Goal: Task Accomplishment & Management: Use online tool/utility

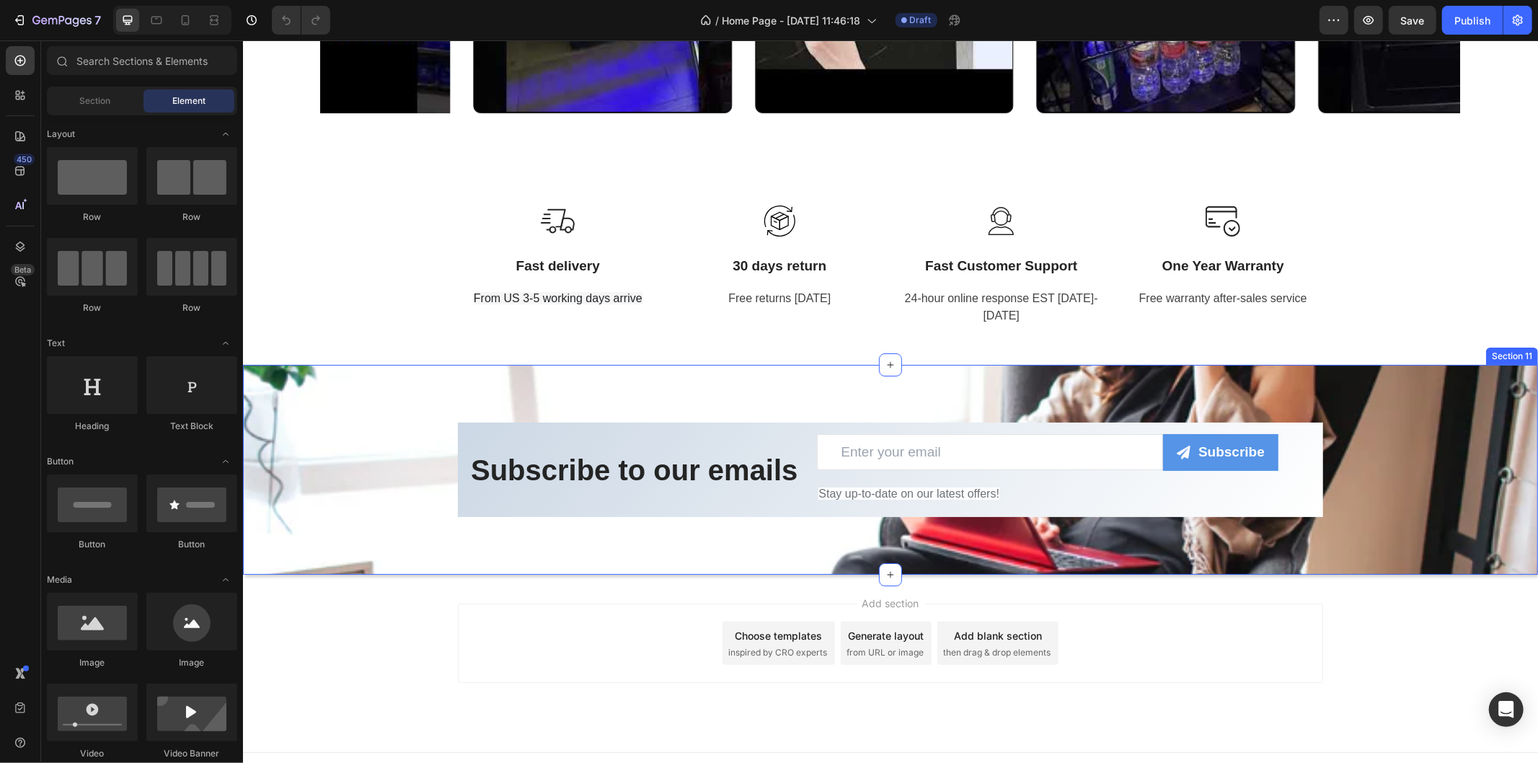
scroll to position [4490, 0]
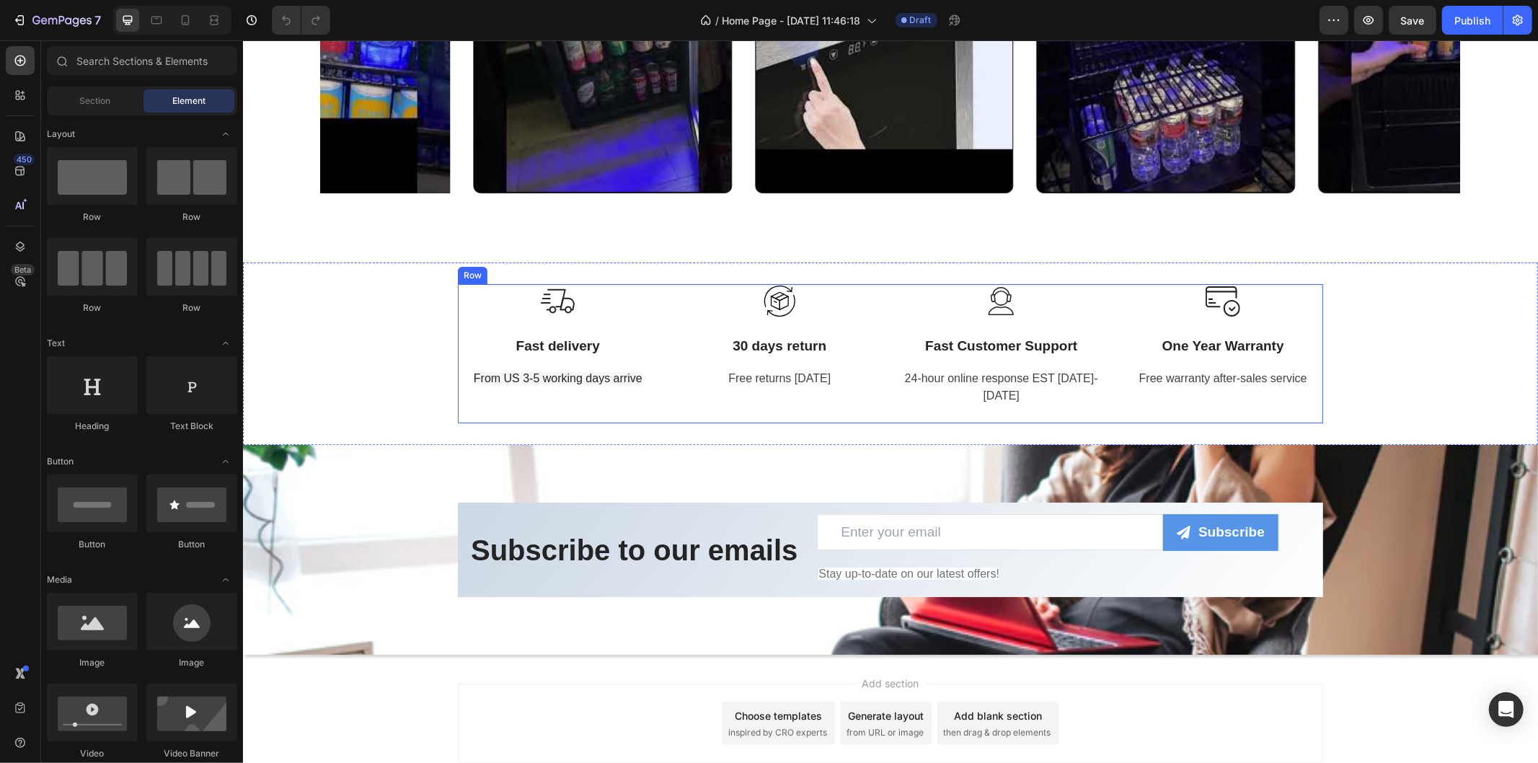
click at [645, 386] on div "From US 3-5 working days arrive" at bounding box center [557, 378] width 200 height 20
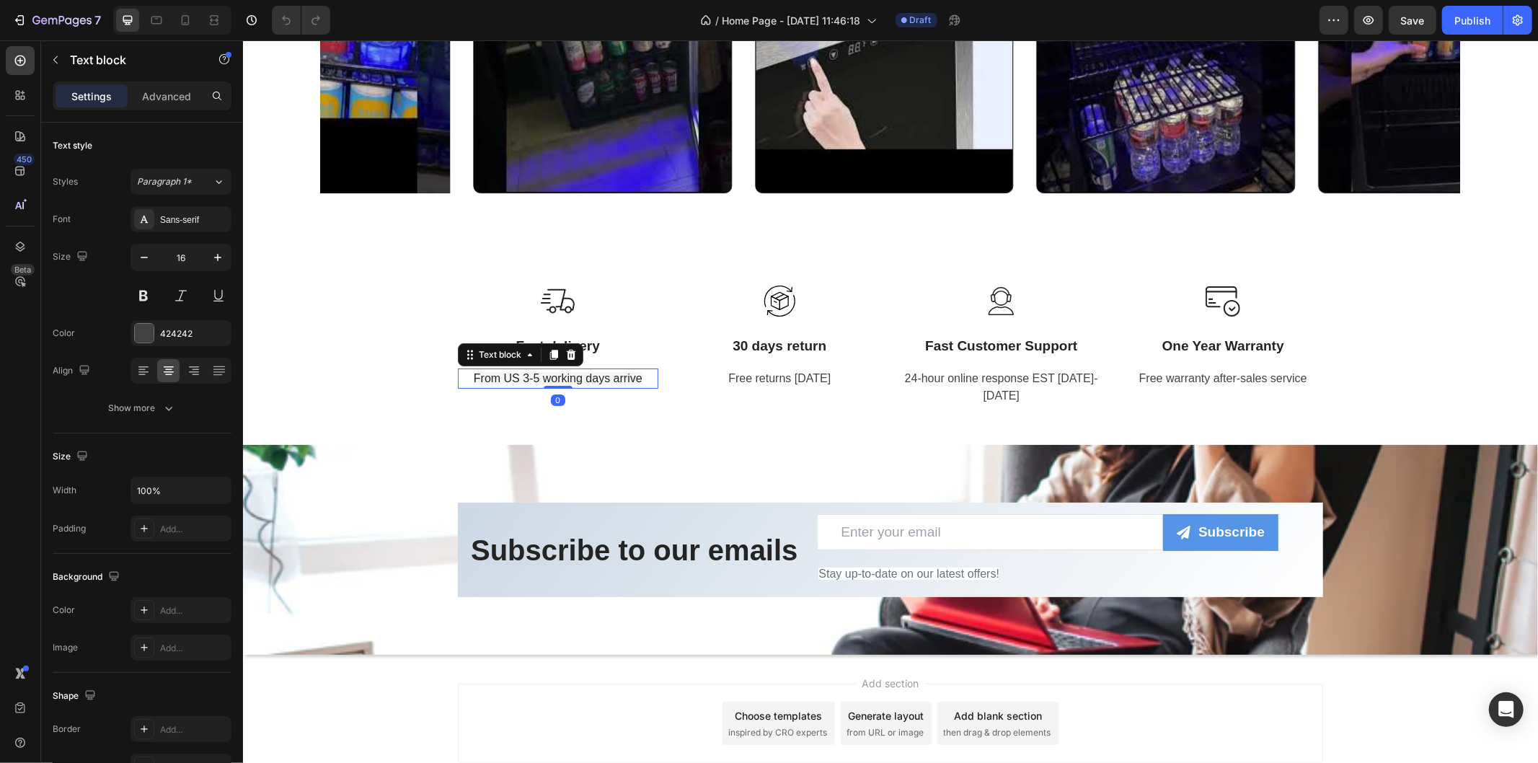
click at [636, 379] on span "From US 3-5 working days arrive" at bounding box center [557, 377] width 169 height 12
click at [645, 377] on p "From US 3-5 working days arrive" at bounding box center [558, 377] width 198 height 17
click at [772, 384] on p "Free returns [DATE]" at bounding box center [780, 377] width 198 height 17
click at [641, 370] on p "From US 3-5 working days arrive" at bounding box center [558, 377] width 198 height 17
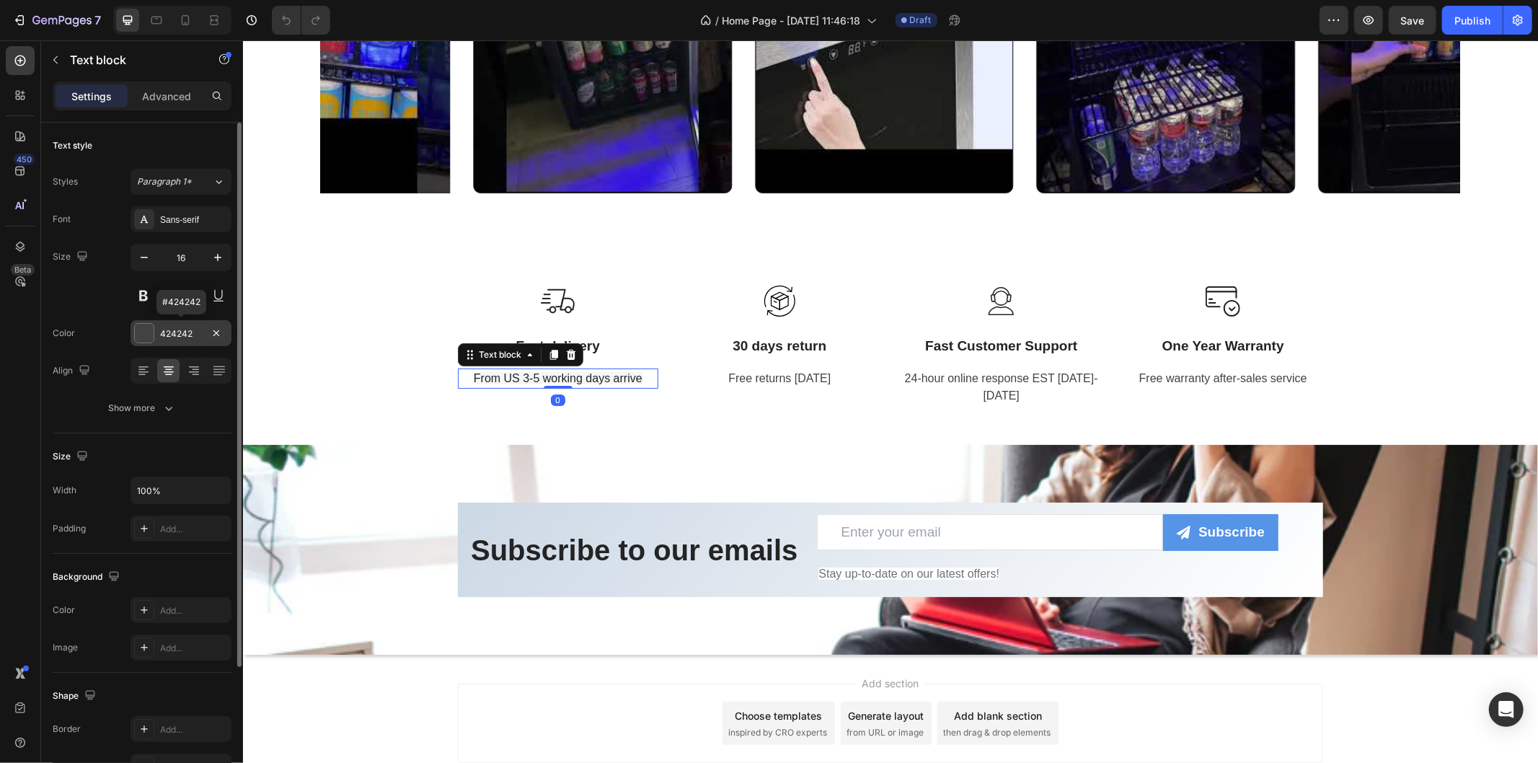
click at [145, 332] on div at bounding box center [144, 333] width 19 height 19
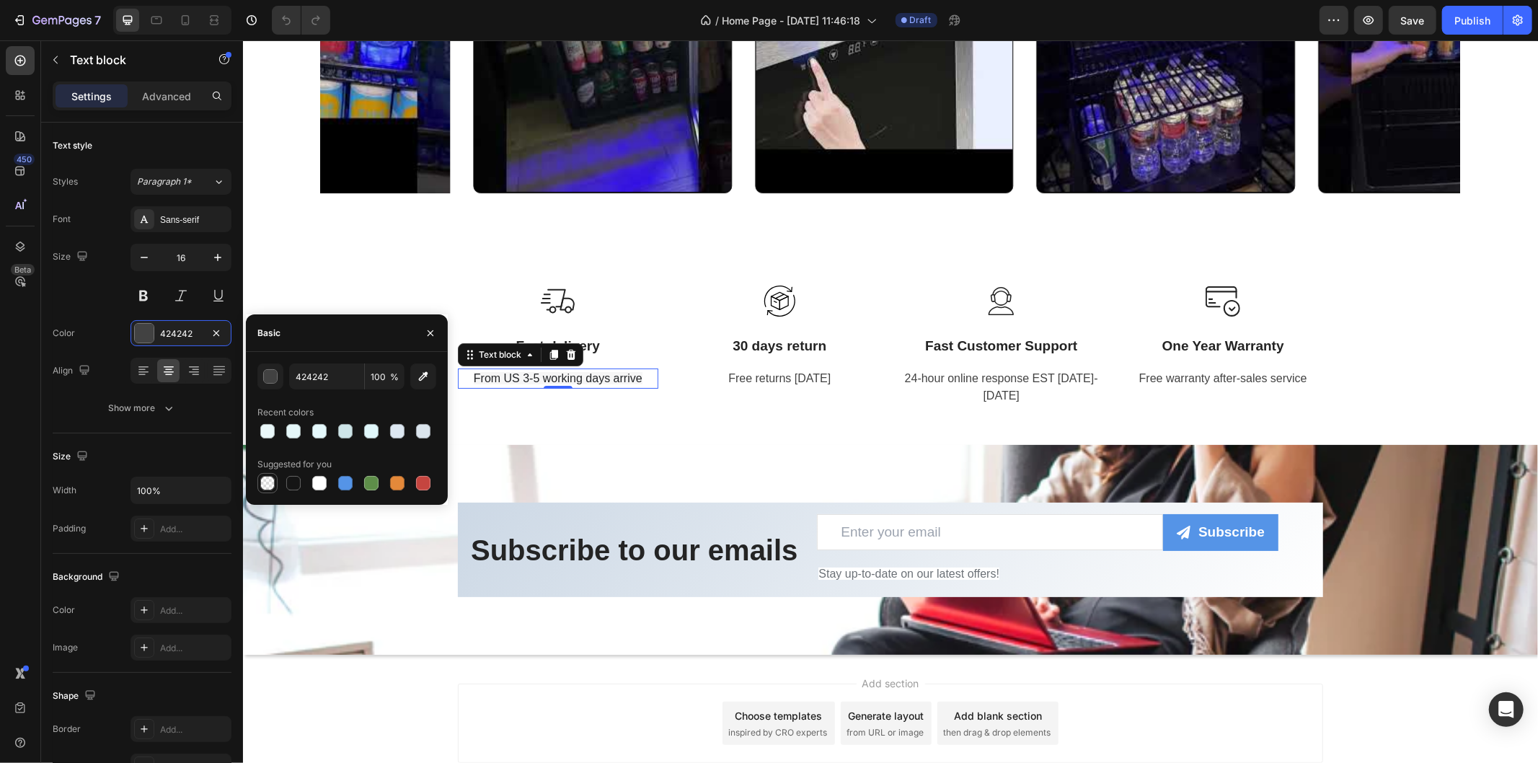
click at [263, 480] on div at bounding box center [267, 483] width 14 height 14
type input "000000"
type input "0"
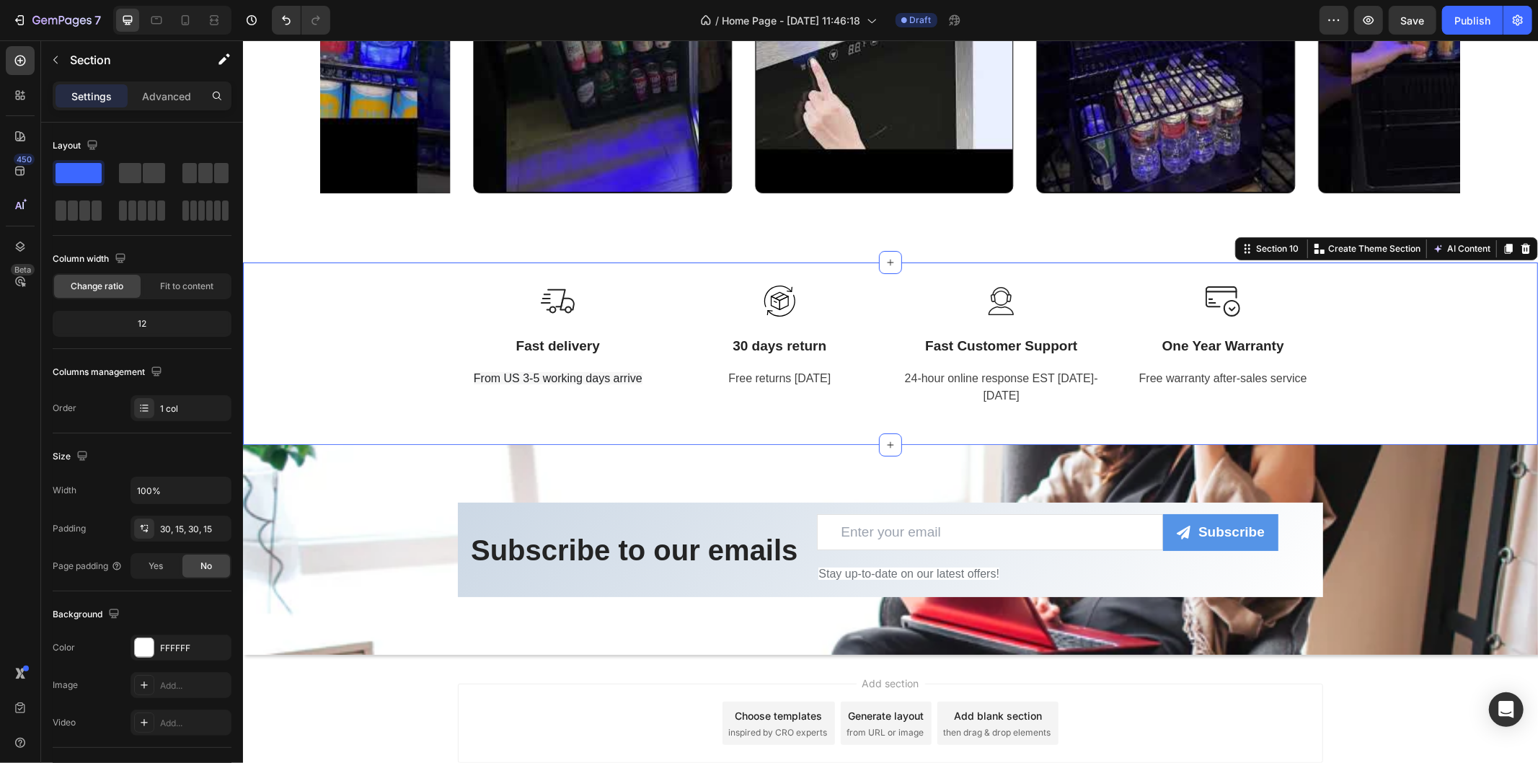
click at [371, 284] on div "Image Fast delivery Text block From US 3-5 working days arrive Text block Row I…" at bounding box center [890, 352] width 1274 height 139
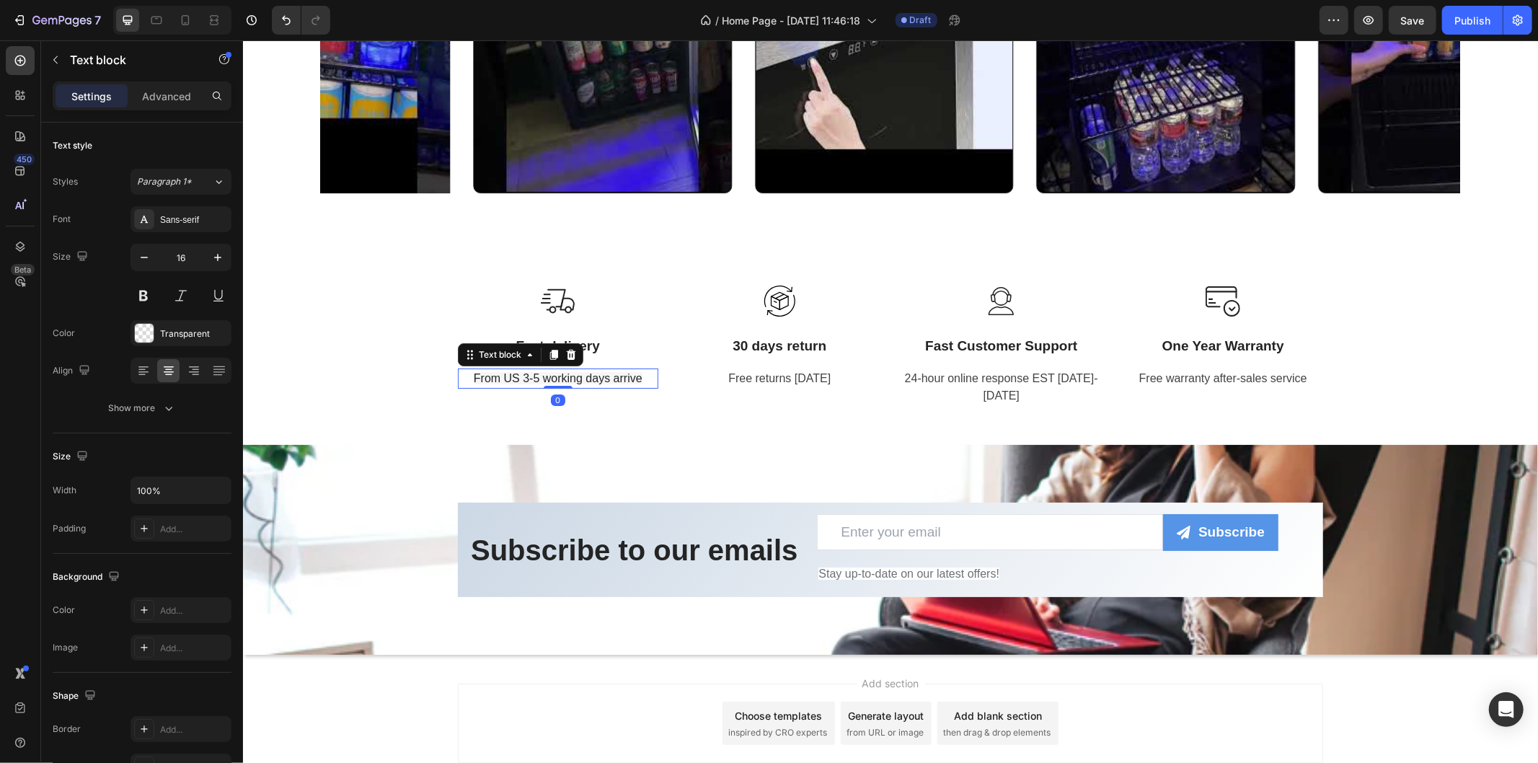
click at [475, 371] on span "From US 3-5 working days arrive" at bounding box center [557, 377] width 169 height 12
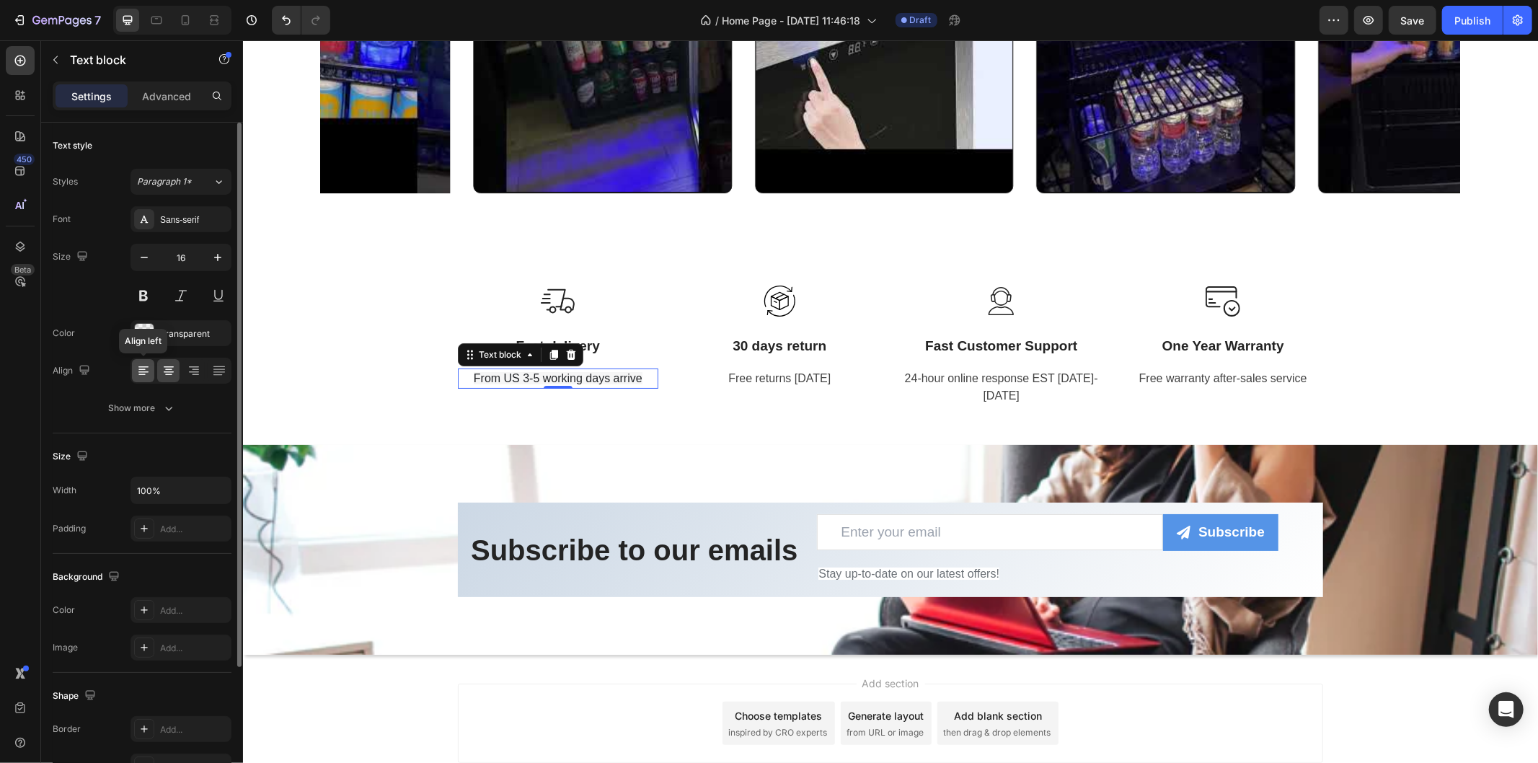
click at [148, 372] on icon at bounding box center [143, 370] width 14 height 14
click at [159, 372] on div at bounding box center [168, 370] width 22 height 23
click at [162, 405] on icon "button" at bounding box center [169, 408] width 14 height 14
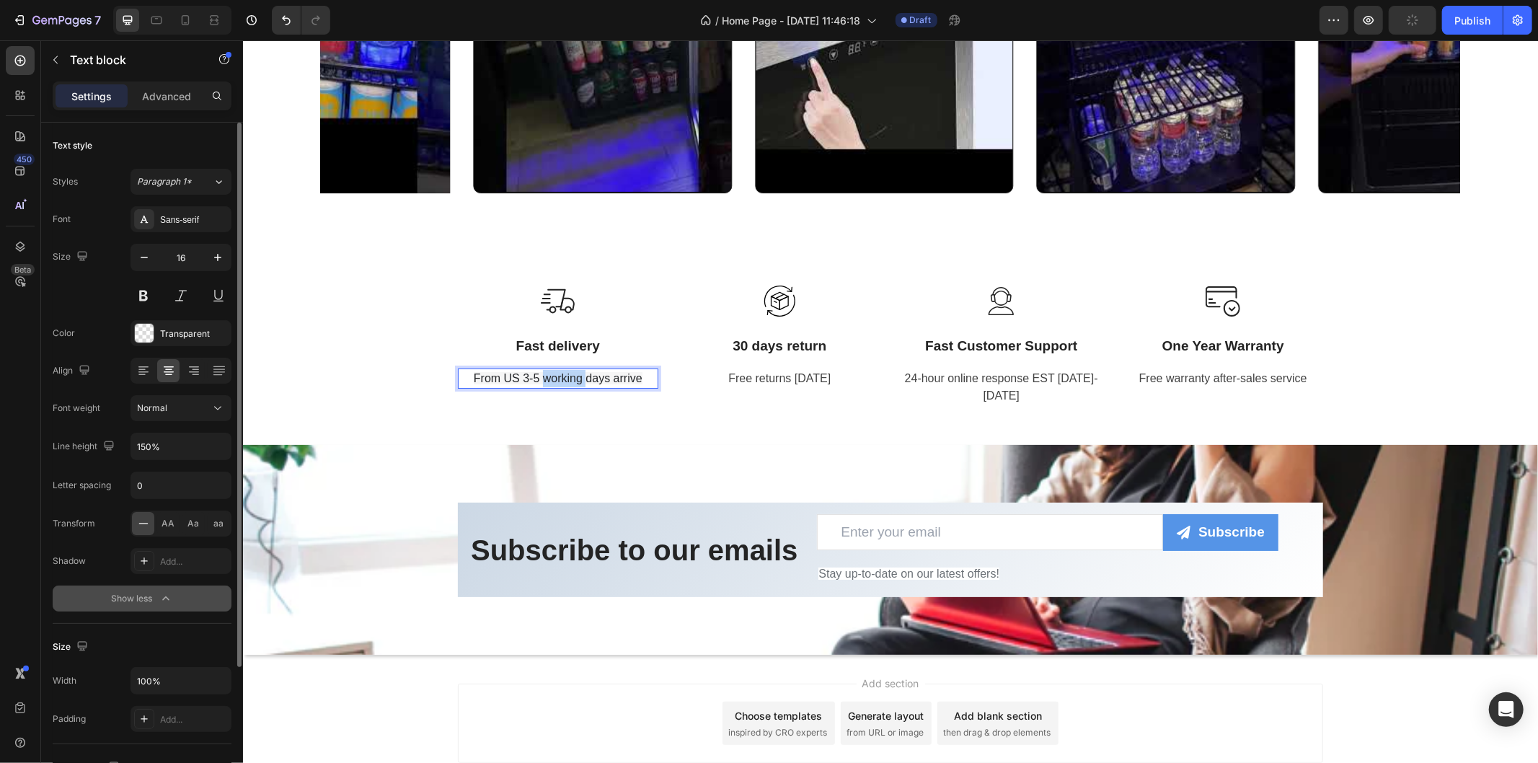
click at [561, 374] on span "From US 3-5 working days arrive" at bounding box center [557, 377] width 169 height 12
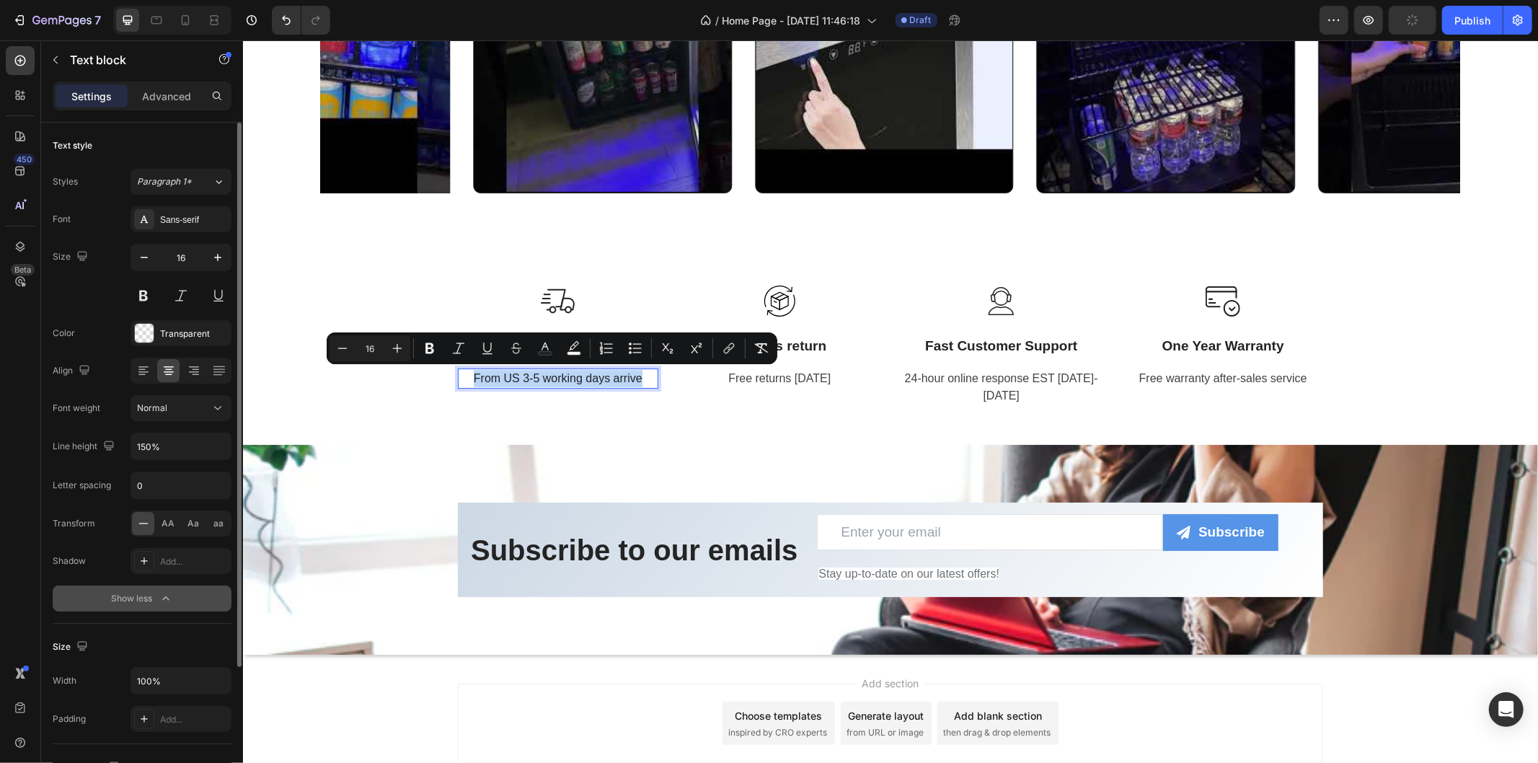
click at [536, 373] on span "From US 3-5 working days arrive" at bounding box center [557, 377] width 169 height 12
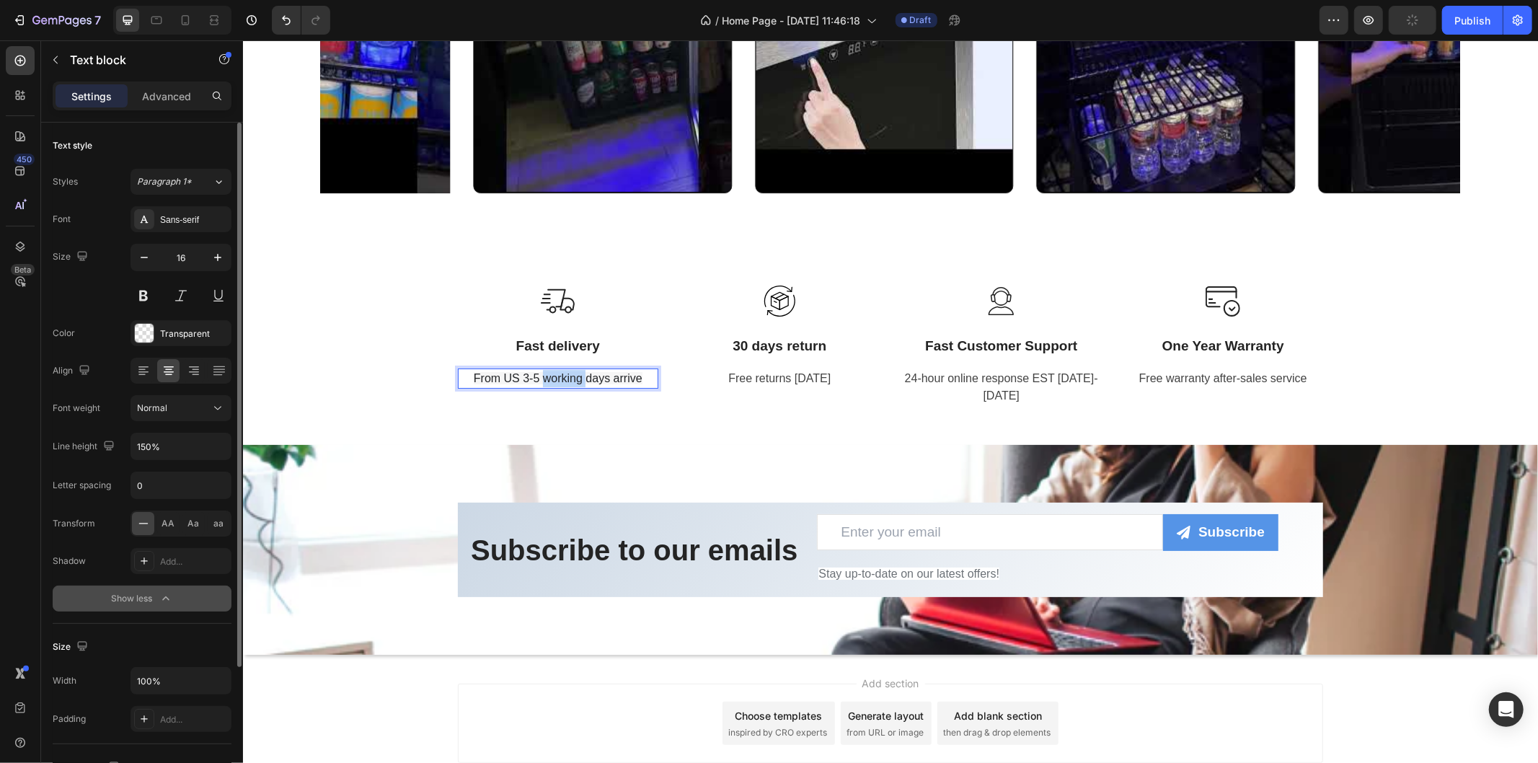
click at [536, 373] on span "From US 3-5 working days arrive" at bounding box center [557, 377] width 169 height 12
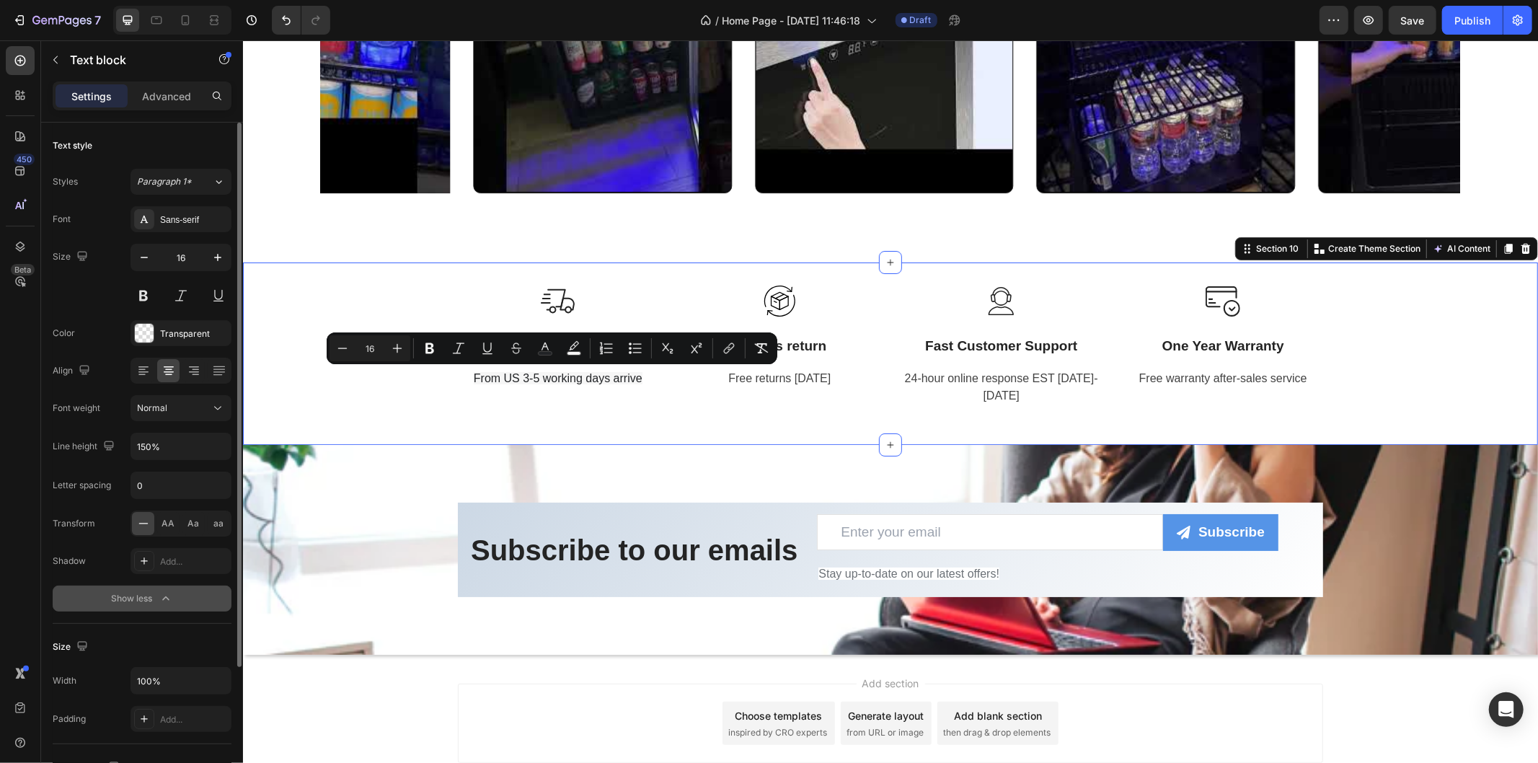
click at [619, 423] on div "Image Fast delivery Text block From US 3-5 working days arrive Text block Row I…" at bounding box center [889, 353] width 1295 height 182
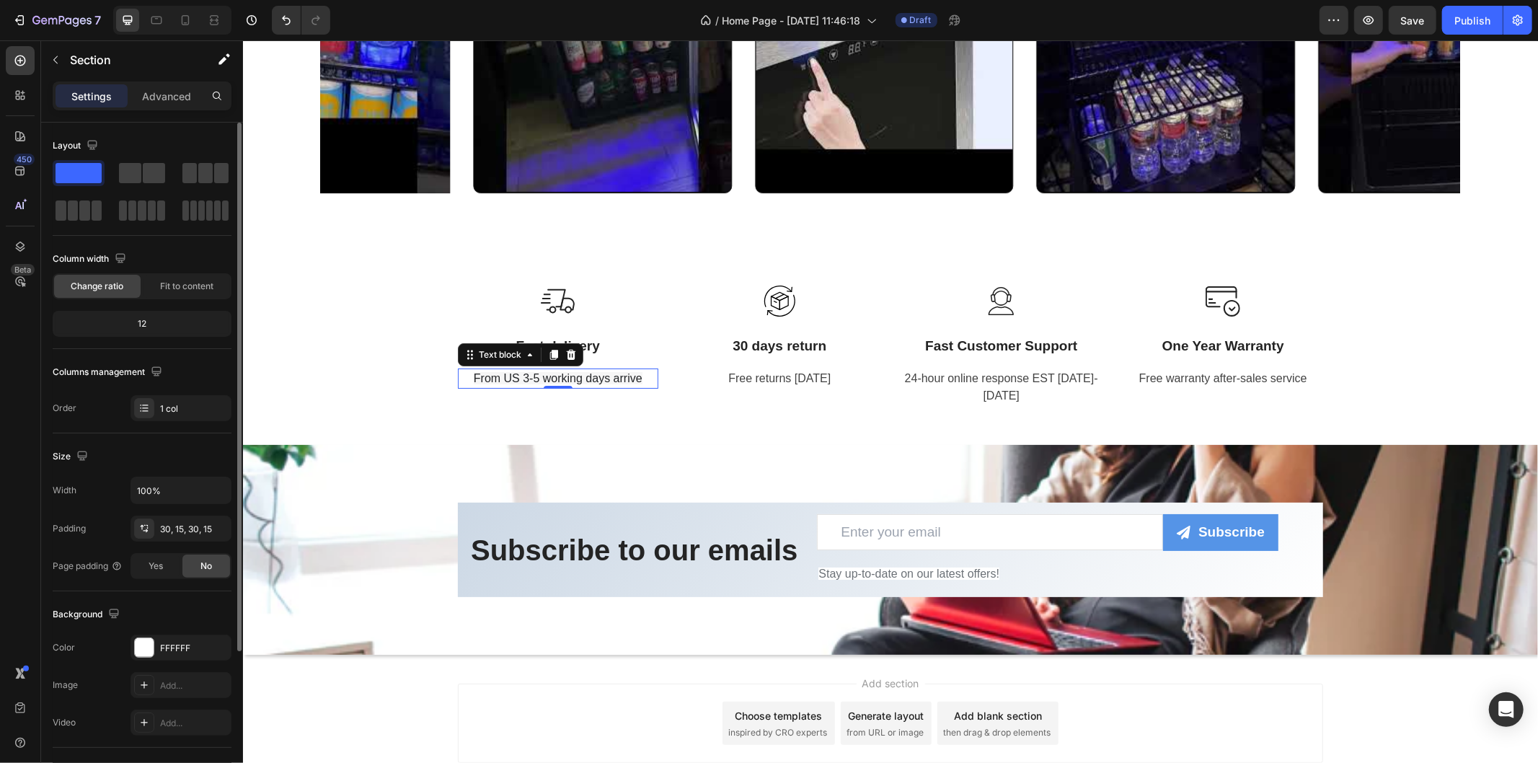
click at [637, 368] on div "From US 3-5 working days arrive" at bounding box center [557, 378] width 200 height 20
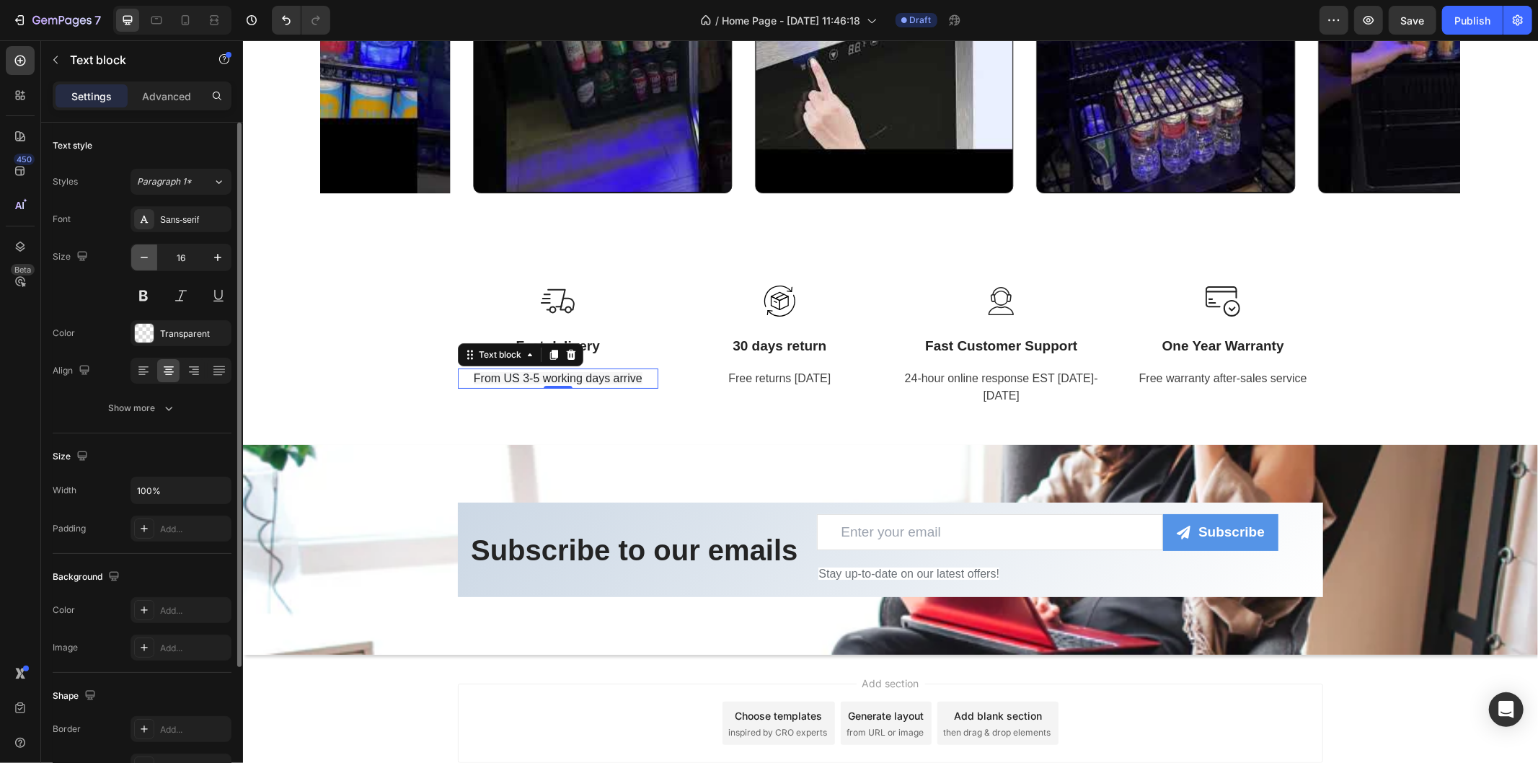
click at [144, 249] on button "button" at bounding box center [144, 257] width 26 height 26
click at [222, 252] on icon "button" at bounding box center [218, 257] width 14 height 14
type input "16"
click at [163, 404] on icon "button" at bounding box center [169, 408] width 14 height 14
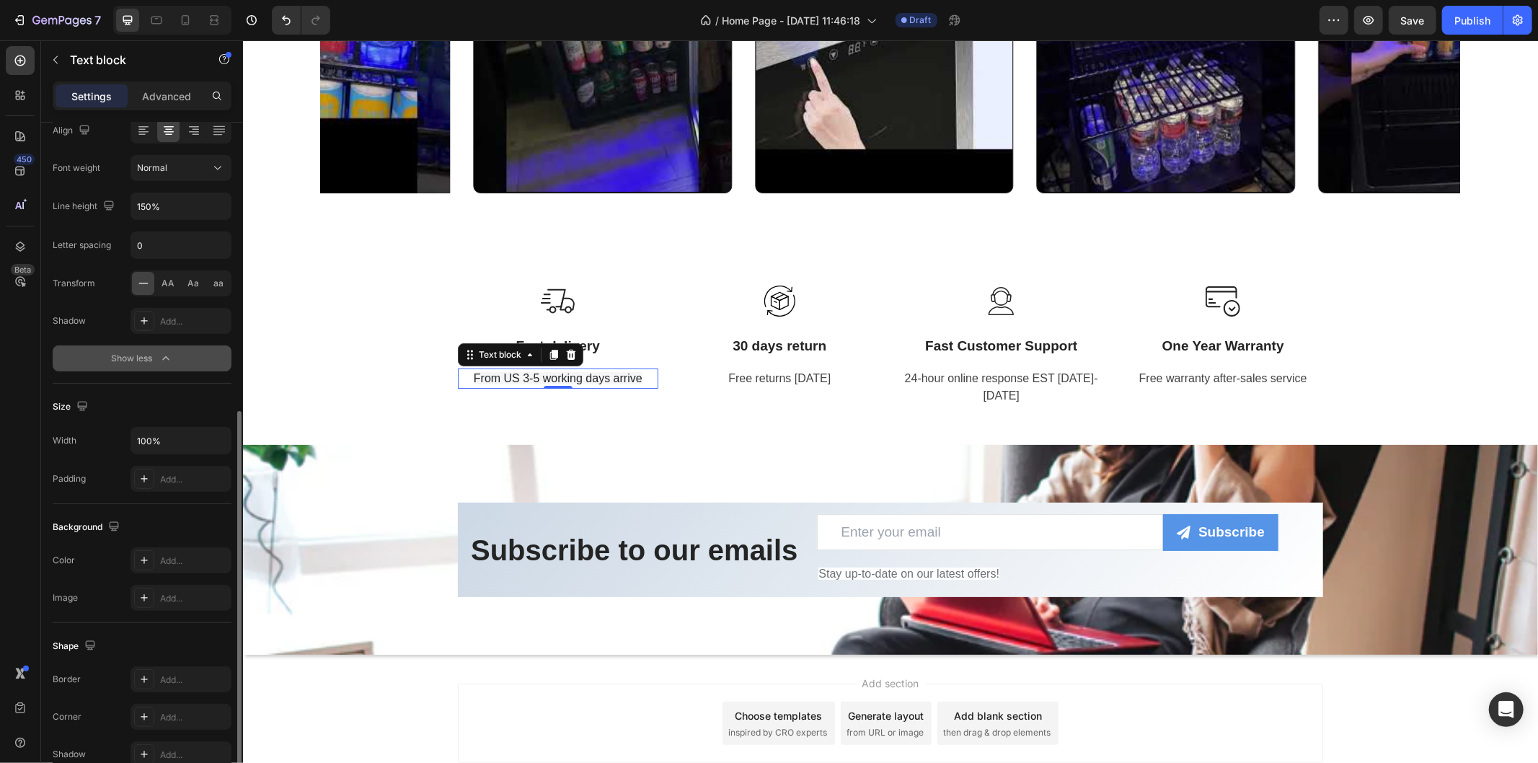
scroll to position [363, 0]
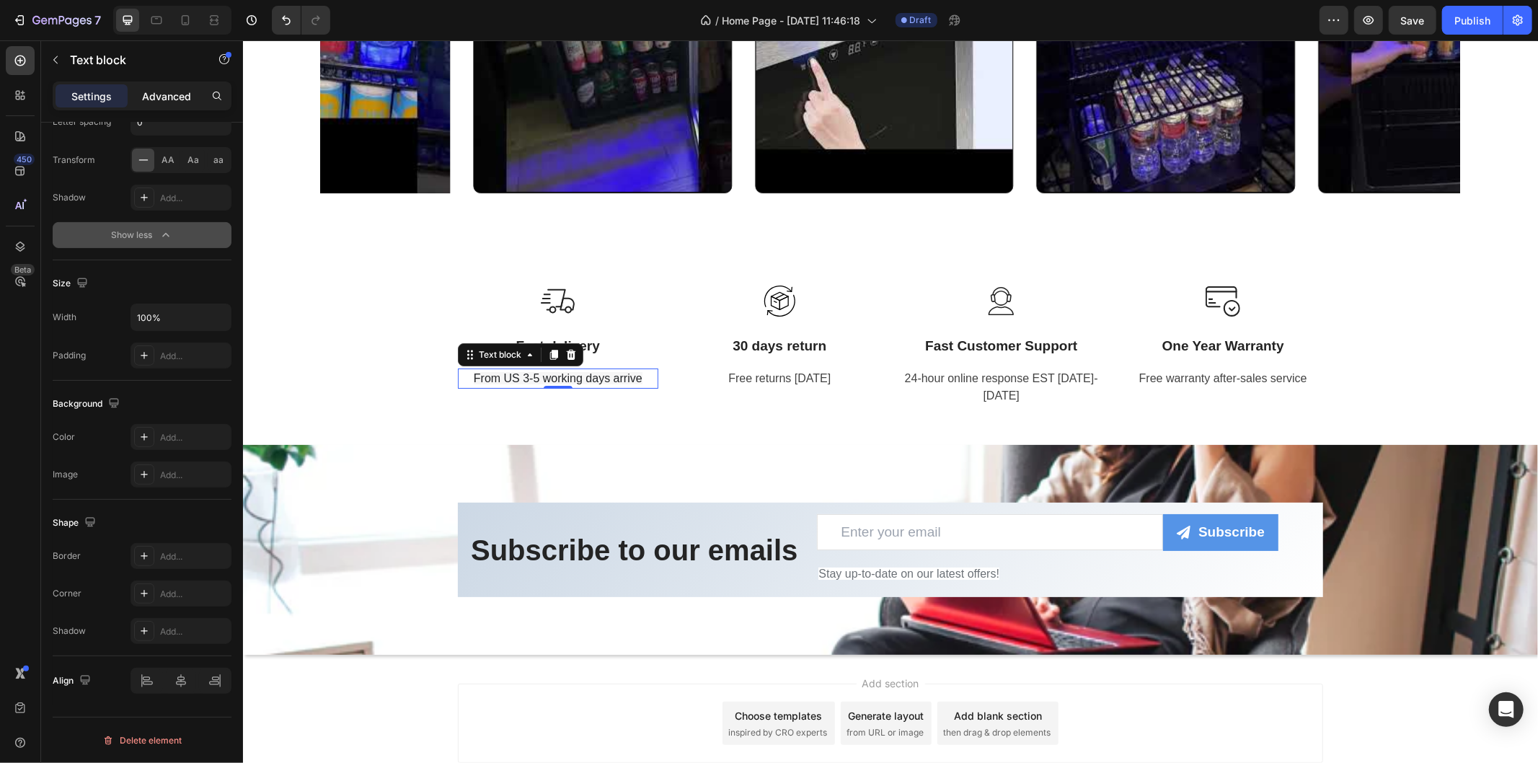
click at [175, 96] on p "Advanced" at bounding box center [166, 96] width 49 height 15
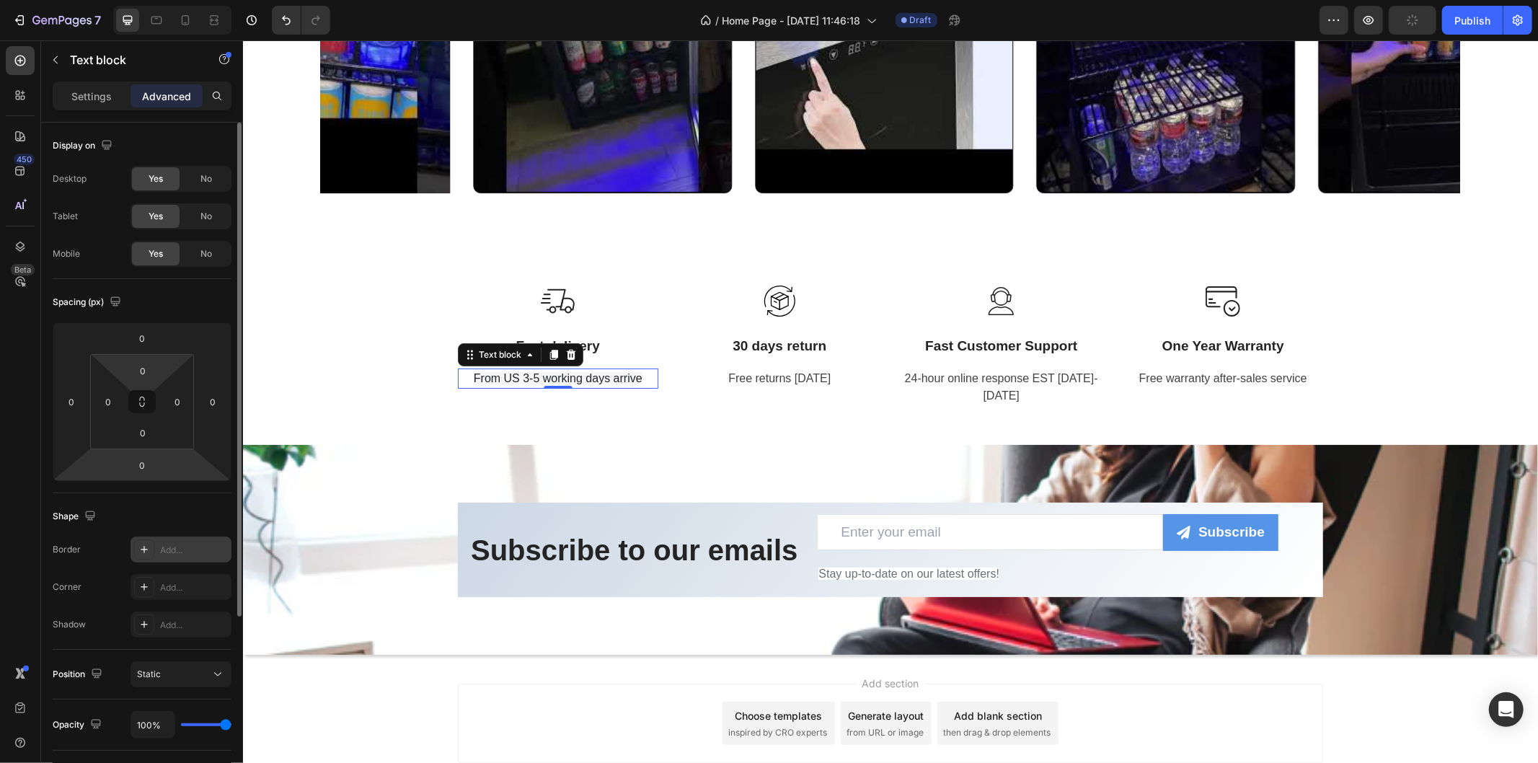
scroll to position [258, 0]
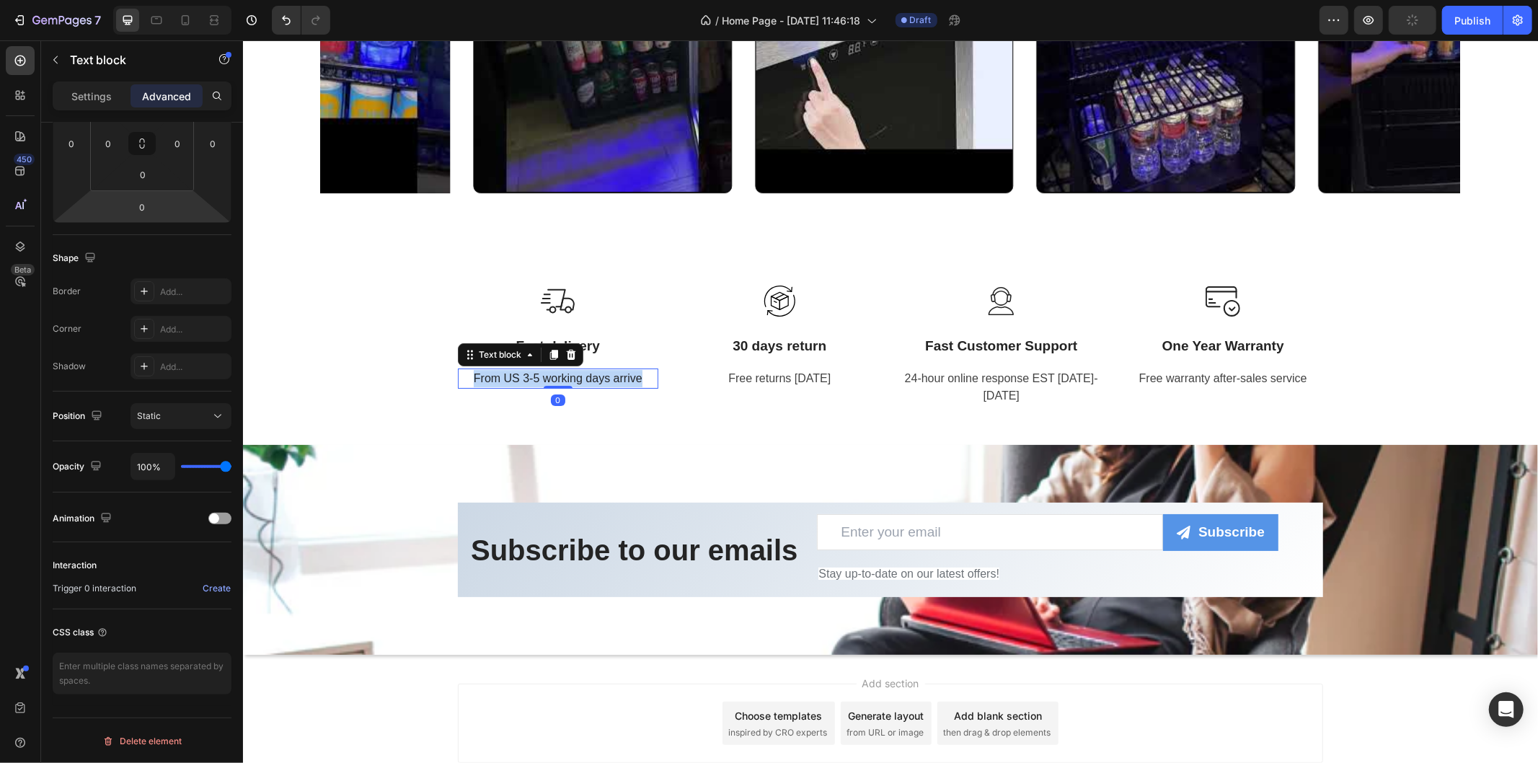
click at [569, 376] on span "From US 3-5 working days arrive" at bounding box center [557, 377] width 169 height 12
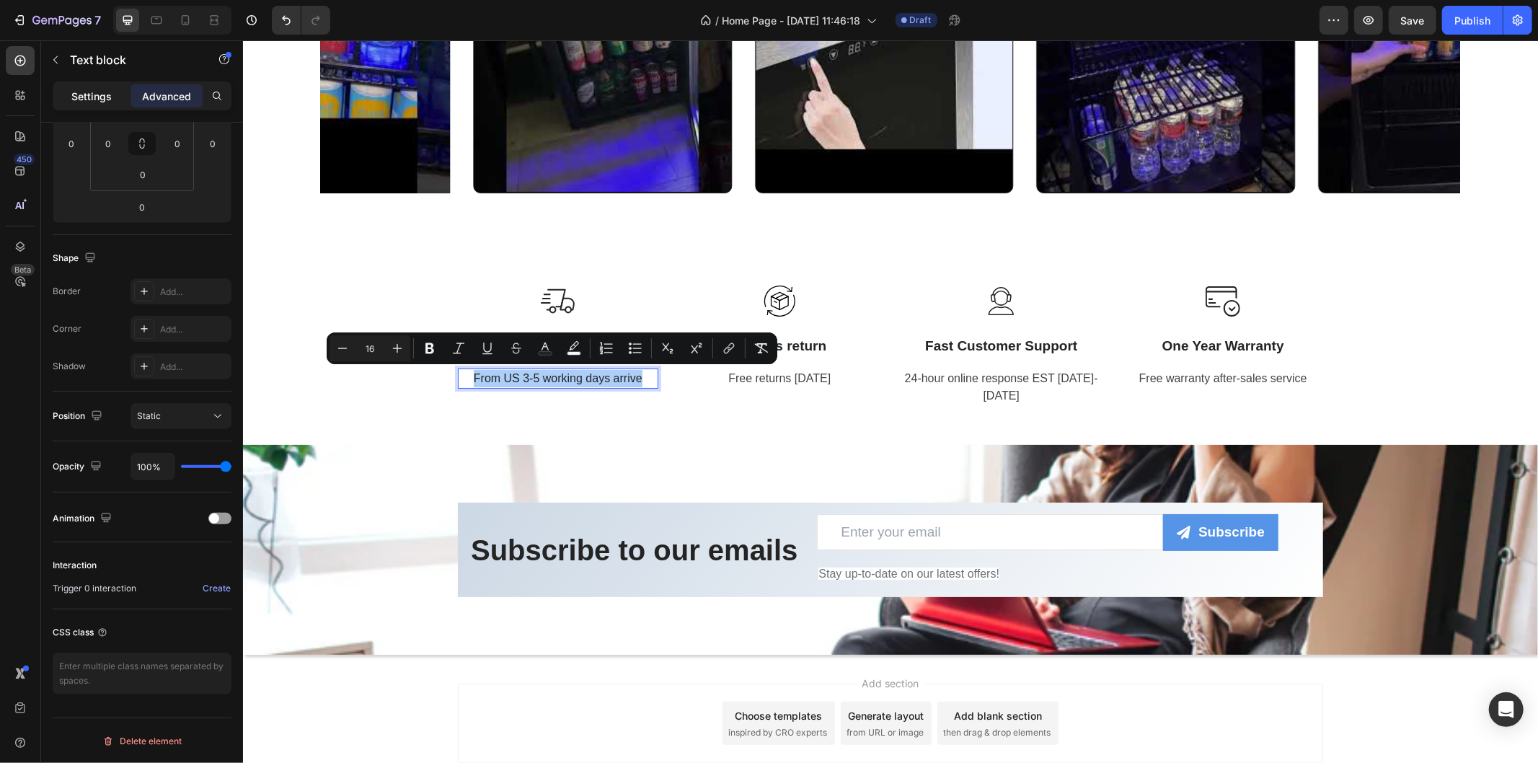
click at [90, 97] on p "Settings" at bounding box center [91, 96] width 40 height 15
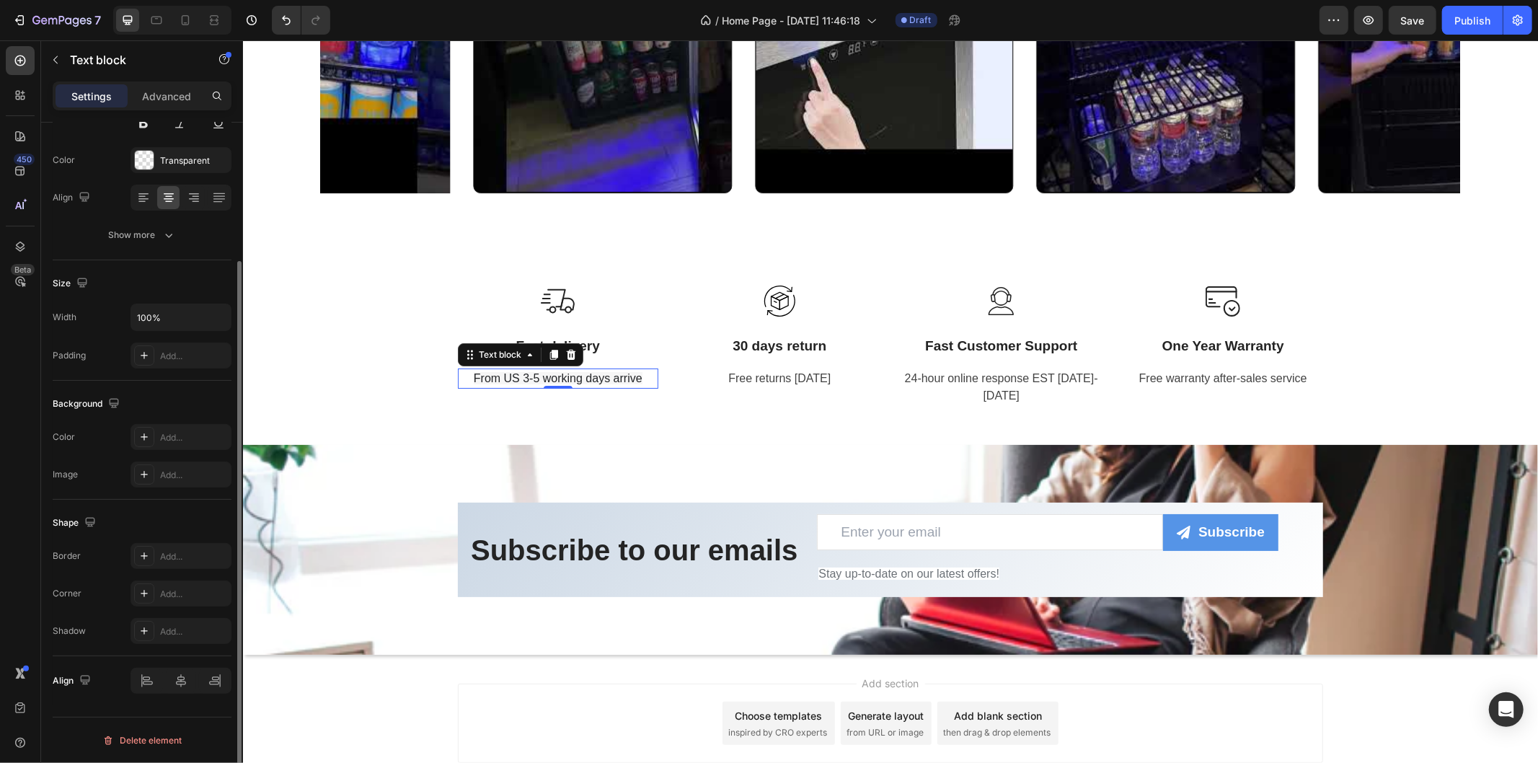
scroll to position [0, 0]
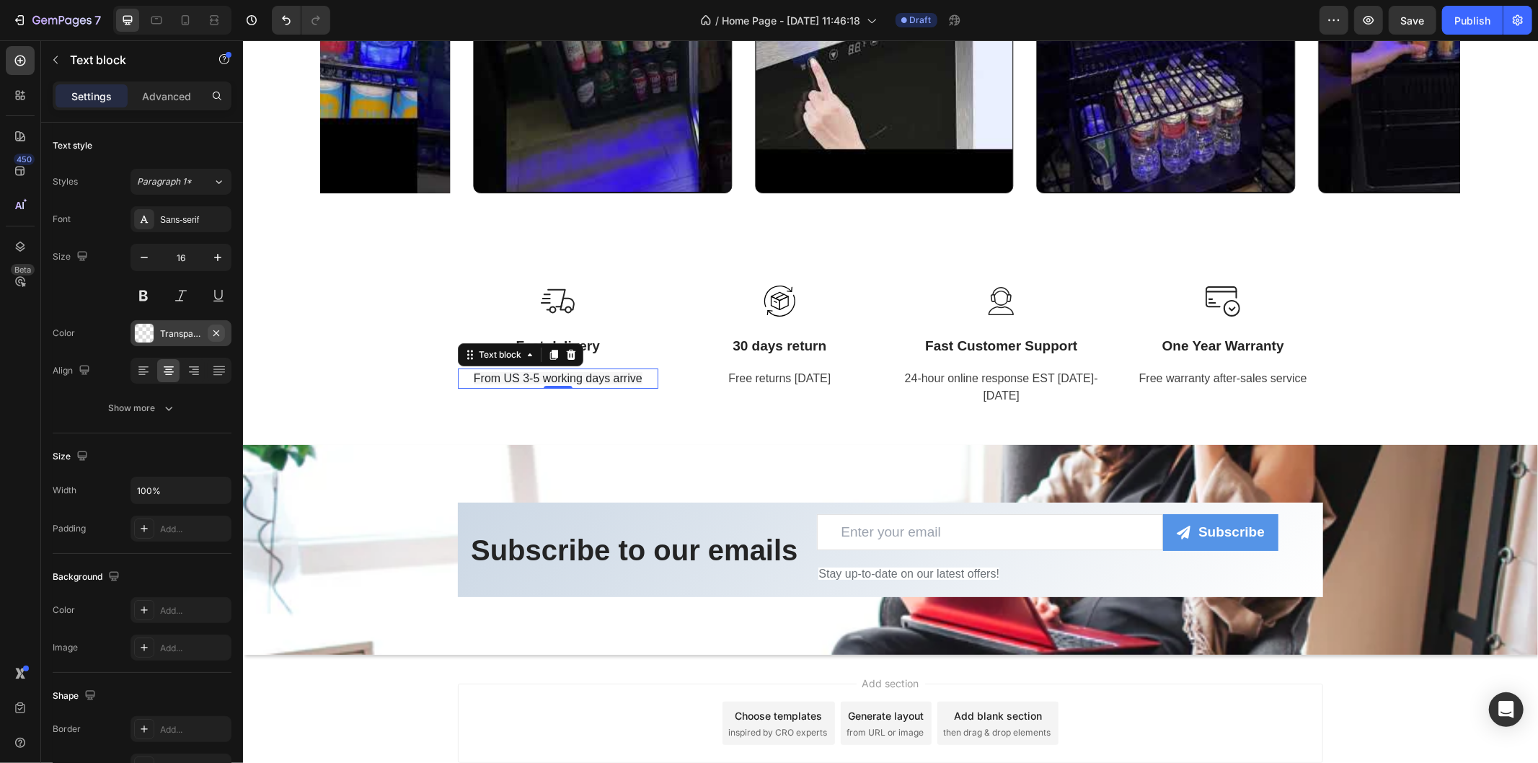
click at [211, 340] on button "button" at bounding box center [216, 333] width 17 height 17
click at [178, 337] on div "Add..." at bounding box center [194, 333] width 68 height 13
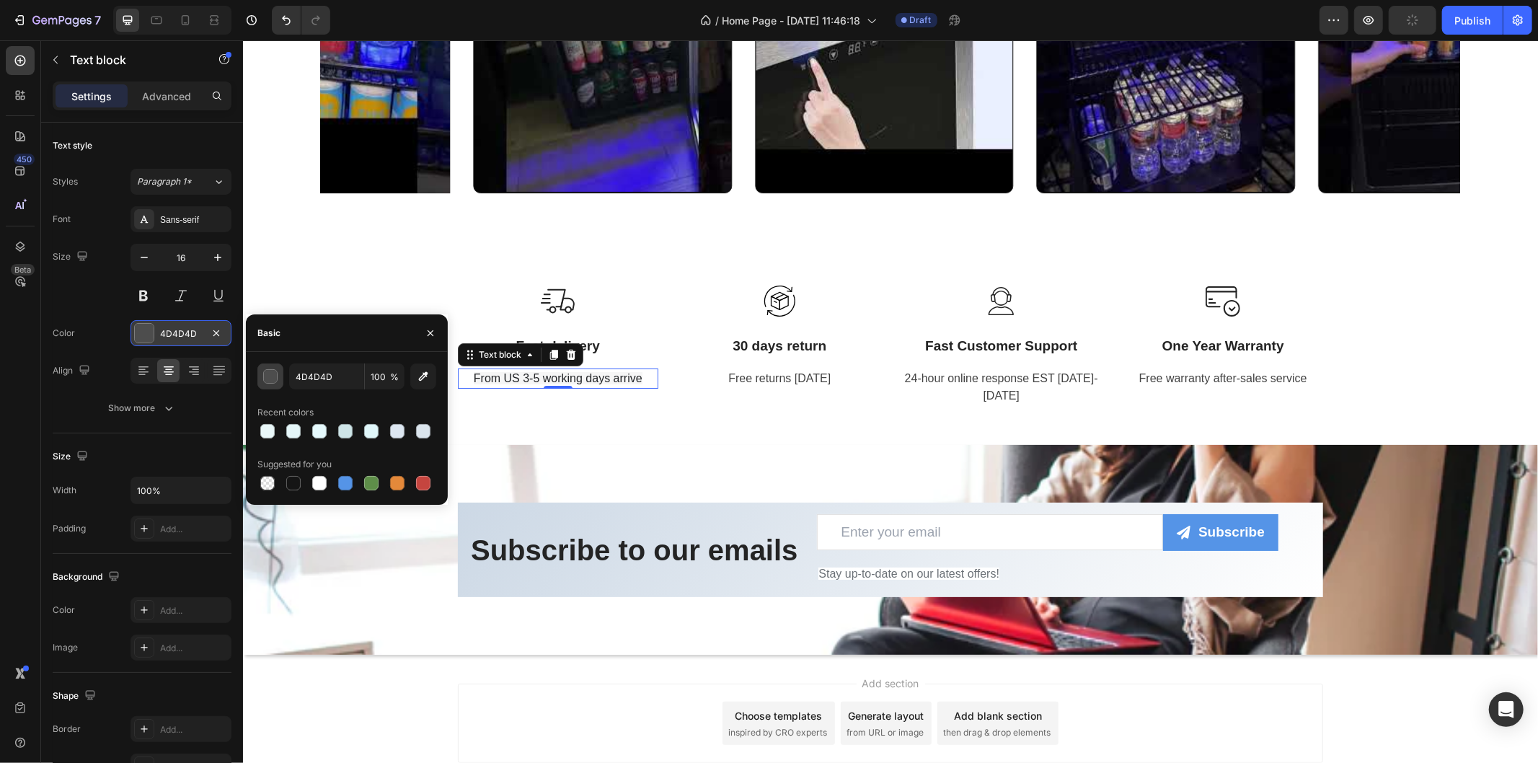
click at [273, 377] on div "button" at bounding box center [271, 377] width 14 height 14
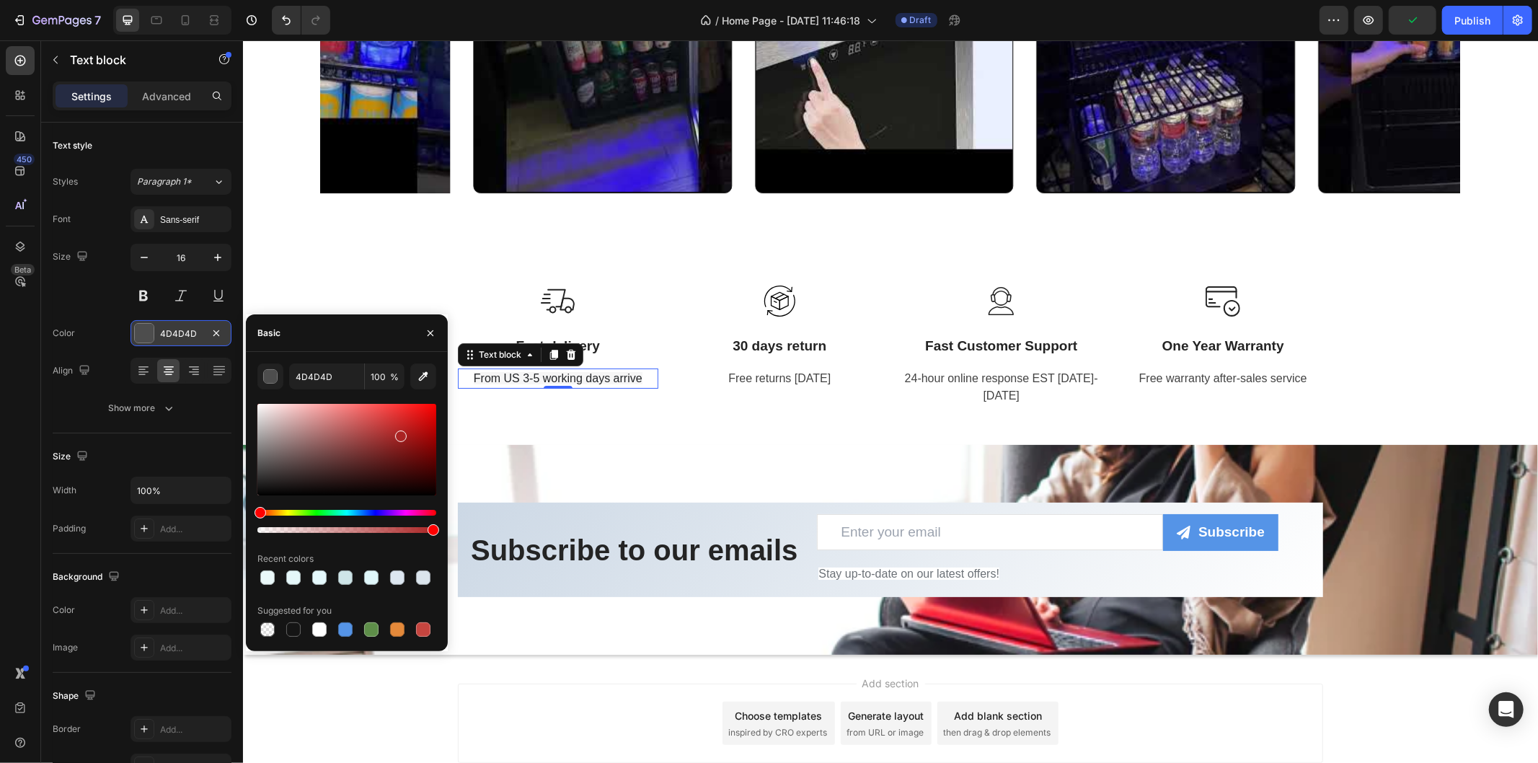
click at [400, 433] on div at bounding box center [346, 450] width 179 height 92
click at [412, 423] on div at bounding box center [346, 450] width 179 height 92
click at [421, 419] on div at bounding box center [346, 450] width 179 height 92
type input "D31313"
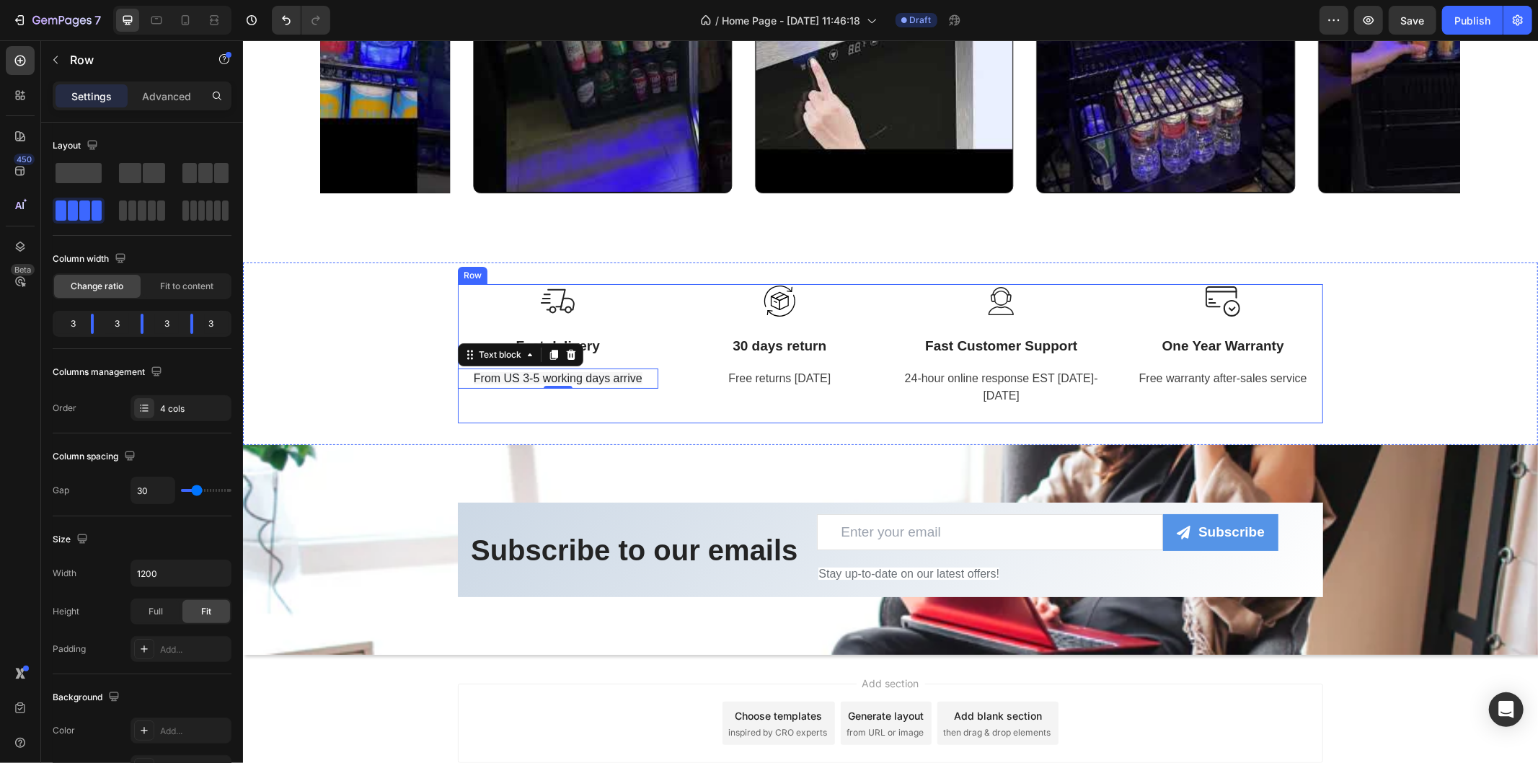
click at [559, 421] on div "Image Fast delivery Text block From US 3-5 working days arrive Text block 0 Row" at bounding box center [557, 352] width 200 height 139
click at [507, 397] on div "Image Fast delivery Text block From US 3-5 working days arrive Text block Row" at bounding box center [557, 352] width 200 height 139
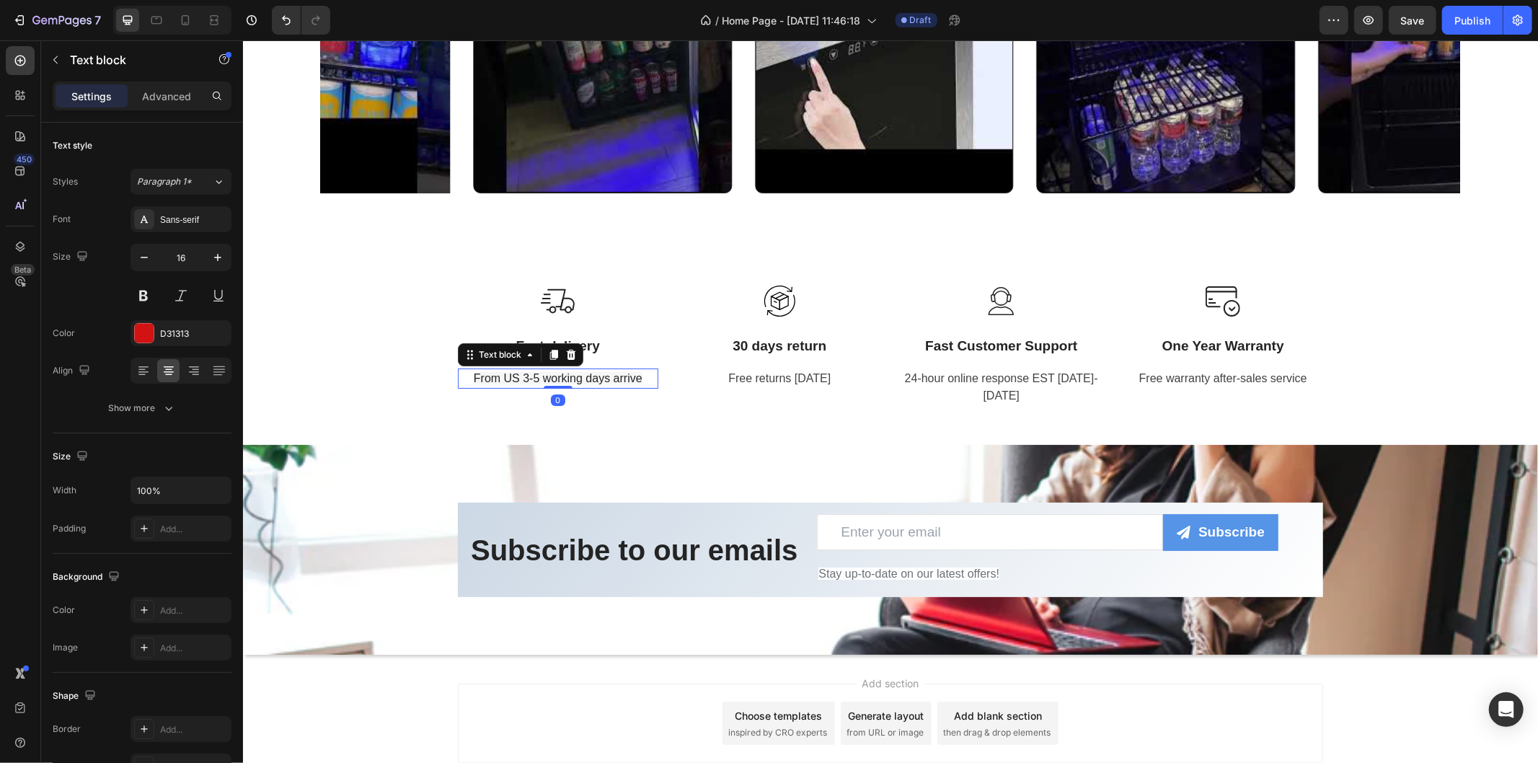
click at [506, 372] on span "From US 3-5 working days arrive" at bounding box center [557, 377] width 169 height 12
click at [216, 332] on icon "button" at bounding box center [216, 333] width 6 height 6
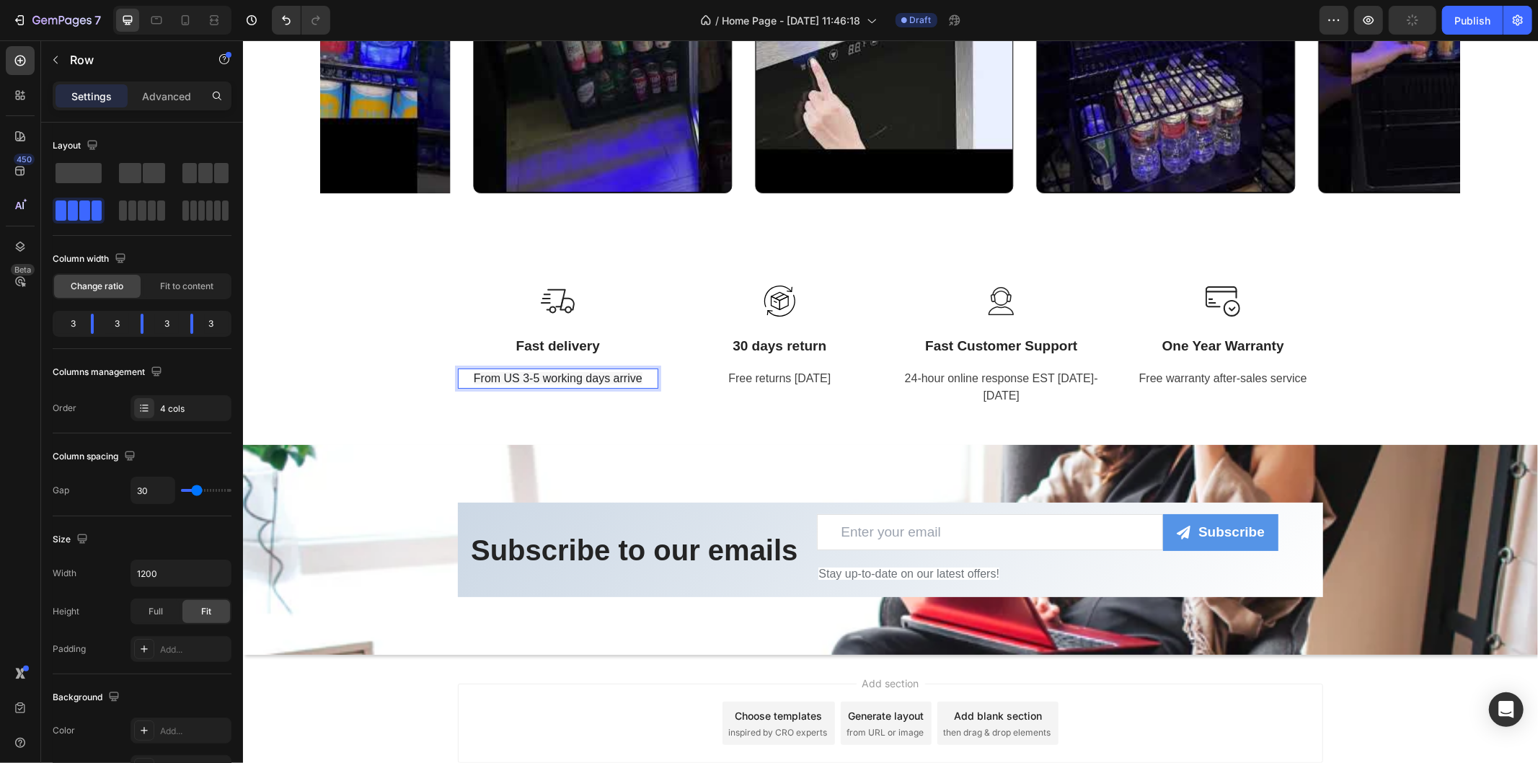
click at [669, 385] on div "Image Fast delivery Text block From US 3-5 working days arrive Text block 0 Row…" at bounding box center [889, 352] width 865 height 139
click at [640, 408] on div "Image Fast delivery Text block From US 3-5 working days arrive Text block Row" at bounding box center [557, 352] width 200 height 139
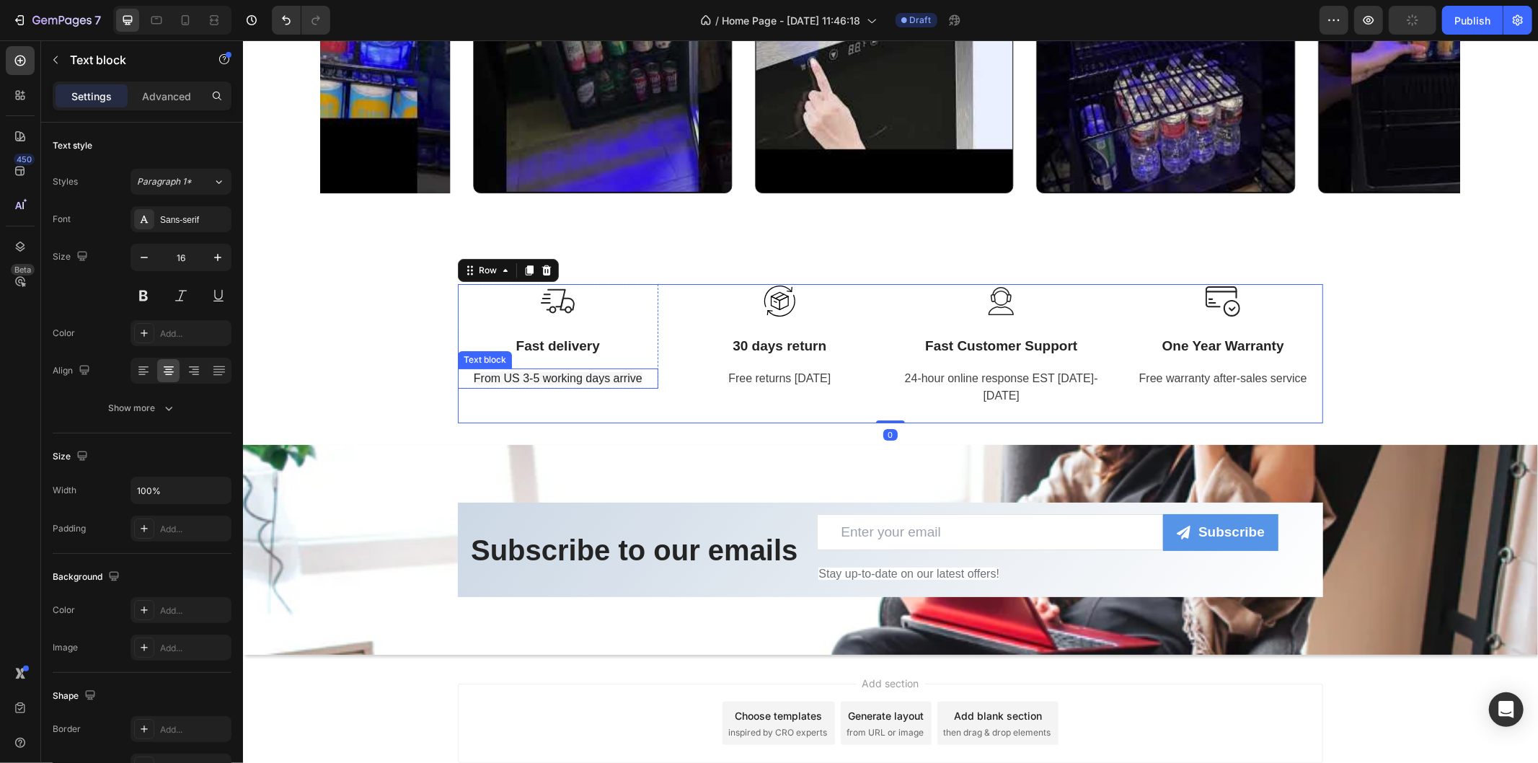
click at [641, 373] on p "From US 3-5 working days arrive" at bounding box center [558, 377] width 198 height 17
click at [569, 376] on span "From US 3-5 working days arrive" at bounding box center [557, 377] width 169 height 12
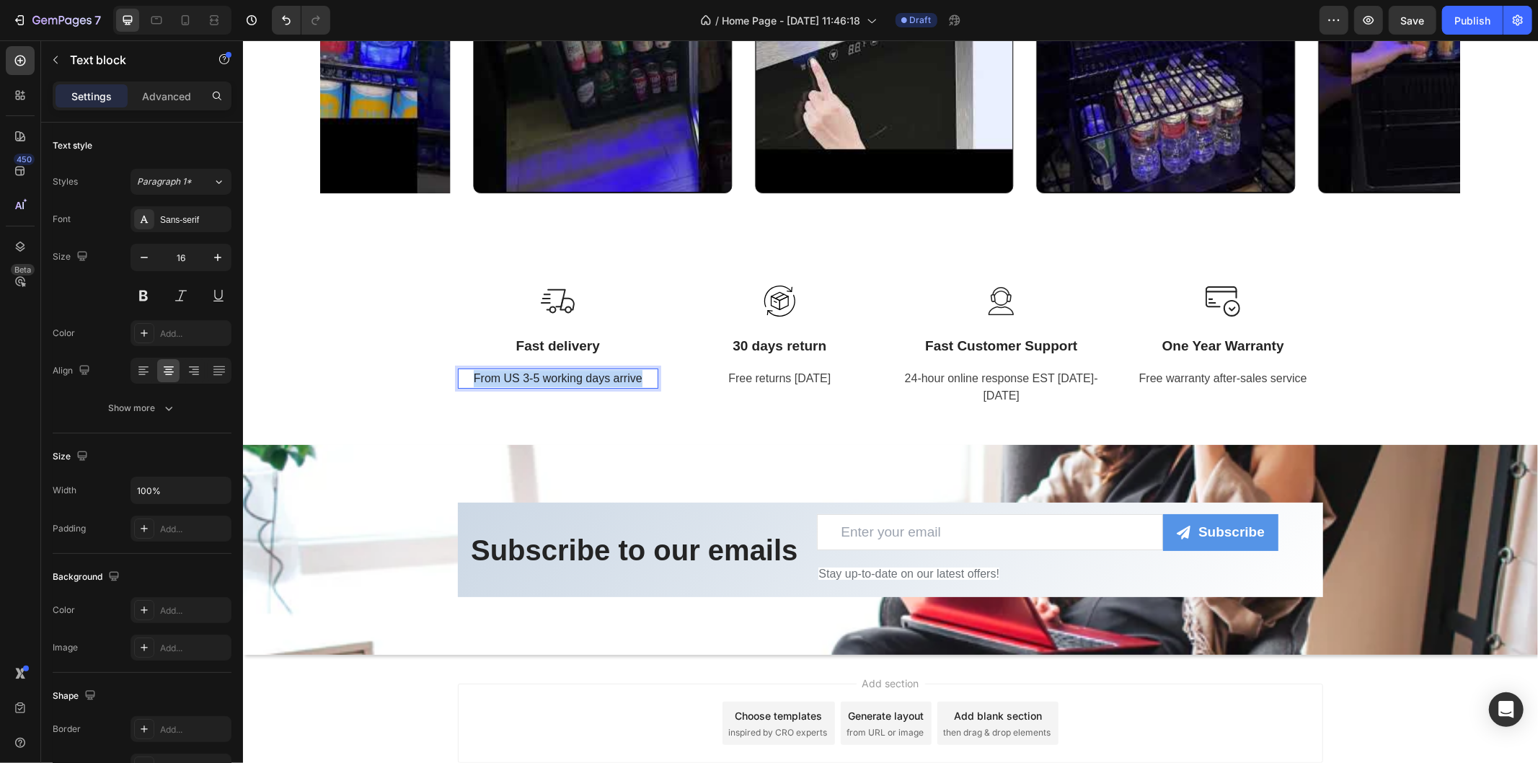
click at [569, 376] on span "From US 3-5 working days arrive" at bounding box center [557, 377] width 169 height 12
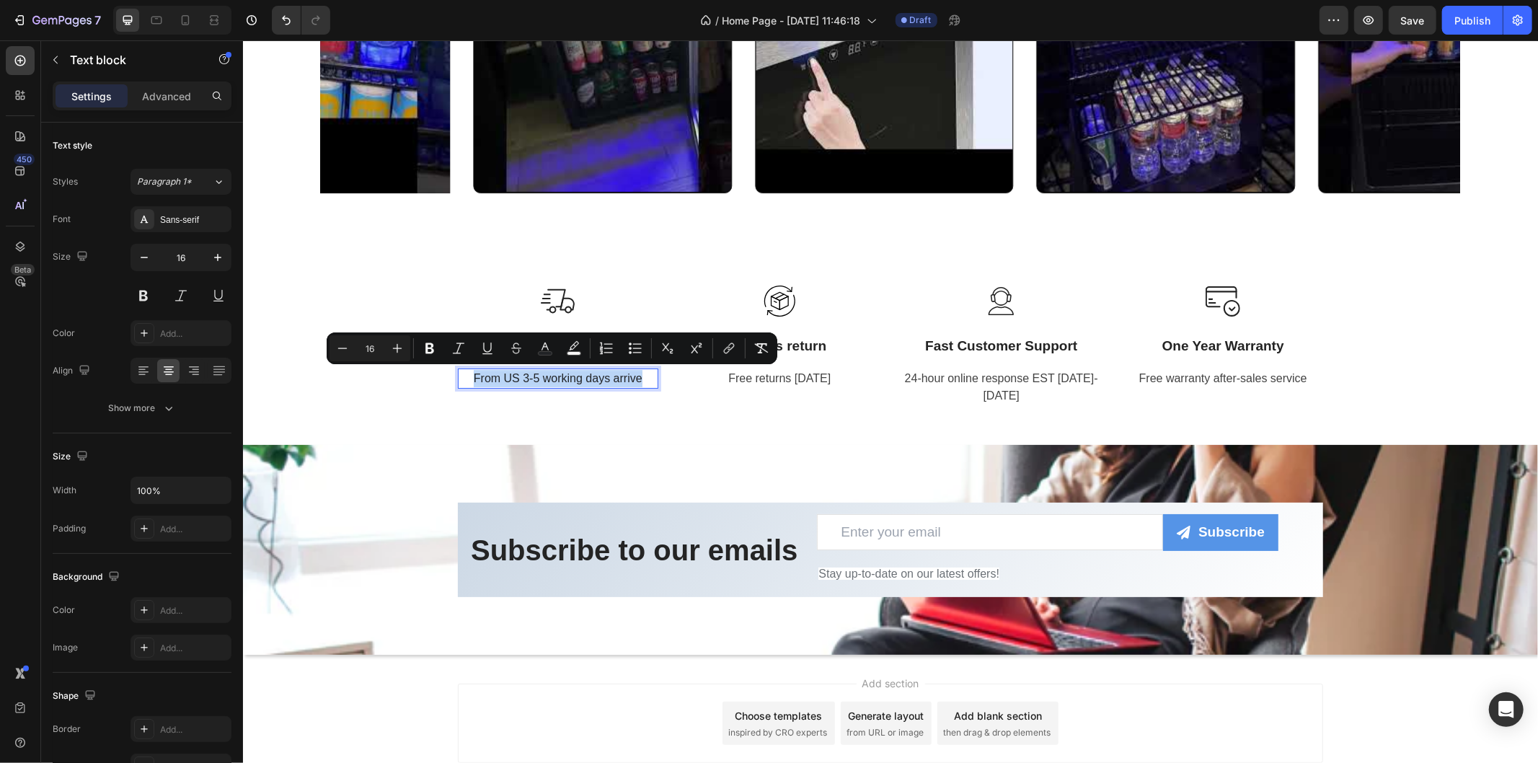
copy span "From US 3-5 working days arrive"
click at [610, 441] on div "Image Fast delivery Text block From US 3-5 working days arrive Text block 0 Row…" at bounding box center [889, 353] width 1295 height 182
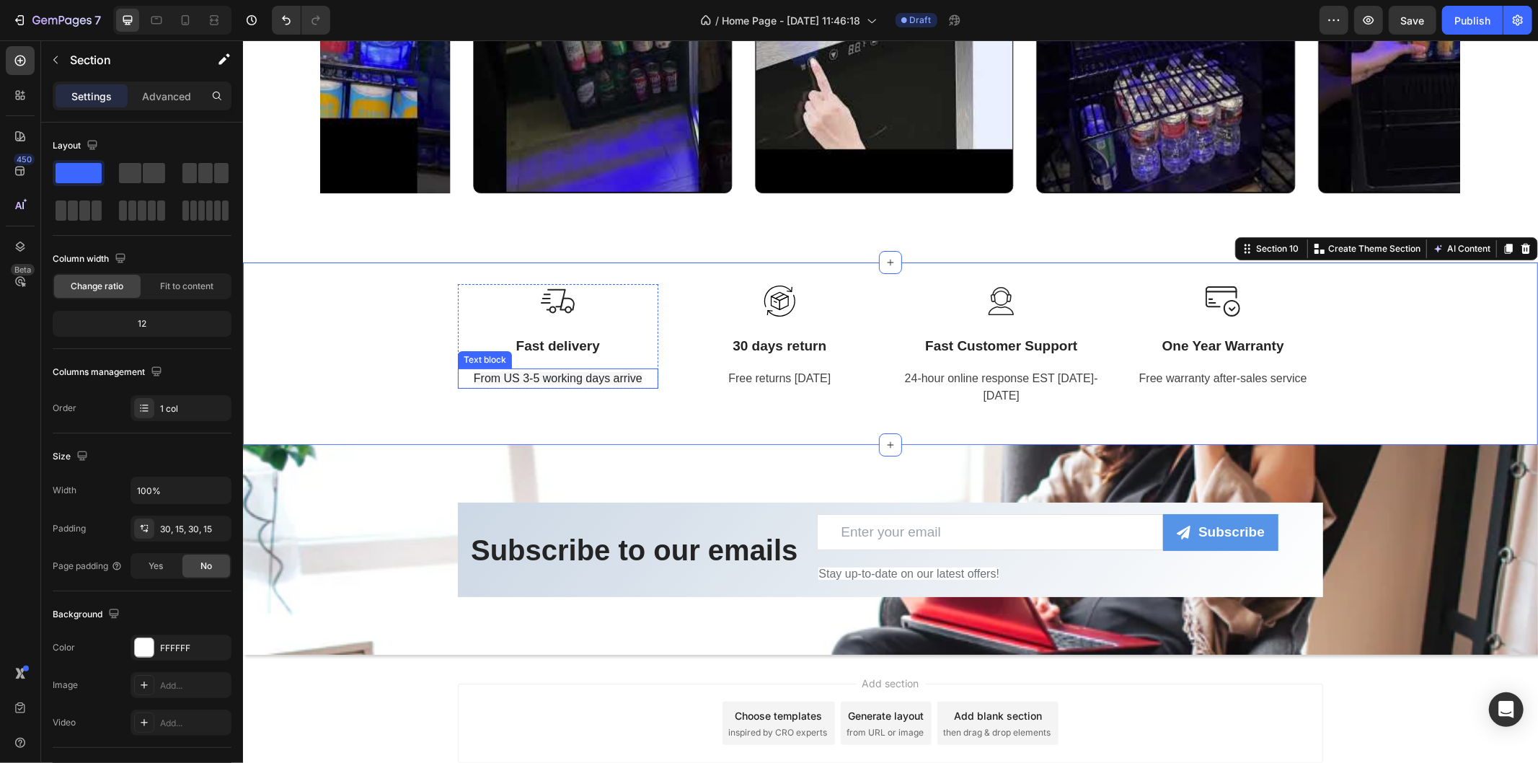
click at [631, 385] on p "From US 3-5 working days arrive" at bounding box center [558, 377] width 198 height 17
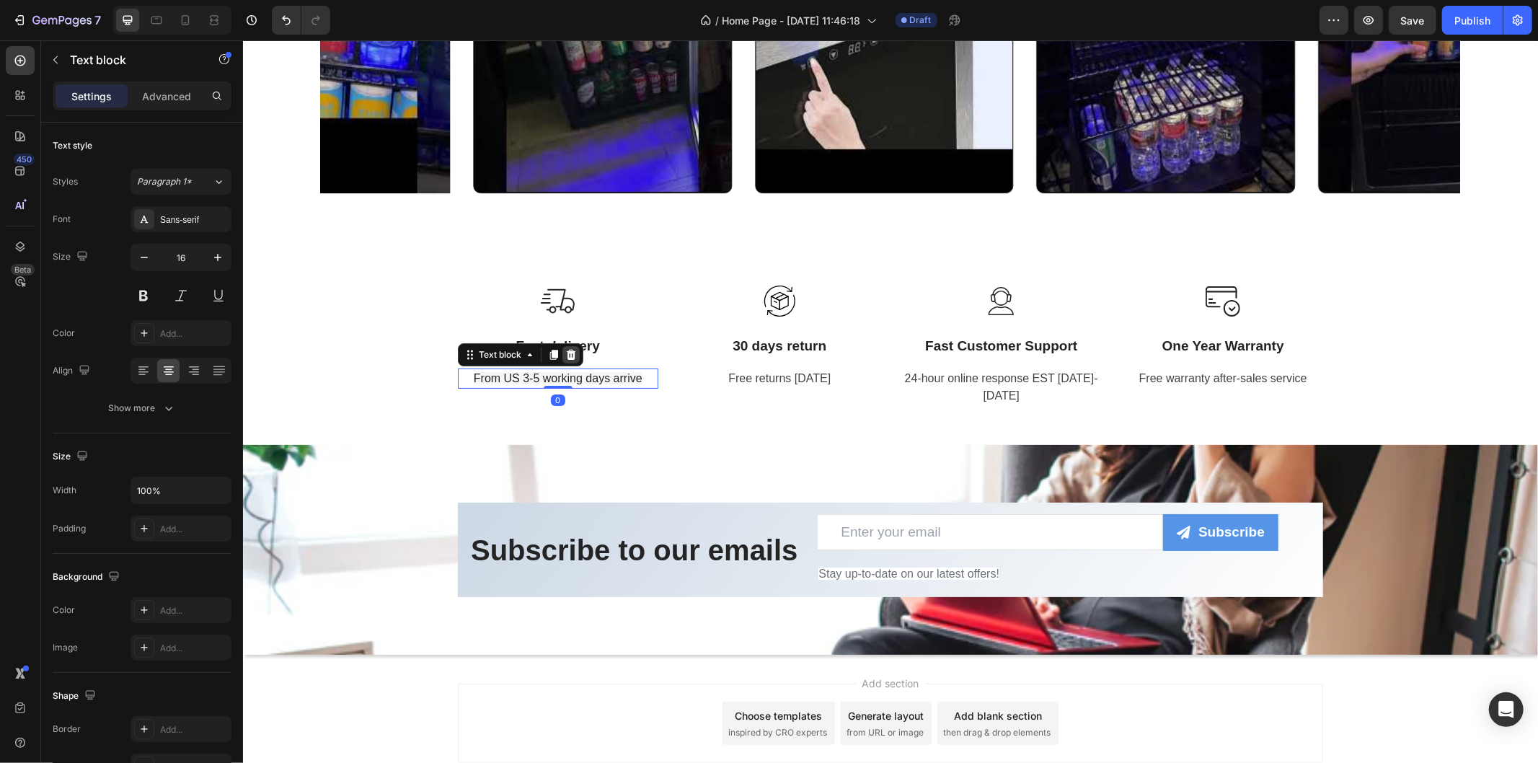
click at [565, 354] on icon at bounding box center [571, 354] width 12 height 12
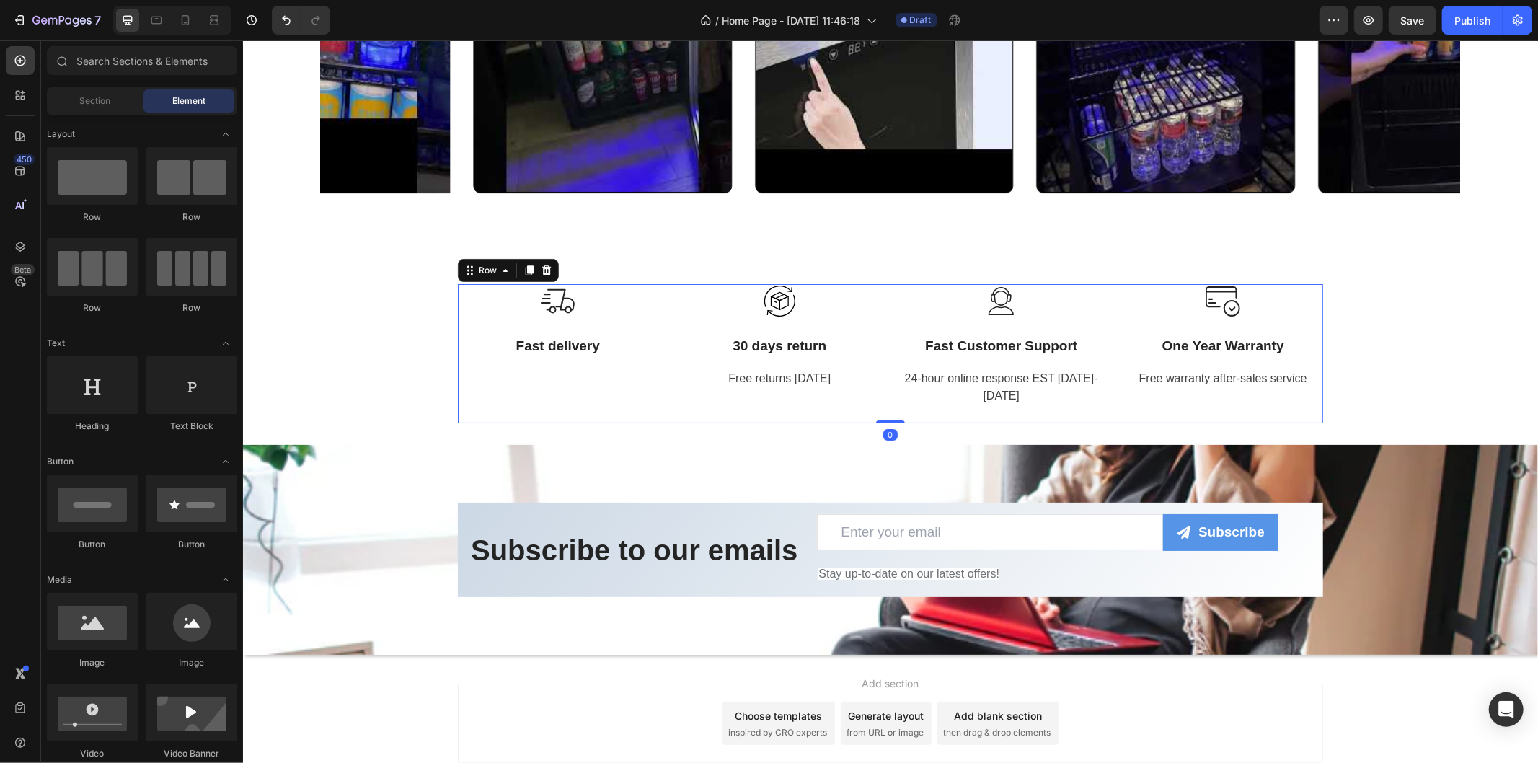
click at [559, 380] on div "Image Fast delivery Text block Row" at bounding box center [557, 352] width 200 height 139
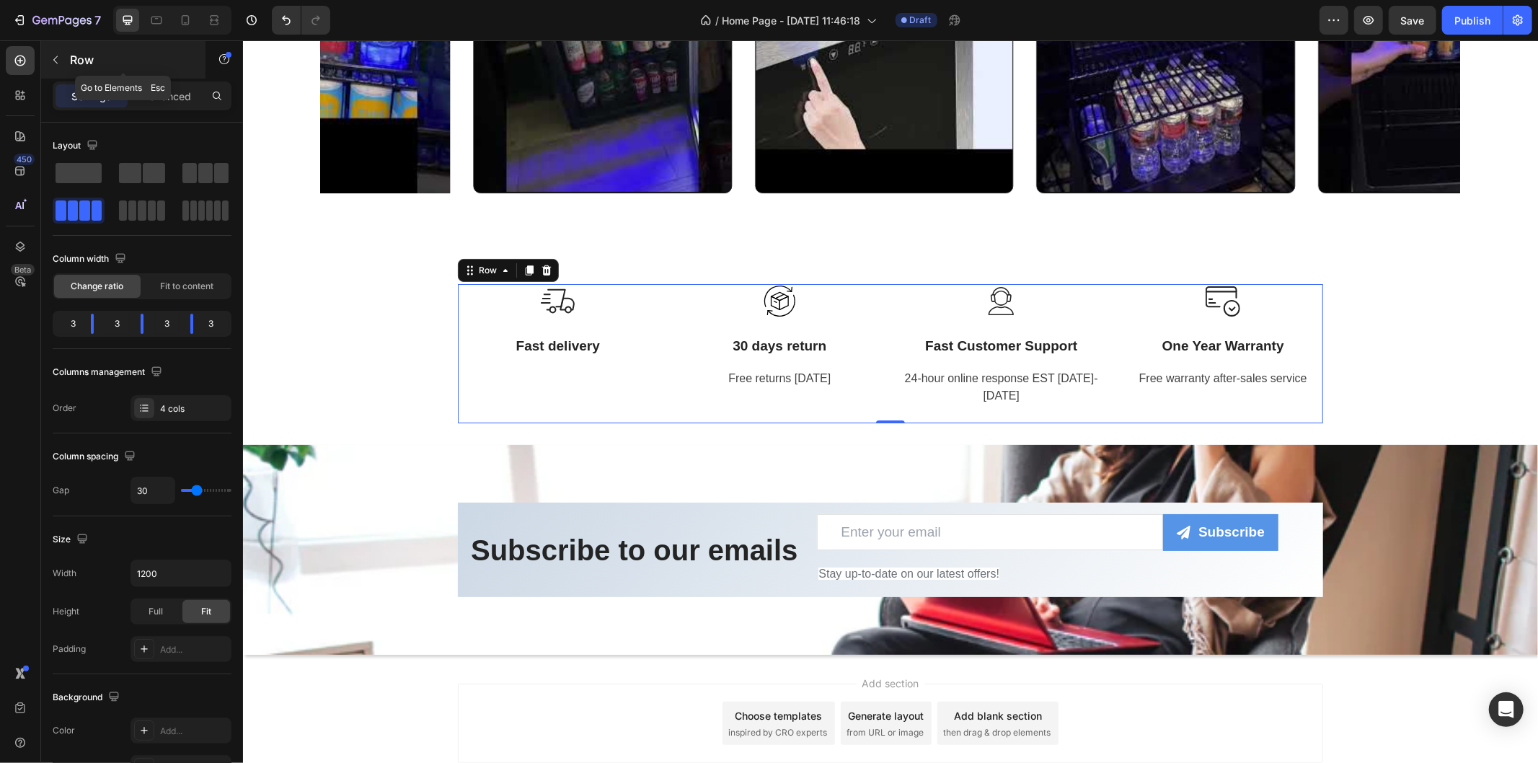
click at [91, 68] on p "Row" at bounding box center [131, 59] width 123 height 17
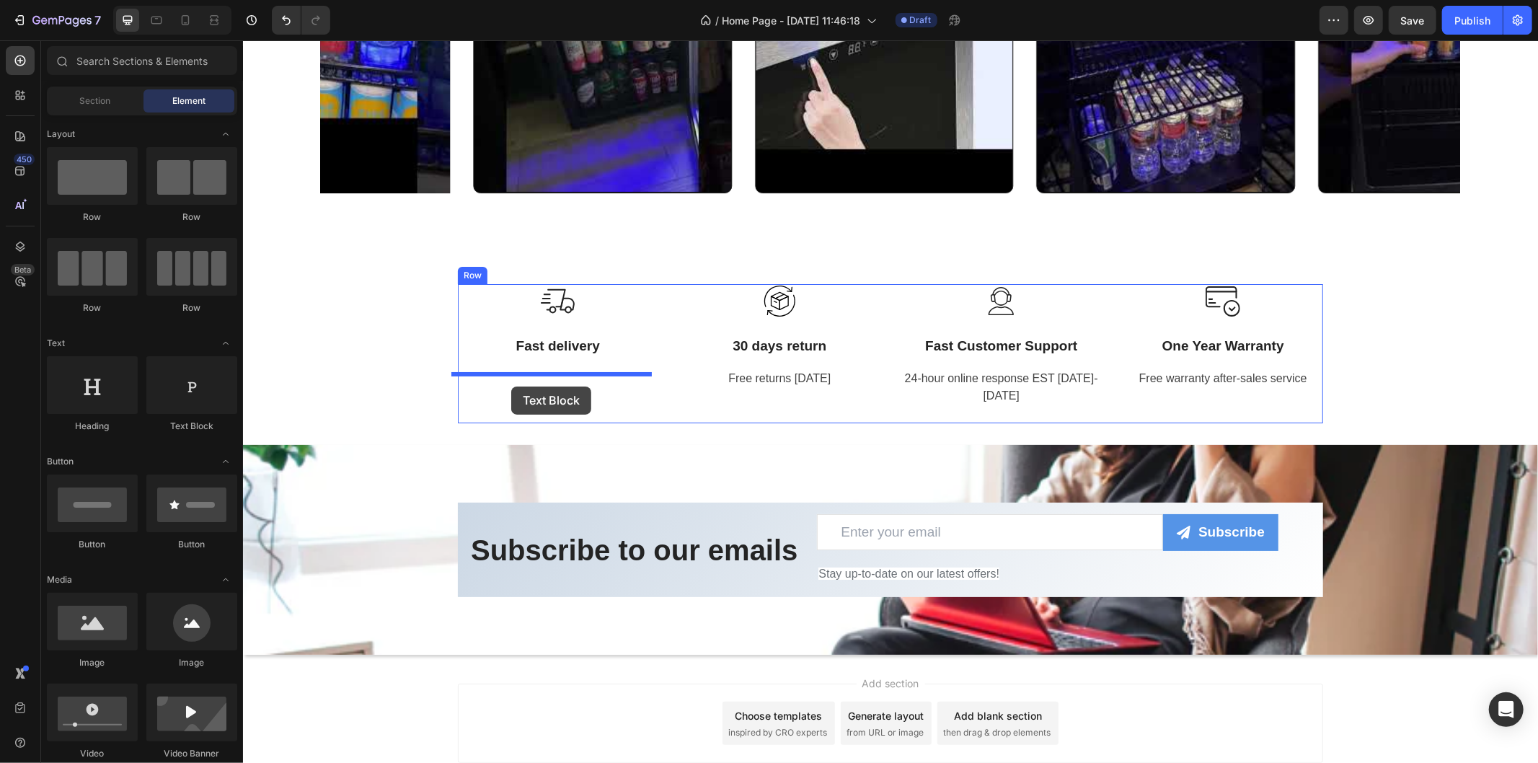
drag, startPoint x: 437, startPoint y: 435, endPoint x: 511, endPoint y: 386, distance: 88.4
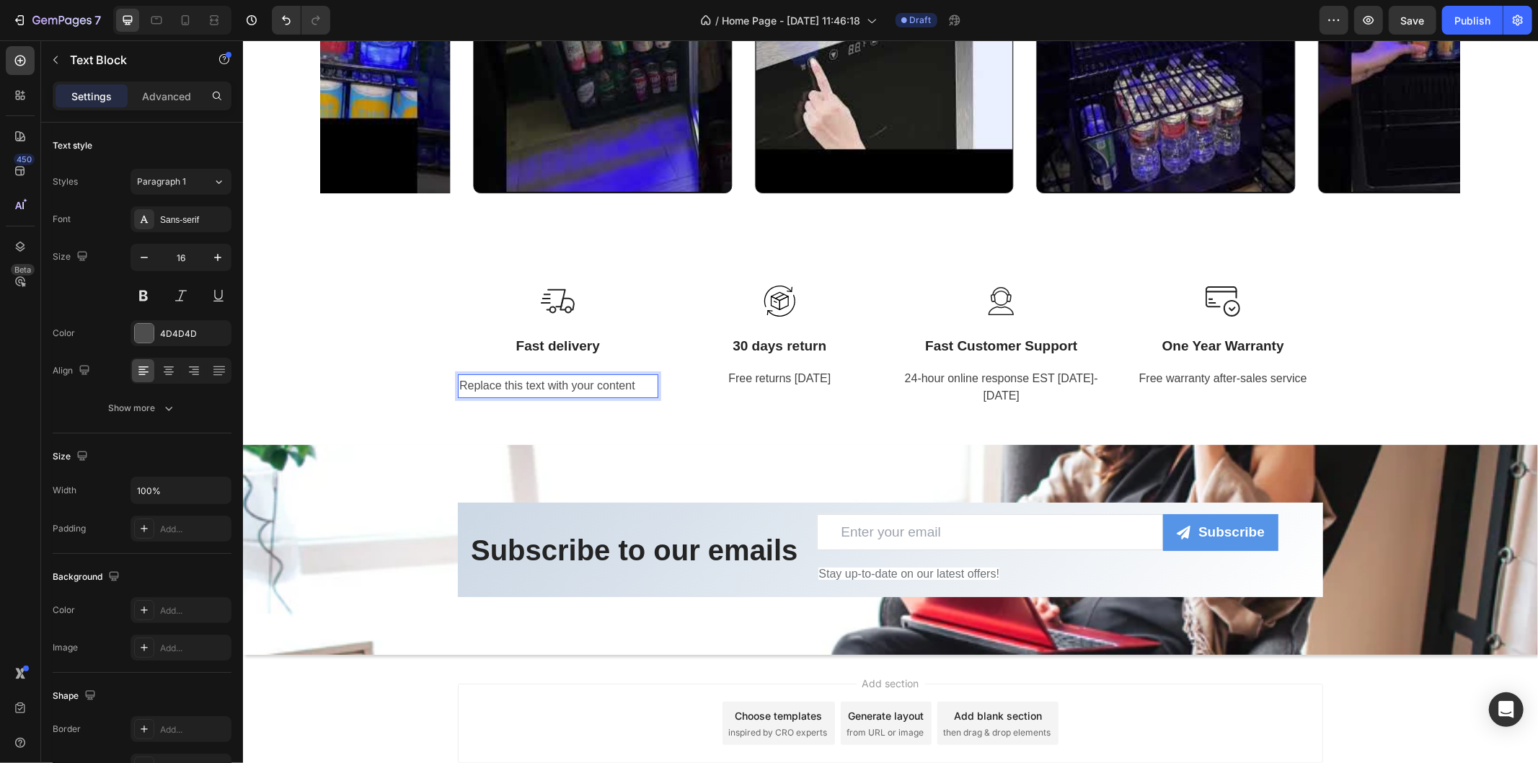
click at [599, 384] on div "Replace this text with your content" at bounding box center [557, 386] width 200 height 24
click at [599, 384] on p "Replace this text with your content" at bounding box center [558, 385] width 198 height 21
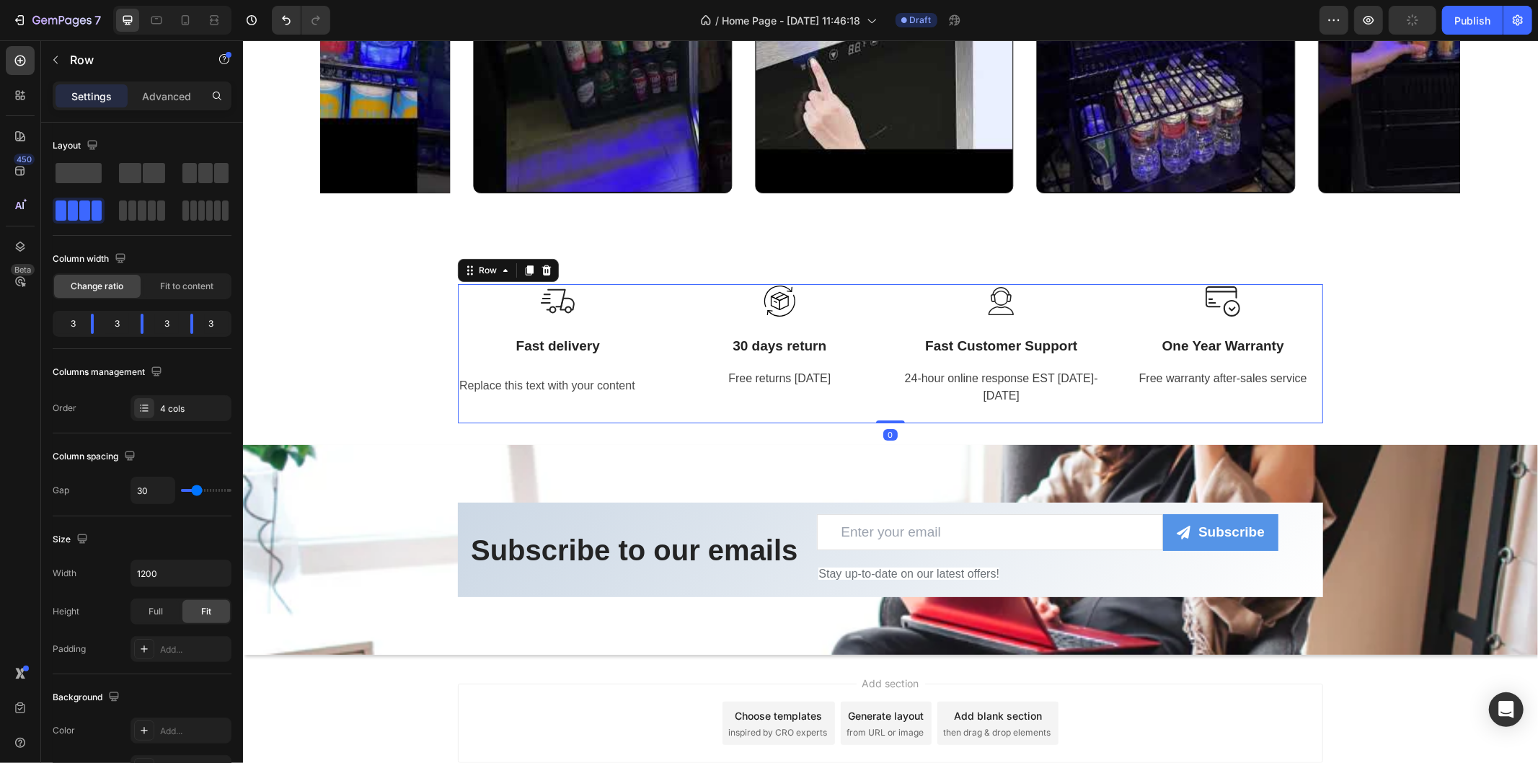
click at [632, 401] on div "Image Fast delivery Text block Row Replace this text with your content Text Blo…" at bounding box center [557, 352] width 200 height 139
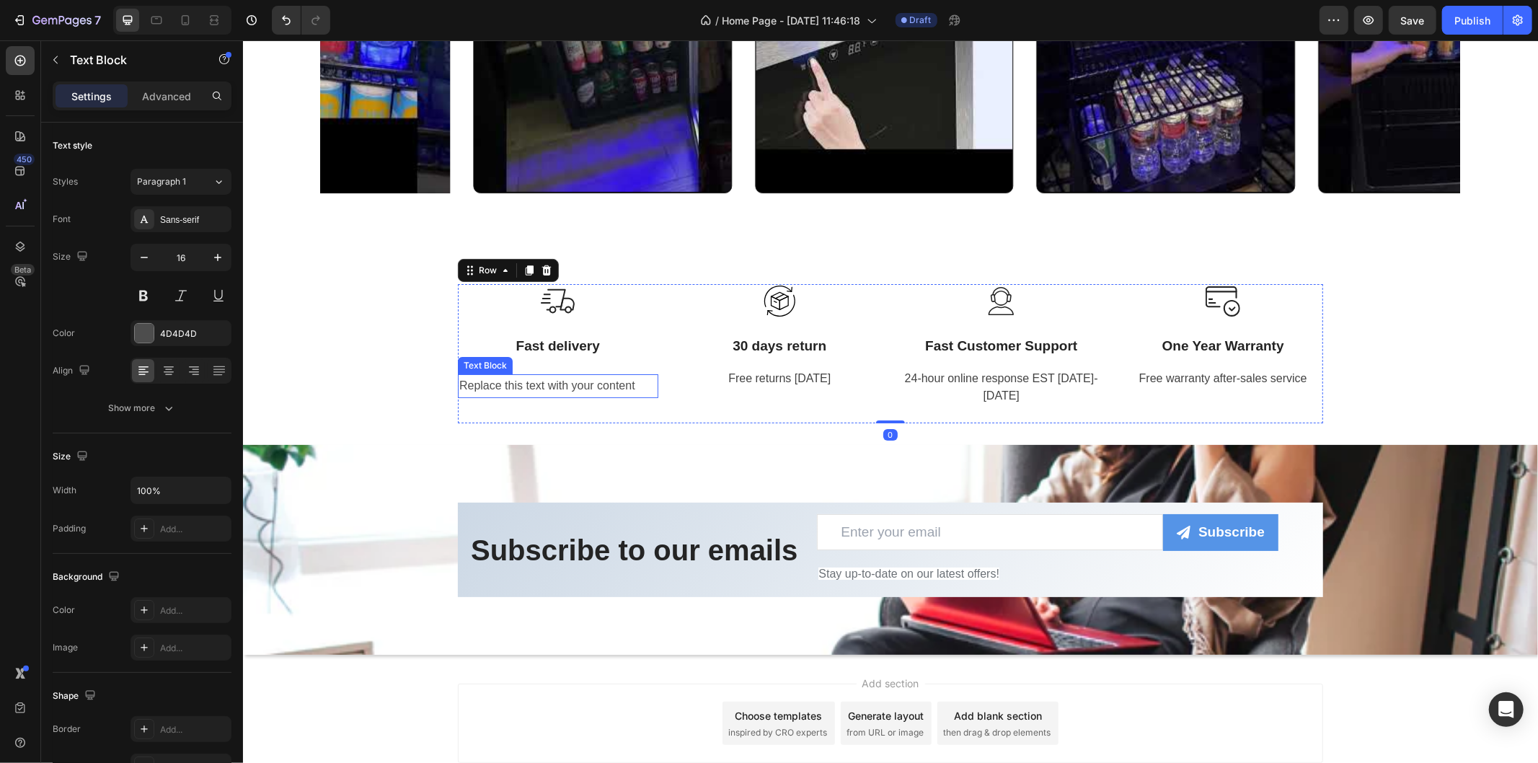
click at [609, 376] on p "Replace this text with your content" at bounding box center [558, 385] width 198 height 21
click at [612, 379] on p "Replace this text with your content" at bounding box center [558, 385] width 198 height 21
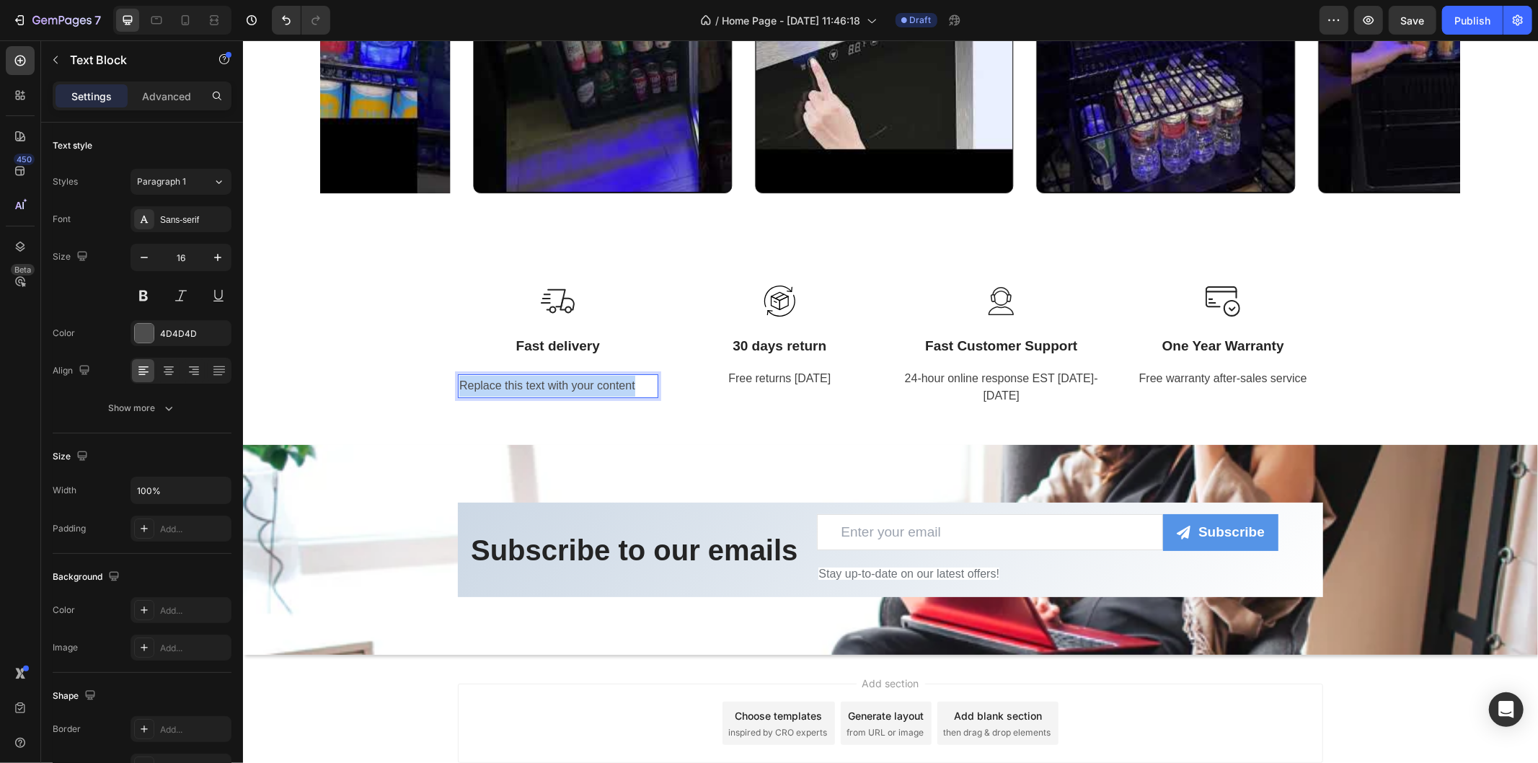
click at [612, 379] on p "Replace this text with your content" at bounding box center [558, 385] width 198 height 21
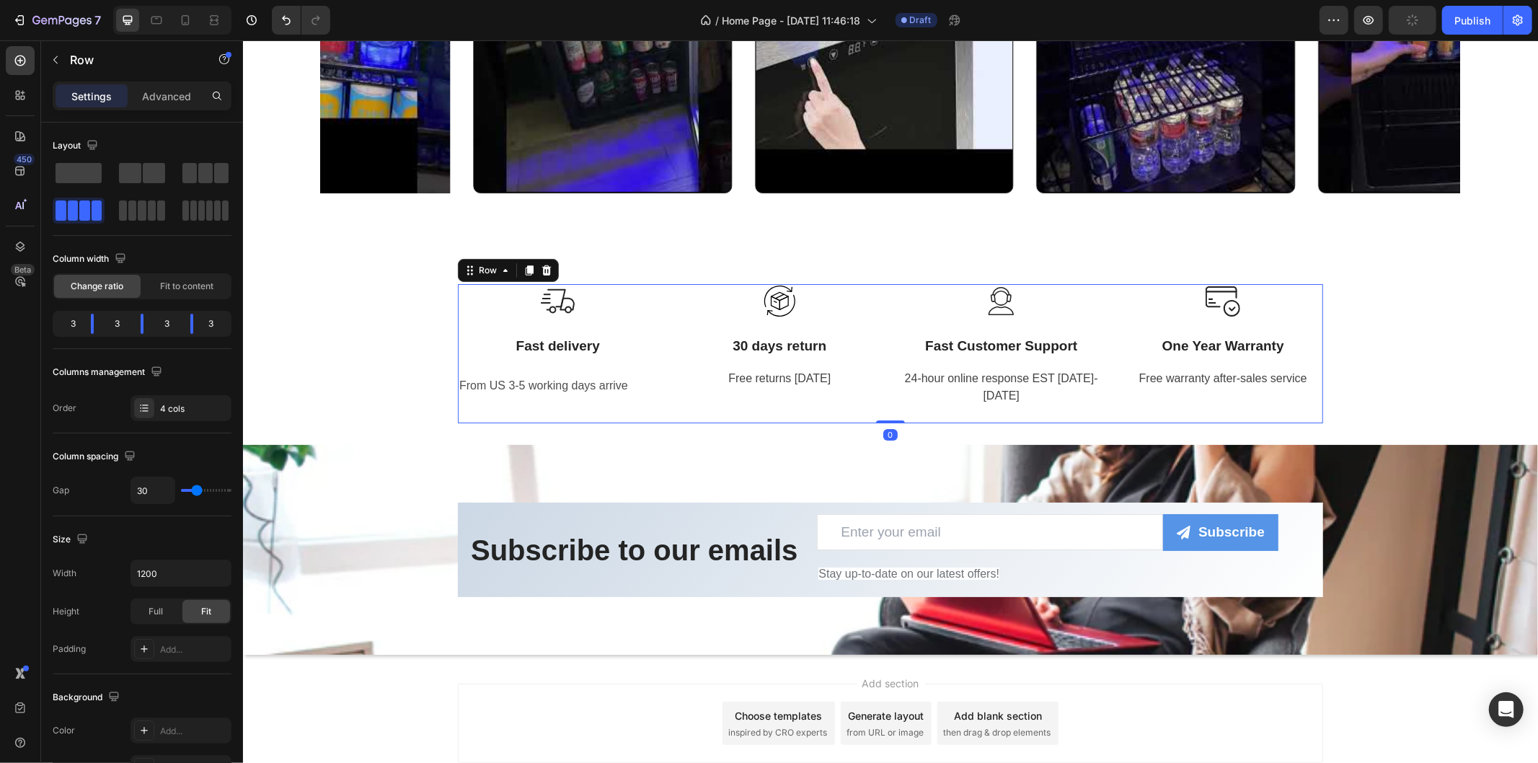
click at [658, 407] on div "Image Fast delivery Text block Row From US 3-5 working days arrive Text Block I…" at bounding box center [889, 352] width 865 height 139
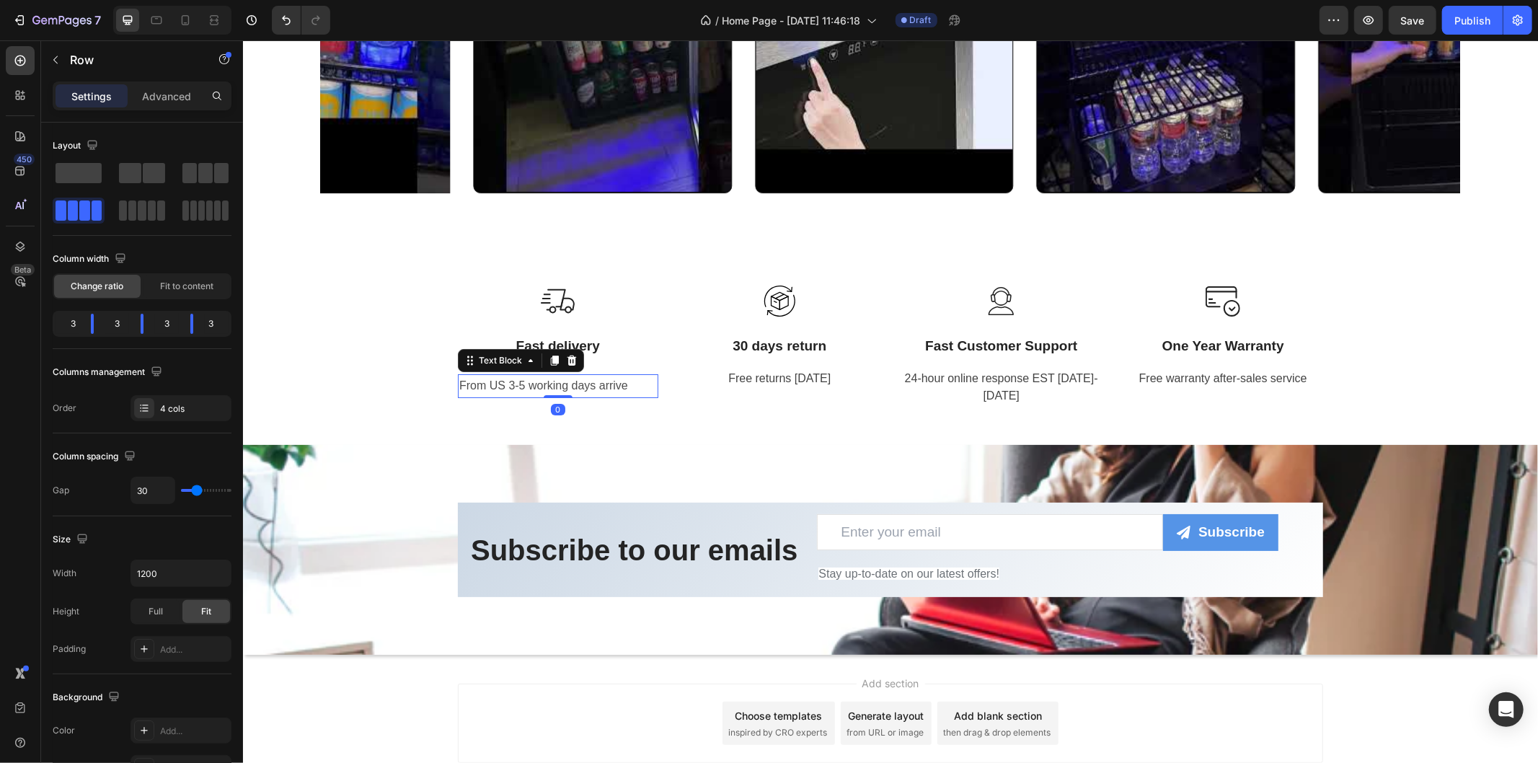
click at [623, 387] on p "From US 3-5 working days arrive" at bounding box center [558, 385] width 198 height 21
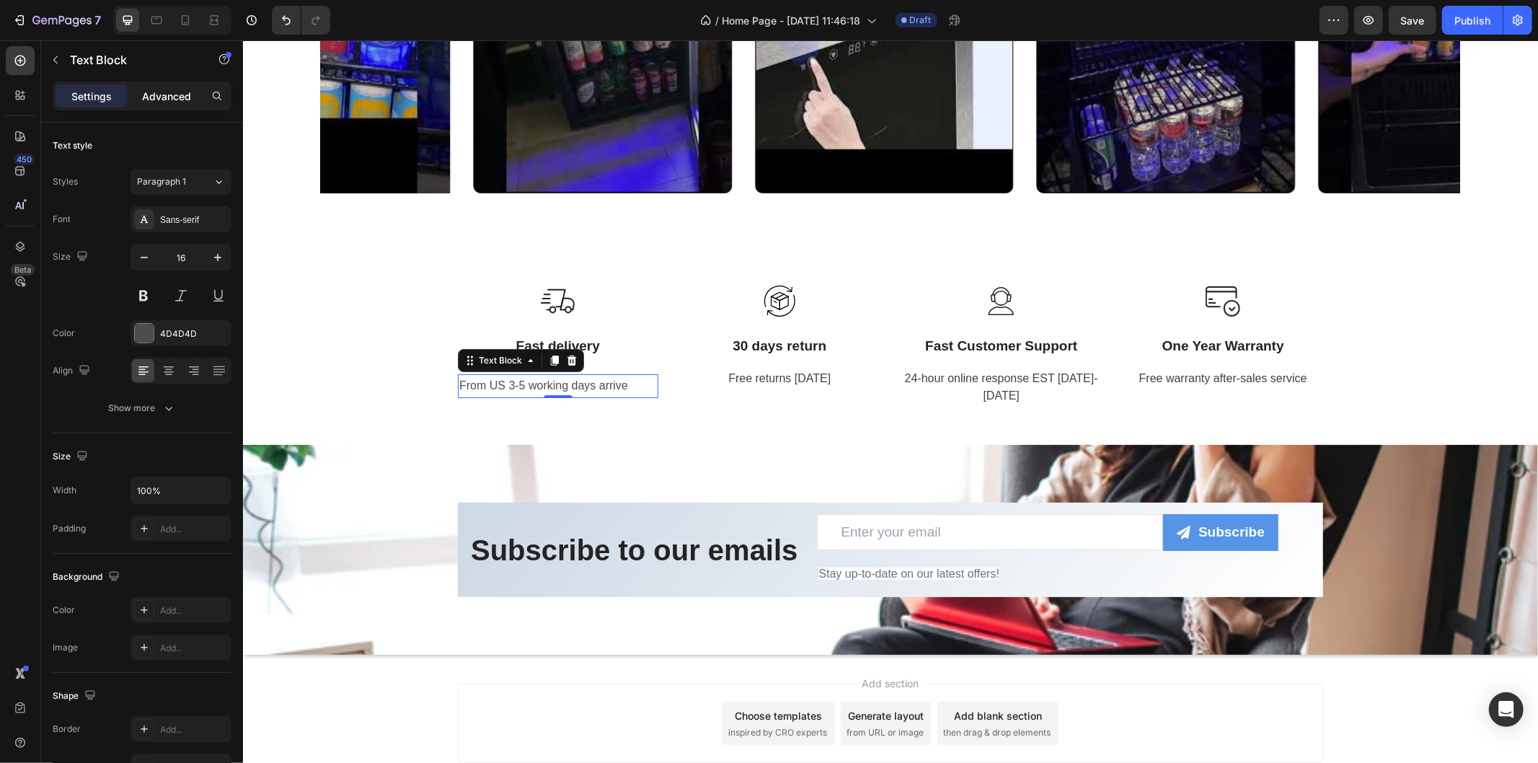
click at [166, 105] on div "Advanced" at bounding box center [167, 95] width 72 height 23
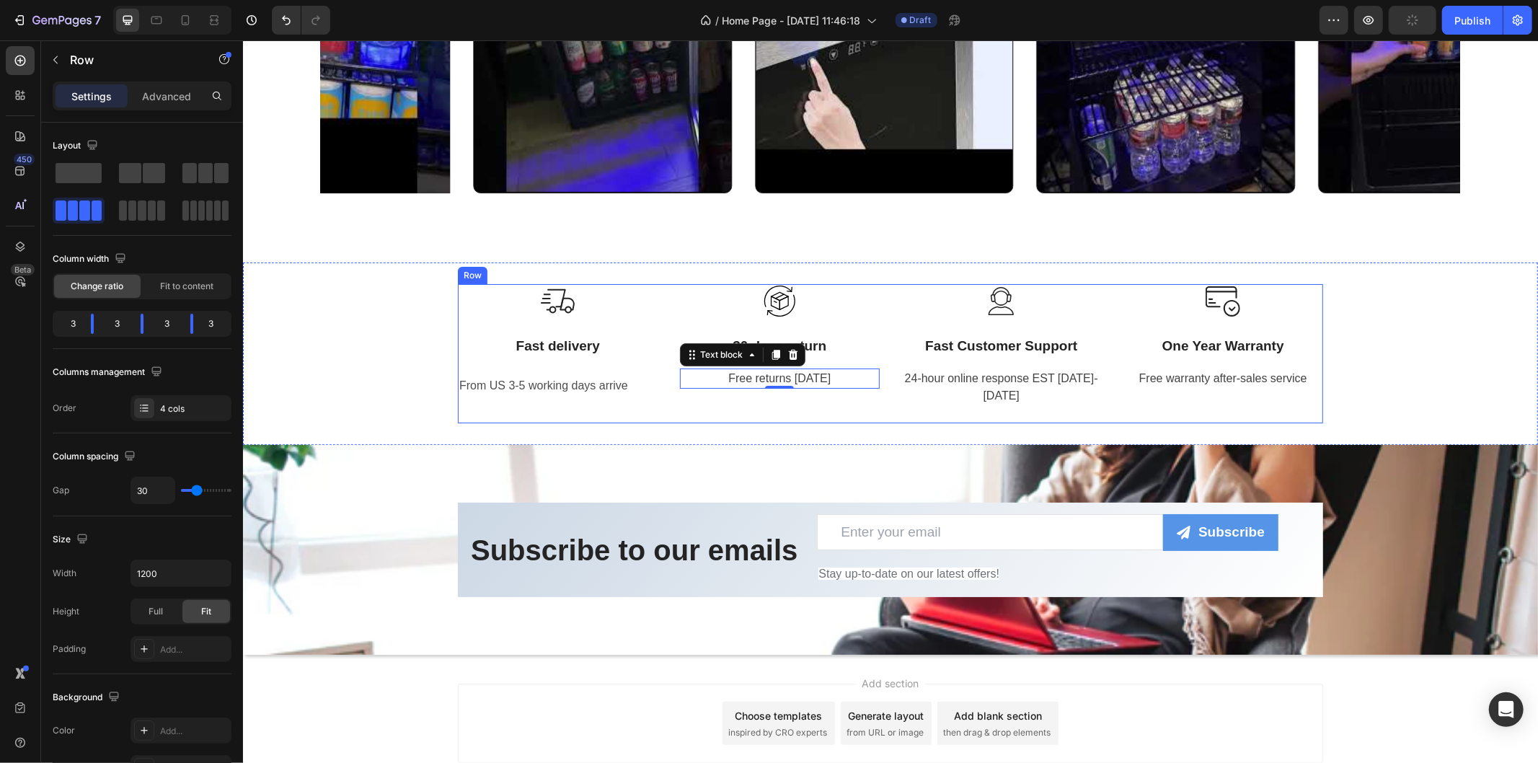
click at [562, 364] on div "Image Fast delivery Text block Row From US 3-5 working days arrive Text Block" at bounding box center [557, 352] width 200 height 139
click at [582, 369] on div "Image Fast delivery Text block Row From US 3-5 working days arrive Text Block" at bounding box center [557, 352] width 200 height 139
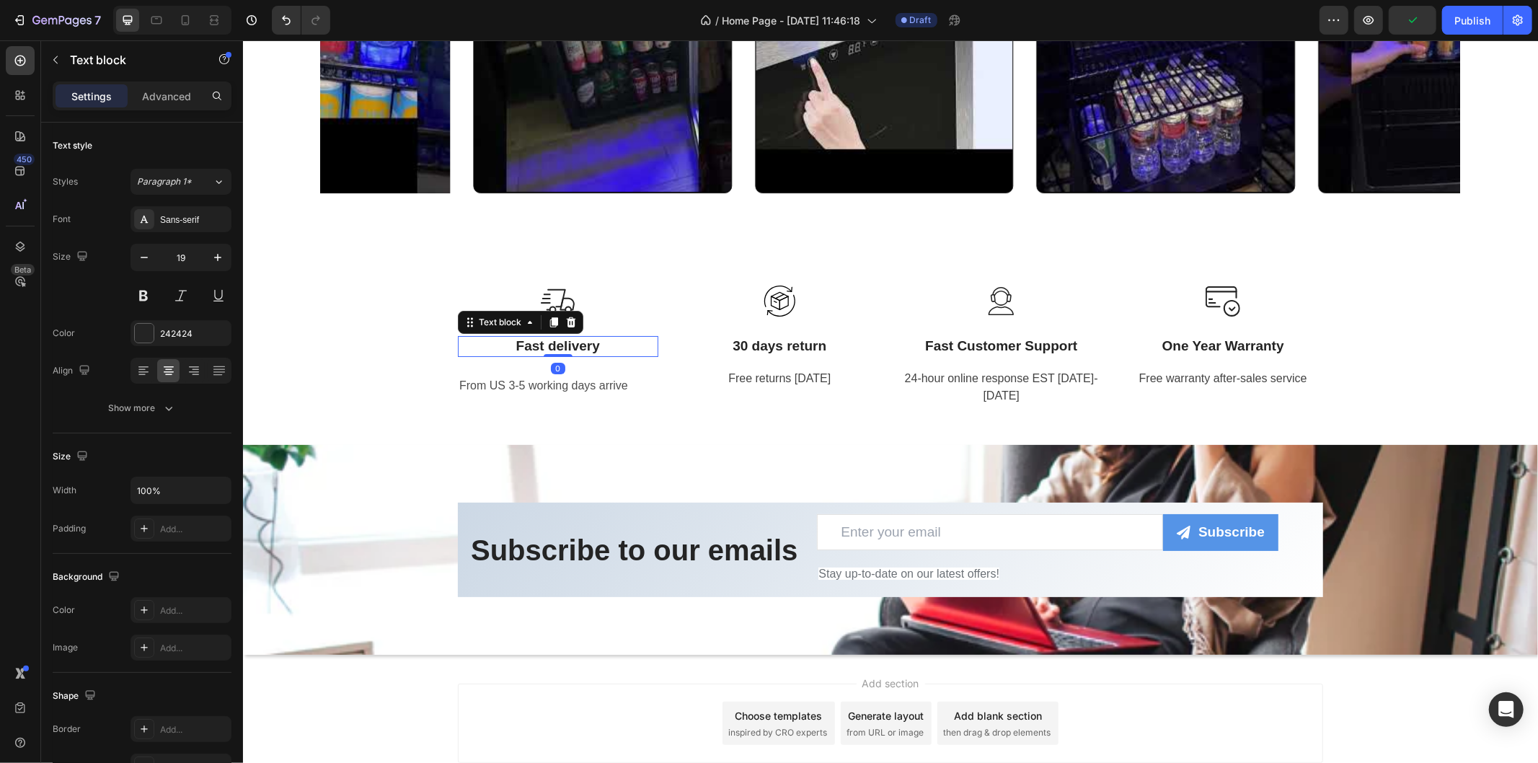
click at [586, 345] on p "Fast delivery" at bounding box center [558, 346] width 198 height 18
click at [635, 338] on p "Fast delivery" at bounding box center [558, 346] width 198 height 18
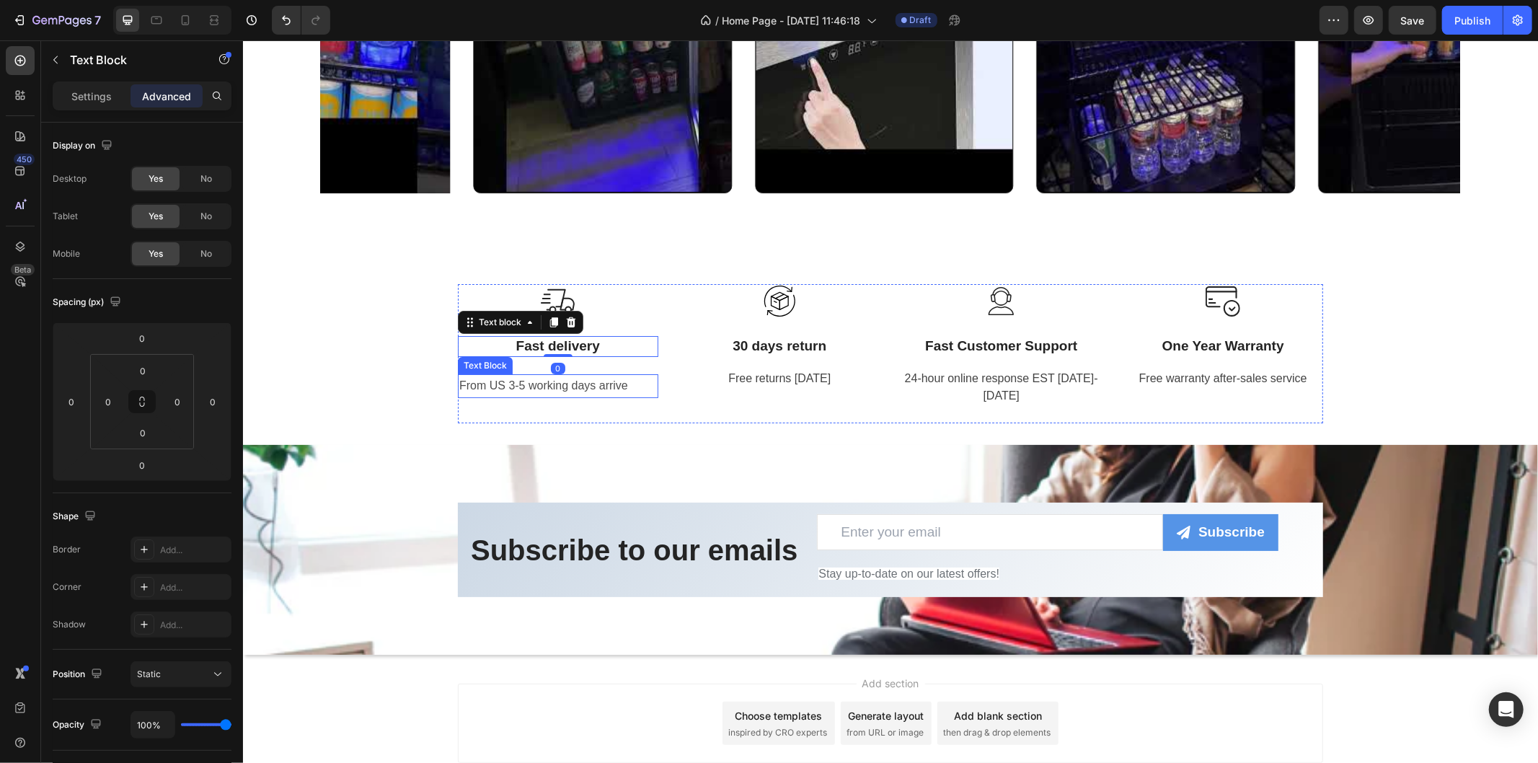
click at [618, 394] on p "From US 3-5 working days arrive" at bounding box center [558, 385] width 198 height 21
click at [614, 346] on p "Fast delivery" at bounding box center [558, 346] width 198 height 18
click at [565, 391] on p "From US 3-5 working days arrive" at bounding box center [558, 385] width 198 height 21
drag, startPoint x: 590, startPoint y: 386, endPoint x: 592, endPoint y: 373, distance: 13.2
click at [592, 374] on div "From US 3-5 working days arrive" at bounding box center [557, 386] width 200 height 24
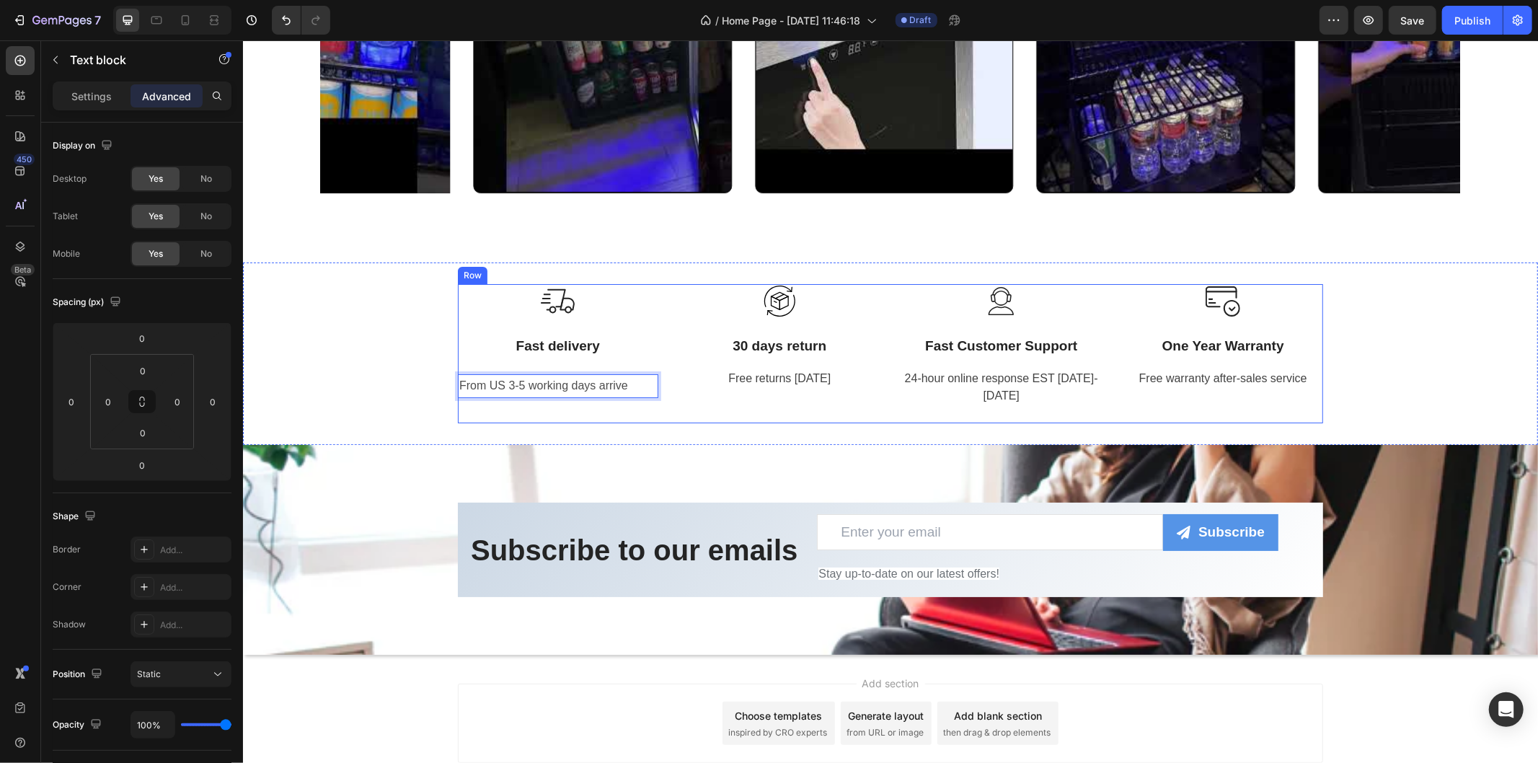
click at [681, 384] on p "Free returns [DATE]" at bounding box center [780, 377] width 198 height 17
click at [635, 384] on p "From US 3-5 working days arrive" at bounding box center [558, 385] width 198 height 21
drag, startPoint x: 634, startPoint y: 376, endPoint x: 636, endPoint y: 350, distance: 26.1
click at [650, 396] on div "From US 3-5 working days arrive" at bounding box center [557, 386] width 200 height 24
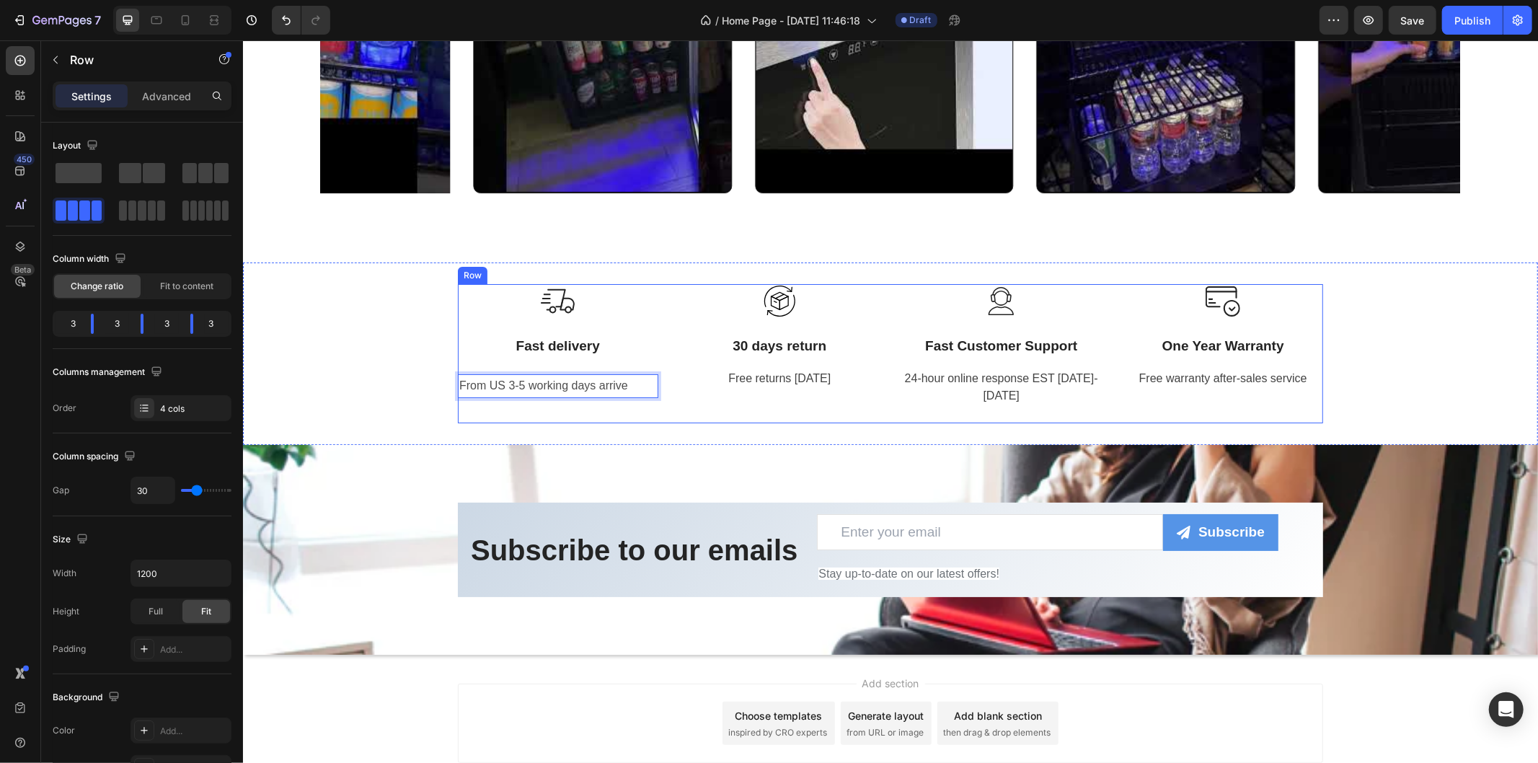
click at [692, 412] on div "Image 30 days return Text block Free returns [DATE] Text block Row" at bounding box center [779, 352] width 200 height 139
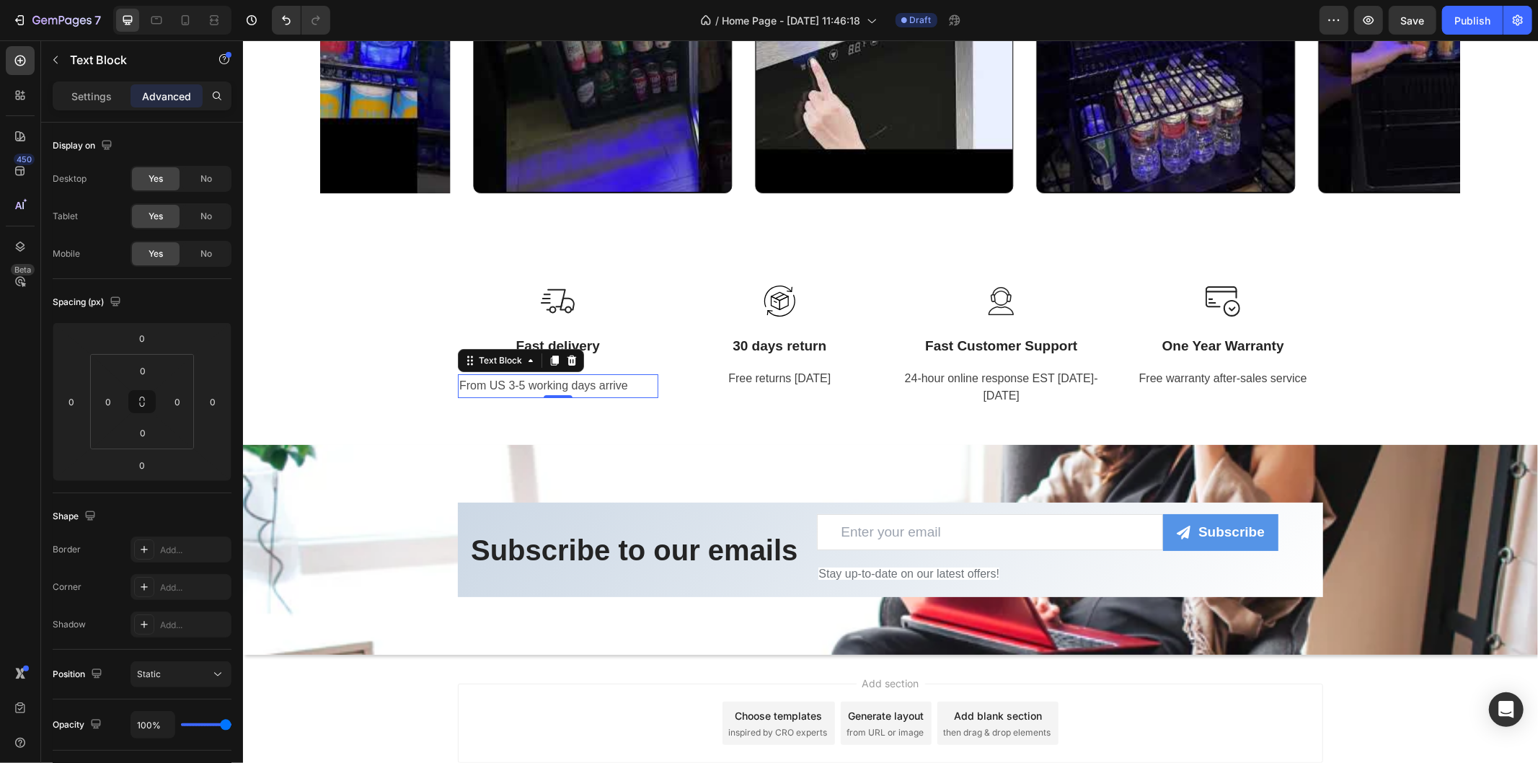
click at [628, 387] on p "From US 3-5 working days arrive" at bounding box center [558, 385] width 198 height 21
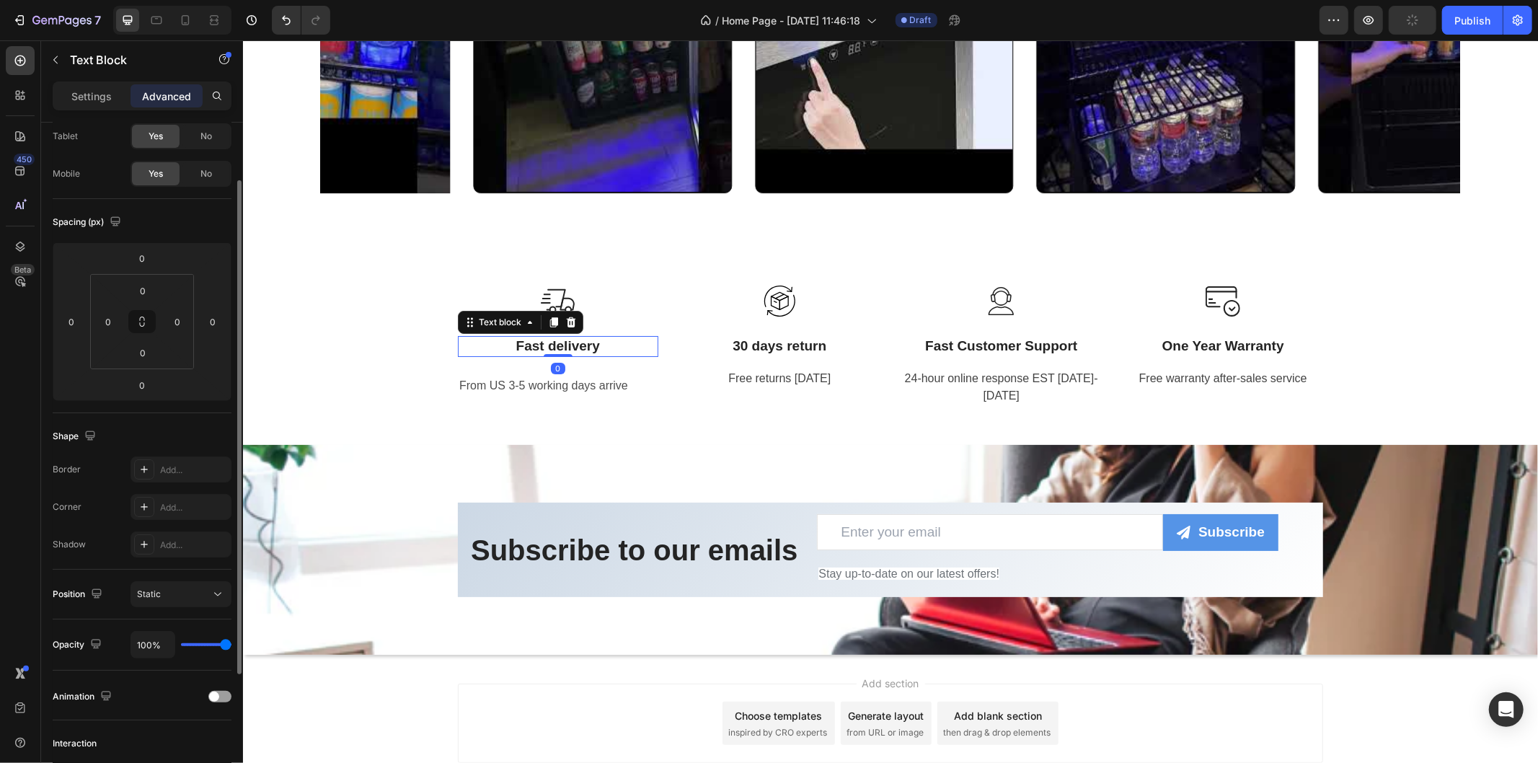
click at [626, 349] on p "Fast delivery" at bounding box center [558, 346] width 198 height 18
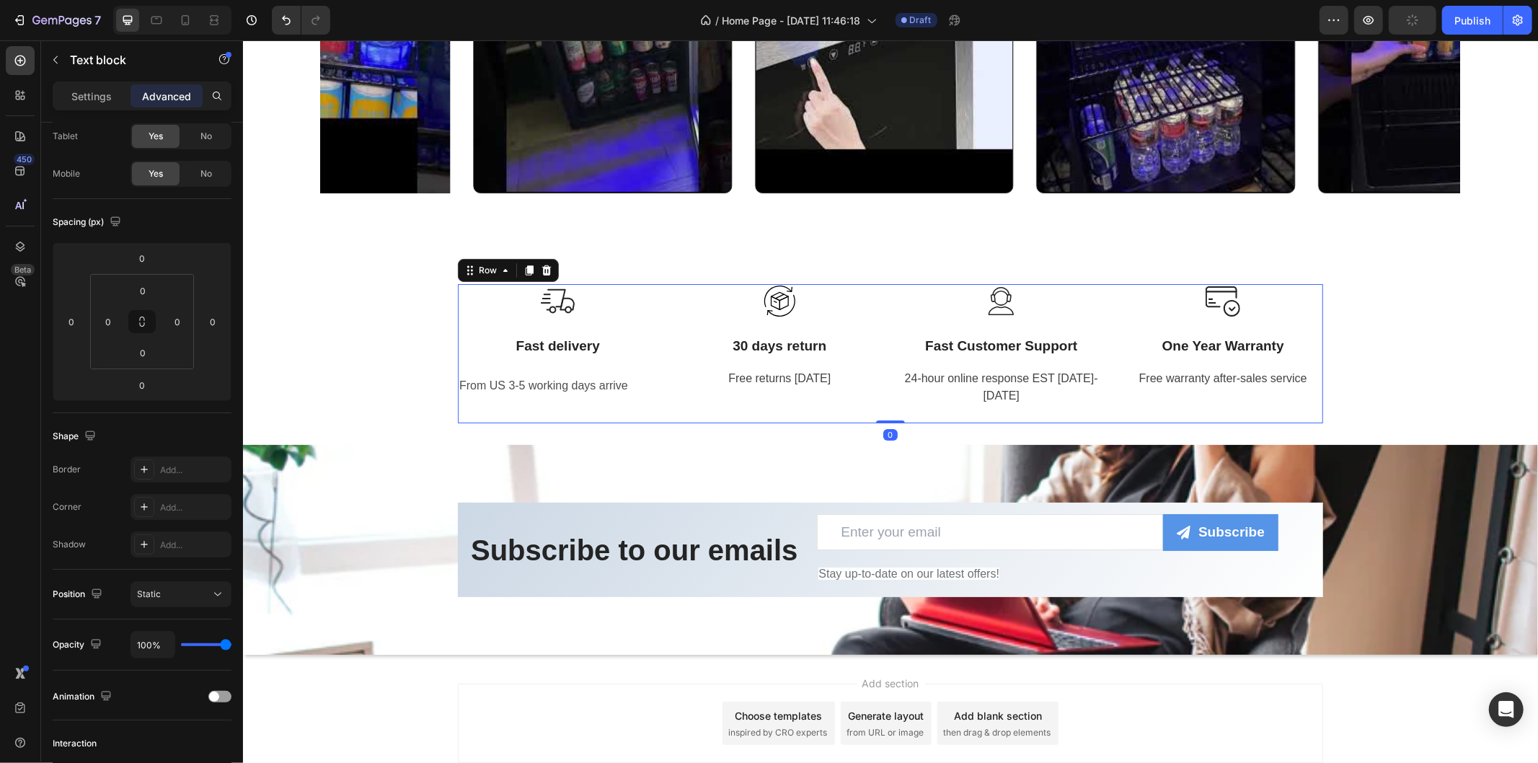
click at [626, 361] on div "Image Fast delivery Text block Row From US 3-5 working days arrive Text Block" at bounding box center [557, 352] width 200 height 139
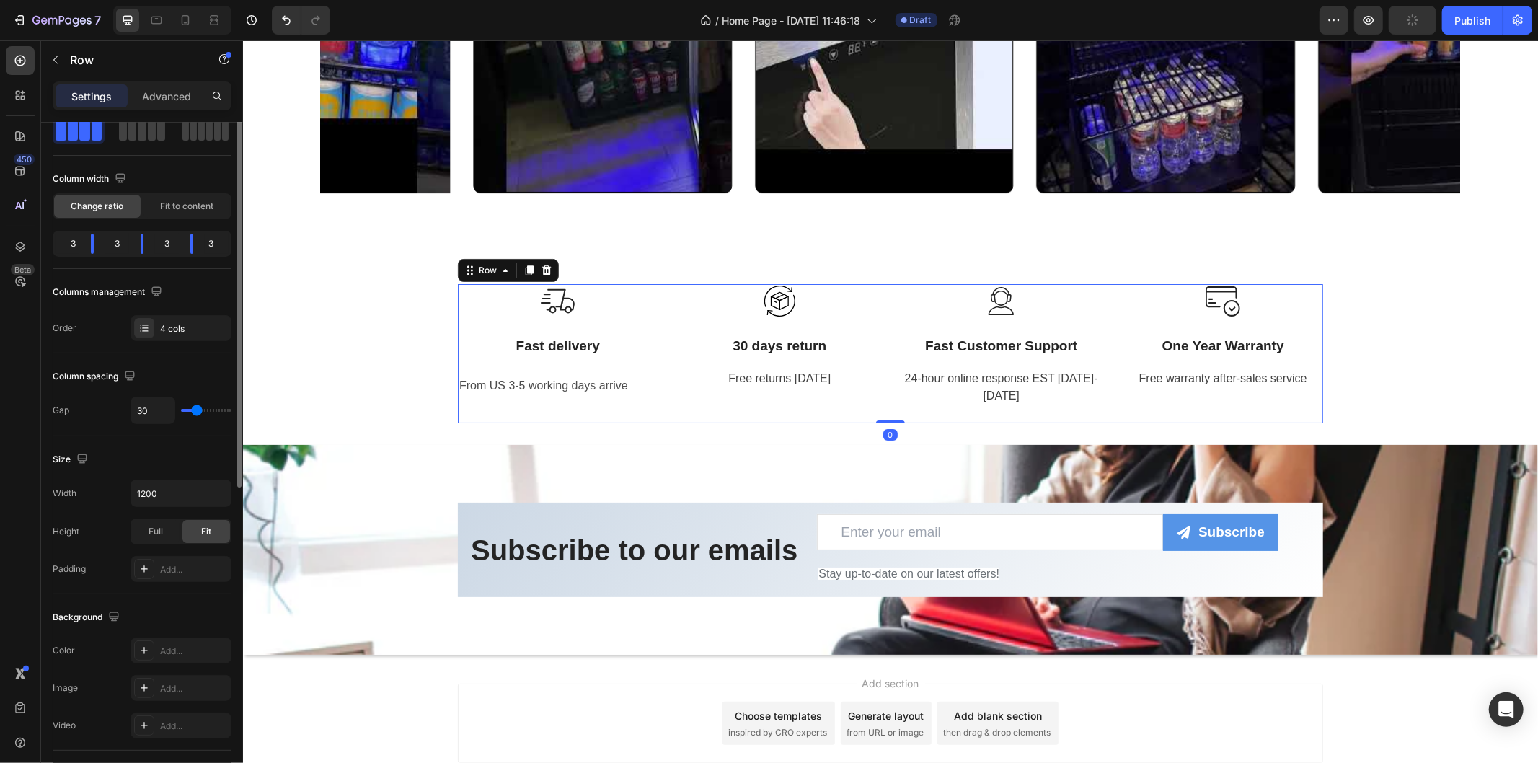
scroll to position [0, 0]
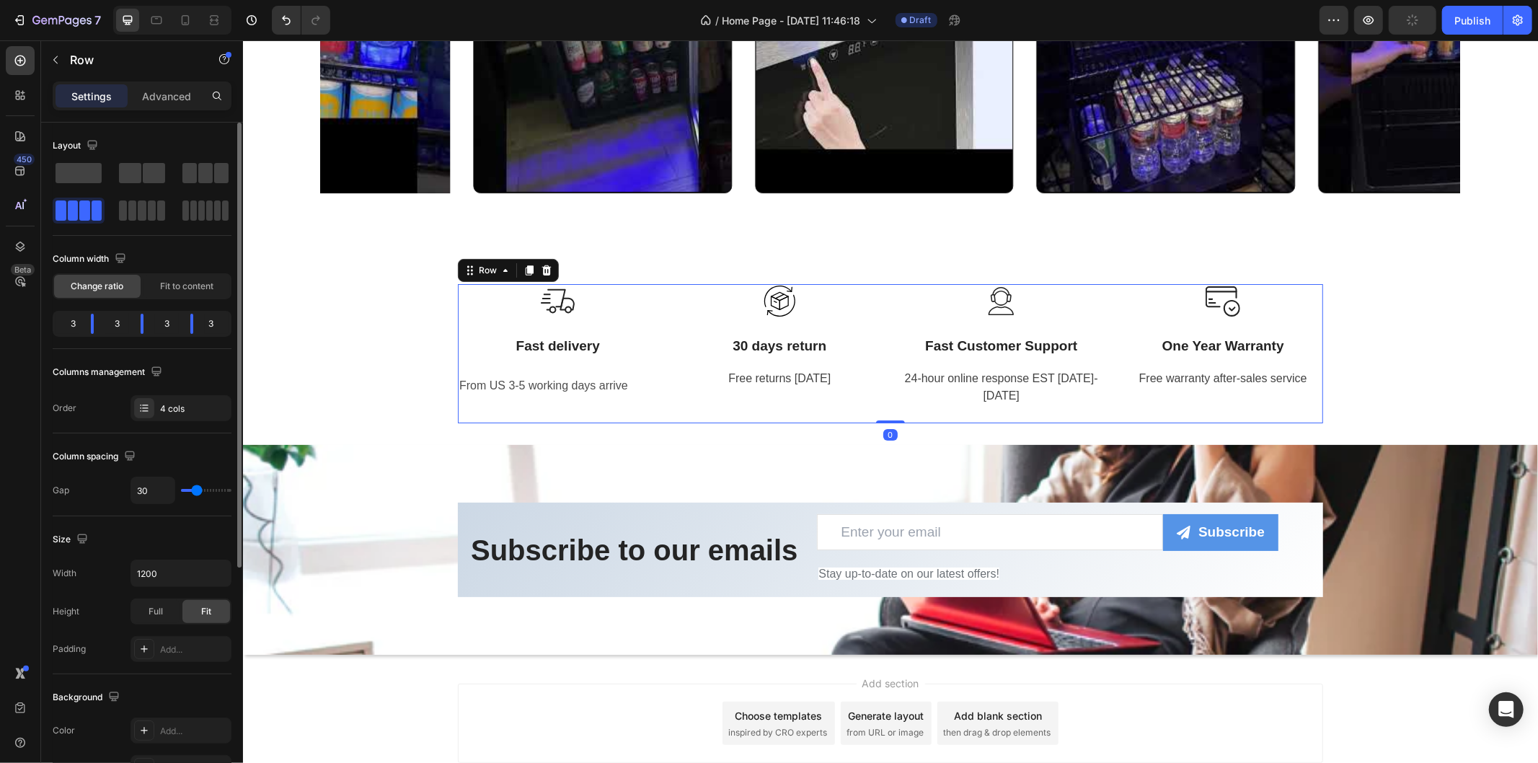
click at [609, 365] on div "Image Fast delivery Text block Row From US 3-5 working days arrive Text Block" at bounding box center [557, 352] width 200 height 139
click at [578, 358] on div "Image Fast delivery Text block Row From US 3-5 working days arrive Text Block" at bounding box center [557, 352] width 200 height 139
click at [533, 358] on div "Image Fast delivery Text block Row From US 3-5 working days arrive Text Block" at bounding box center [557, 352] width 200 height 139
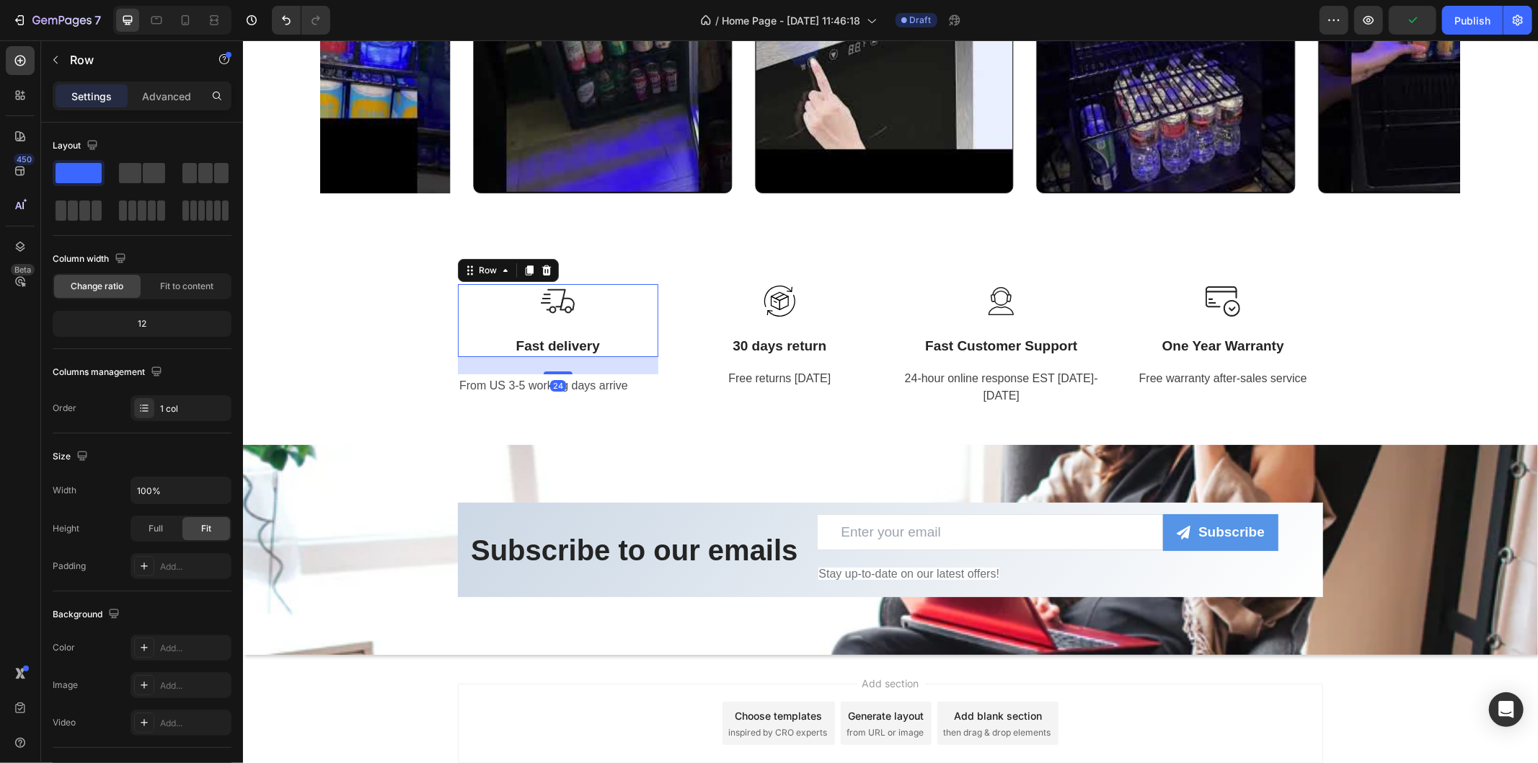
click at [623, 331] on div "Image Fast delivery Text block" at bounding box center [557, 319] width 200 height 73
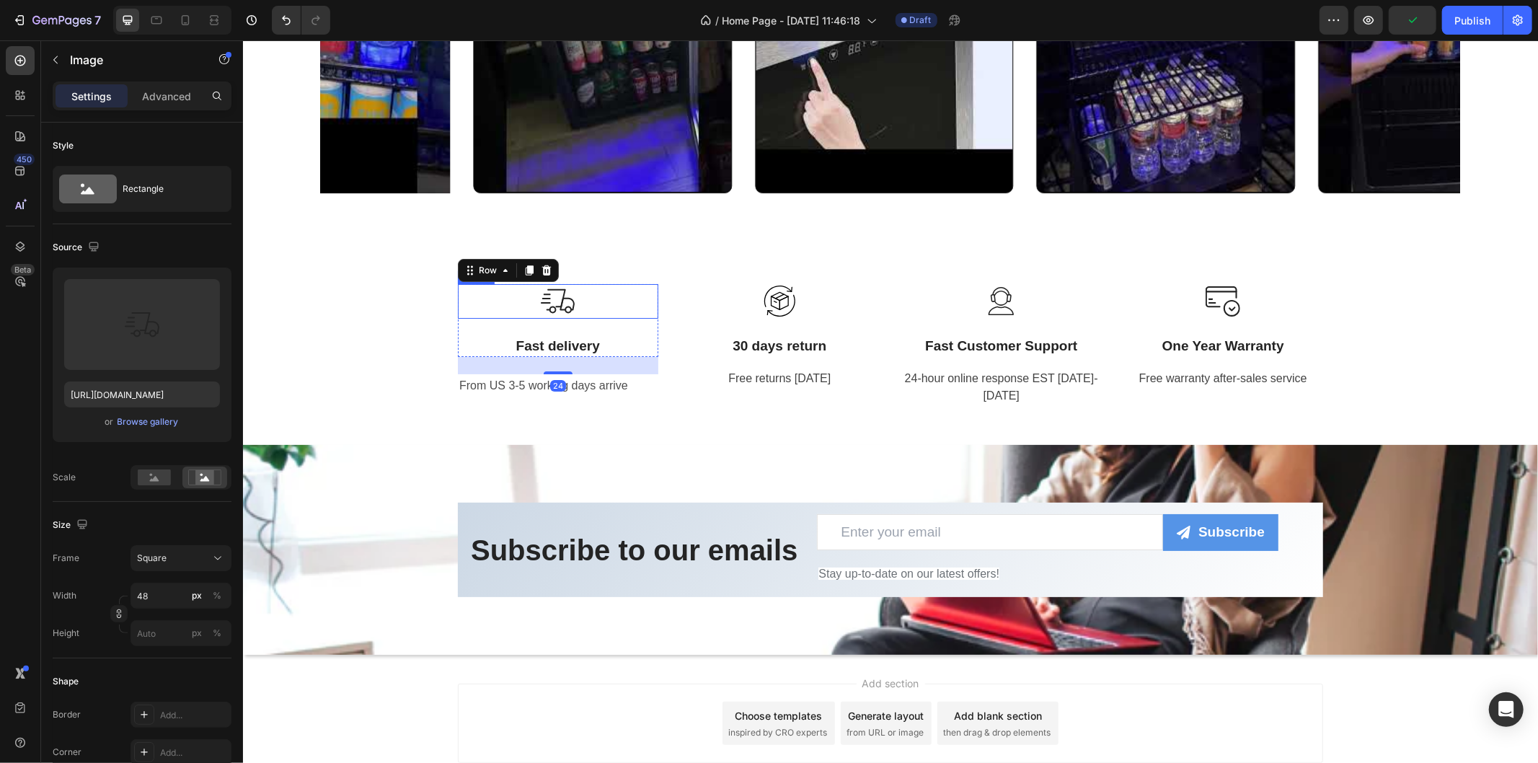
click at [617, 293] on div at bounding box center [557, 300] width 200 height 35
click at [625, 369] on div "Image 24 Fast delivery Text block Row From US 3-5 working days arrive Text Block" at bounding box center [557, 352] width 200 height 139
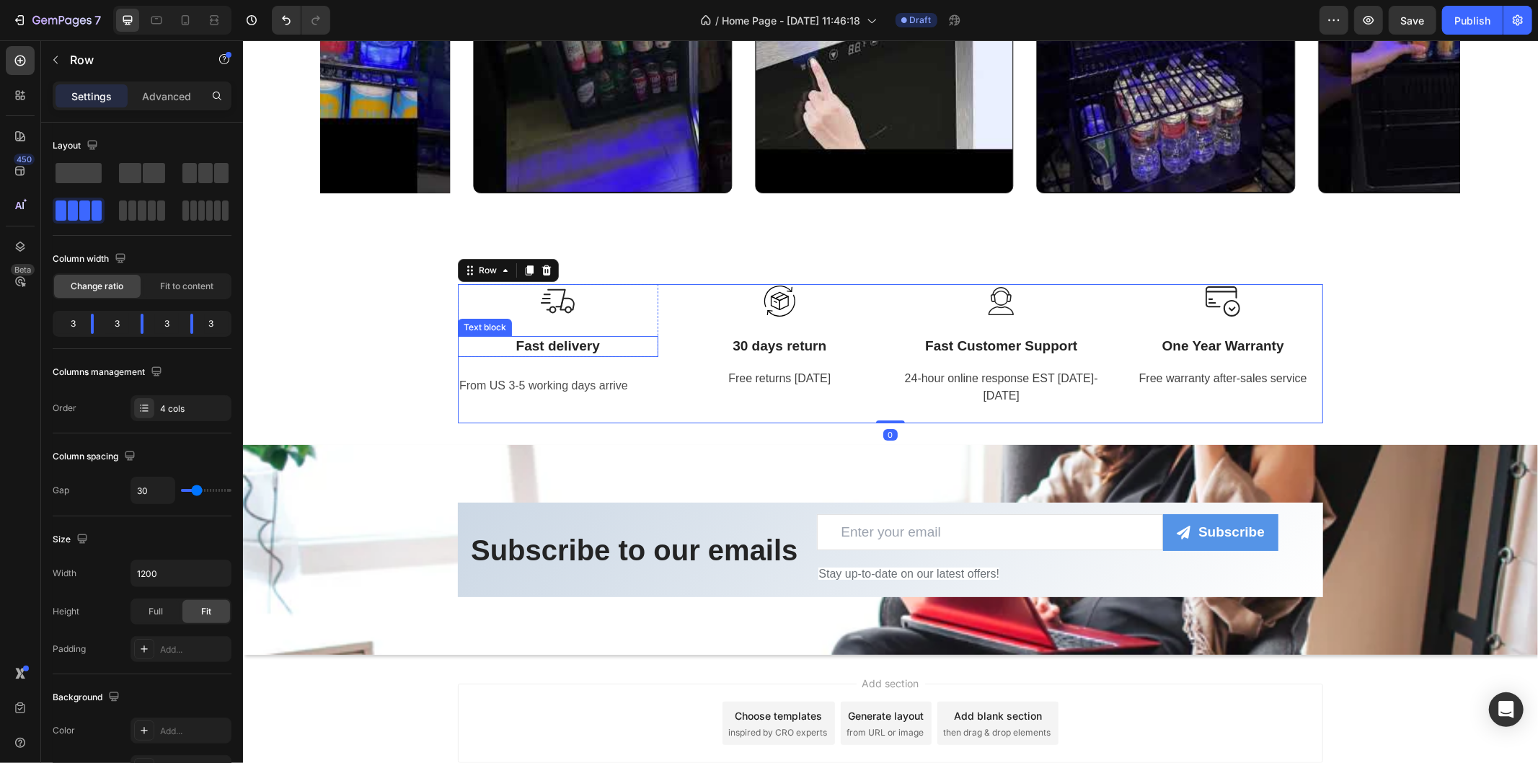
click at [617, 347] on p "Fast delivery" at bounding box center [558, 346] width 198 height 18
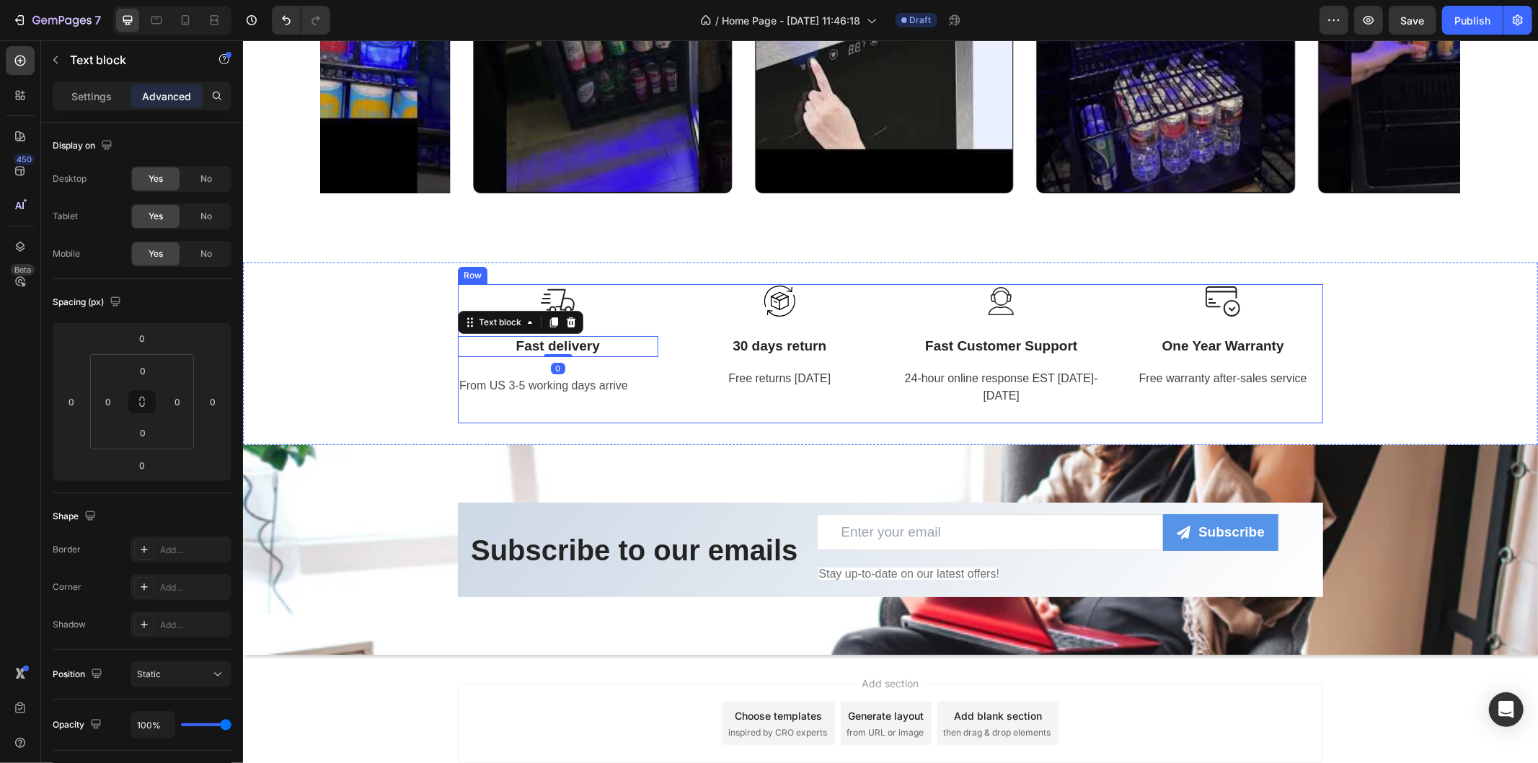
click at [568, 361] on div "Image Fast delivery Text block 0 Row From US 3-5 working days arrive Text Block" at bounding box center [557, 352] width 200 height 139
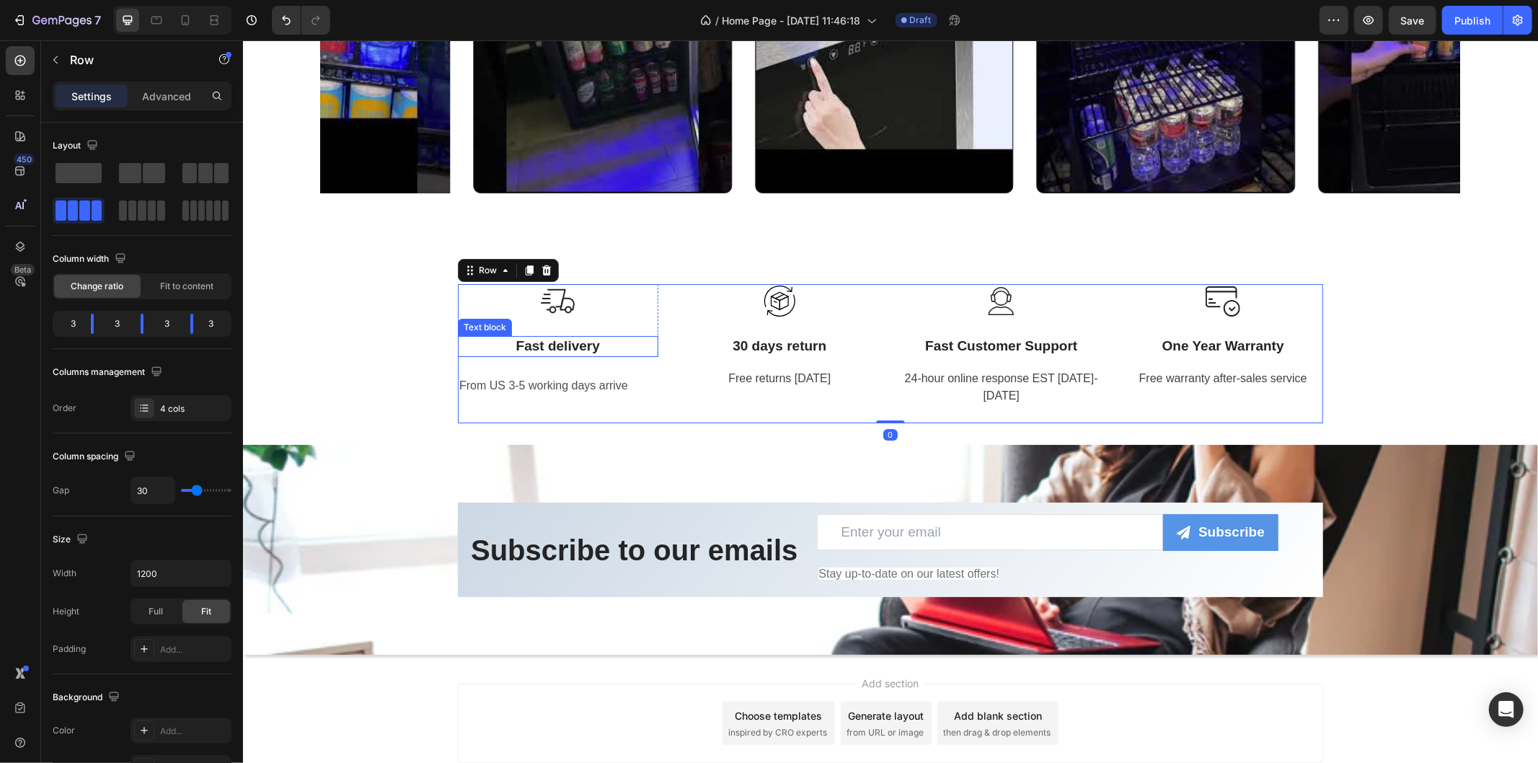
click at [555, 348] on p "Fast delivery" at bounding box center [558, 346] width 198 height 18
click at [485, 357] on div "Image Fast delivery Text block 0 Row From US 3-5 working days arrive Text Block" at bounding box center [557, 352] width 200 height 139
click at [500, 371] on div "Image Fast delivery Text block Row From US 3-5 working days arrive Text Block" at bounding box center [557, 352] width 200 height 139
click at [630, 360] on div "Image Fast delivery Text block Row From US 3-5 working days arrive Text Block" at bounding box center [557, 352] width 200 height 139
click at [651, 332] on div "Image Fast delivery Text block Row From US 3-5 working days arrive Text Block I…" at bounding box center [889, 352] width 865 height 139
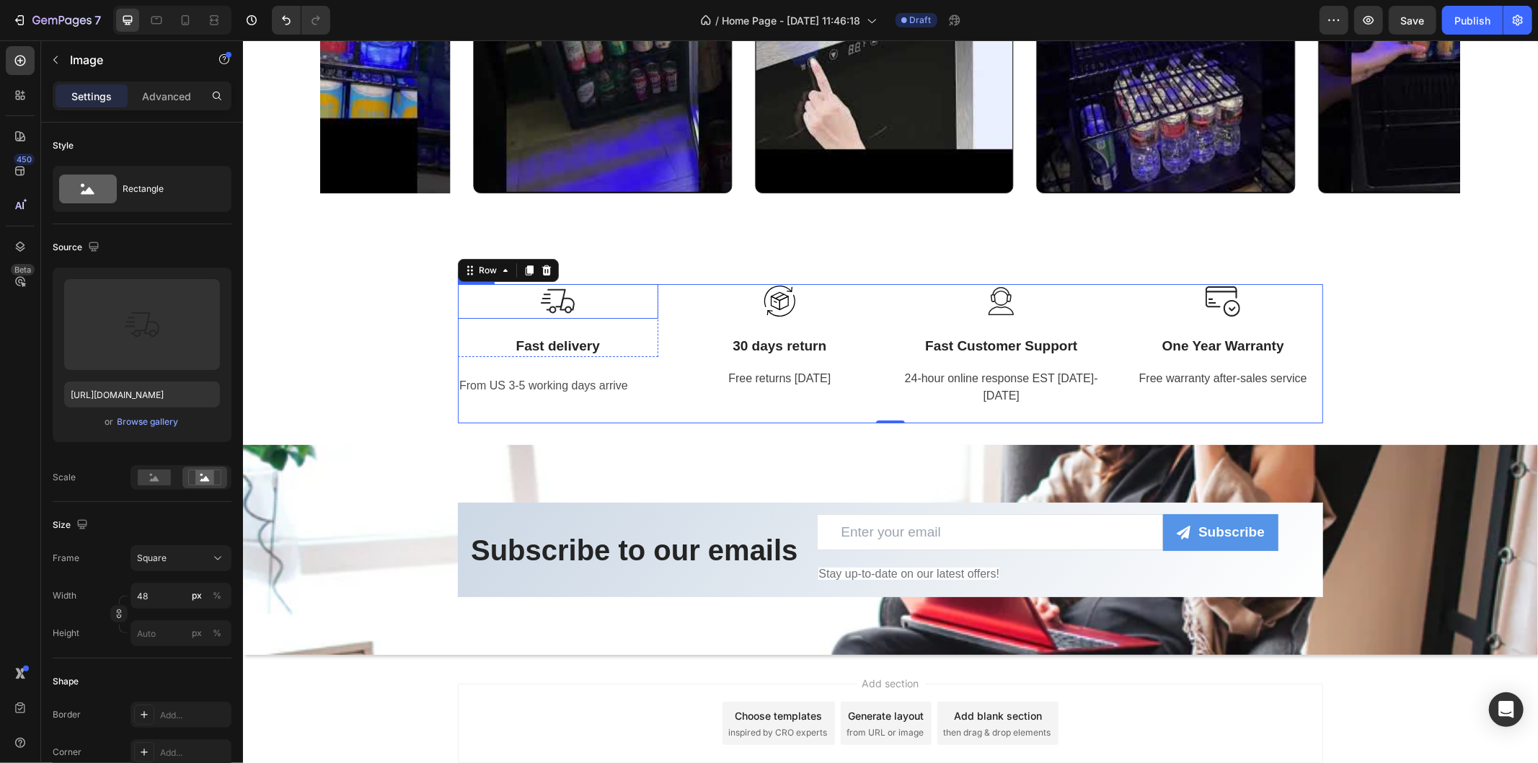
click at [570, 297] on div at bounding box center [557, 300] width 200 height 35
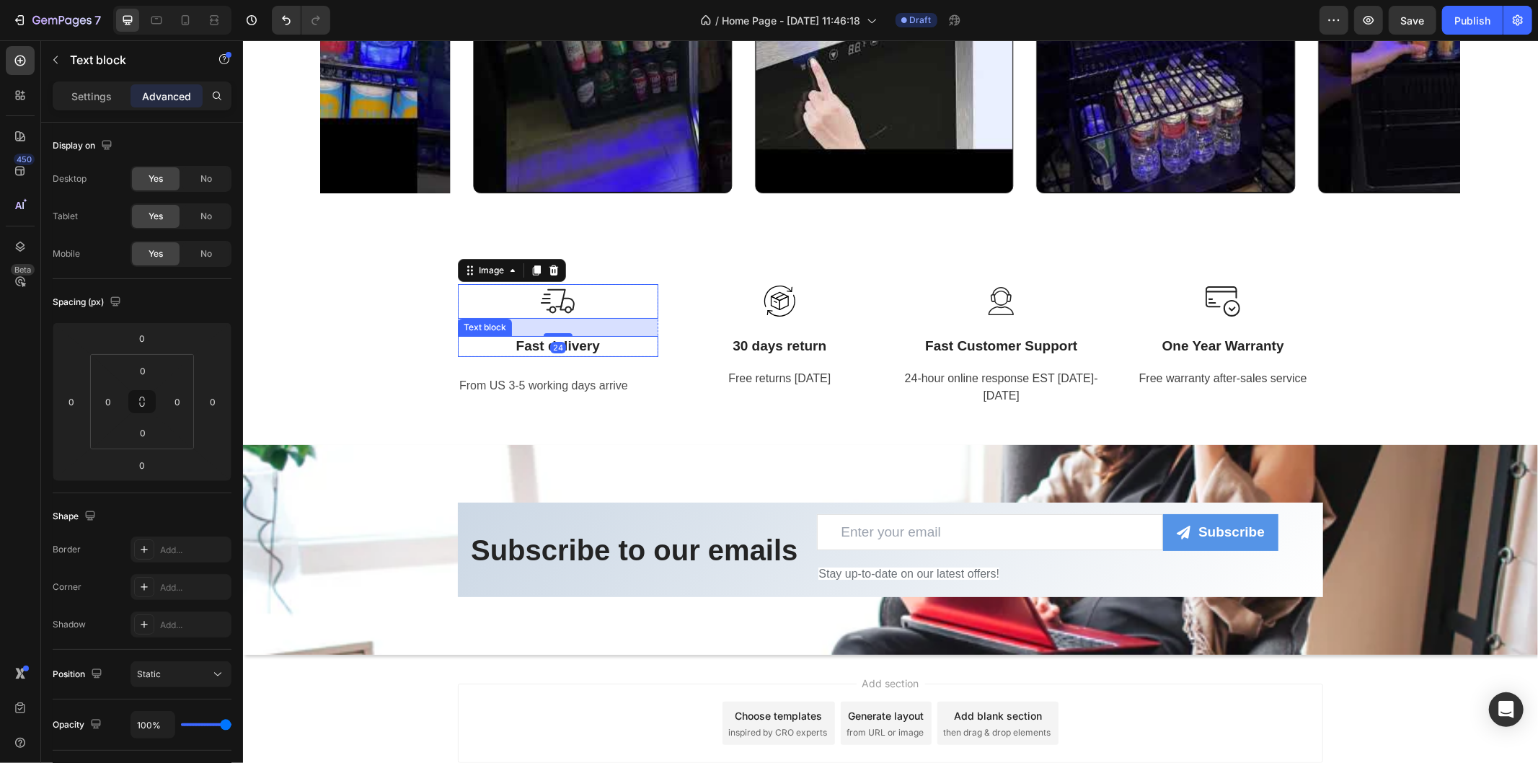
click at [600, 346] on p "Fast delivery" at bounding box center [558, 346] width 198 height 18
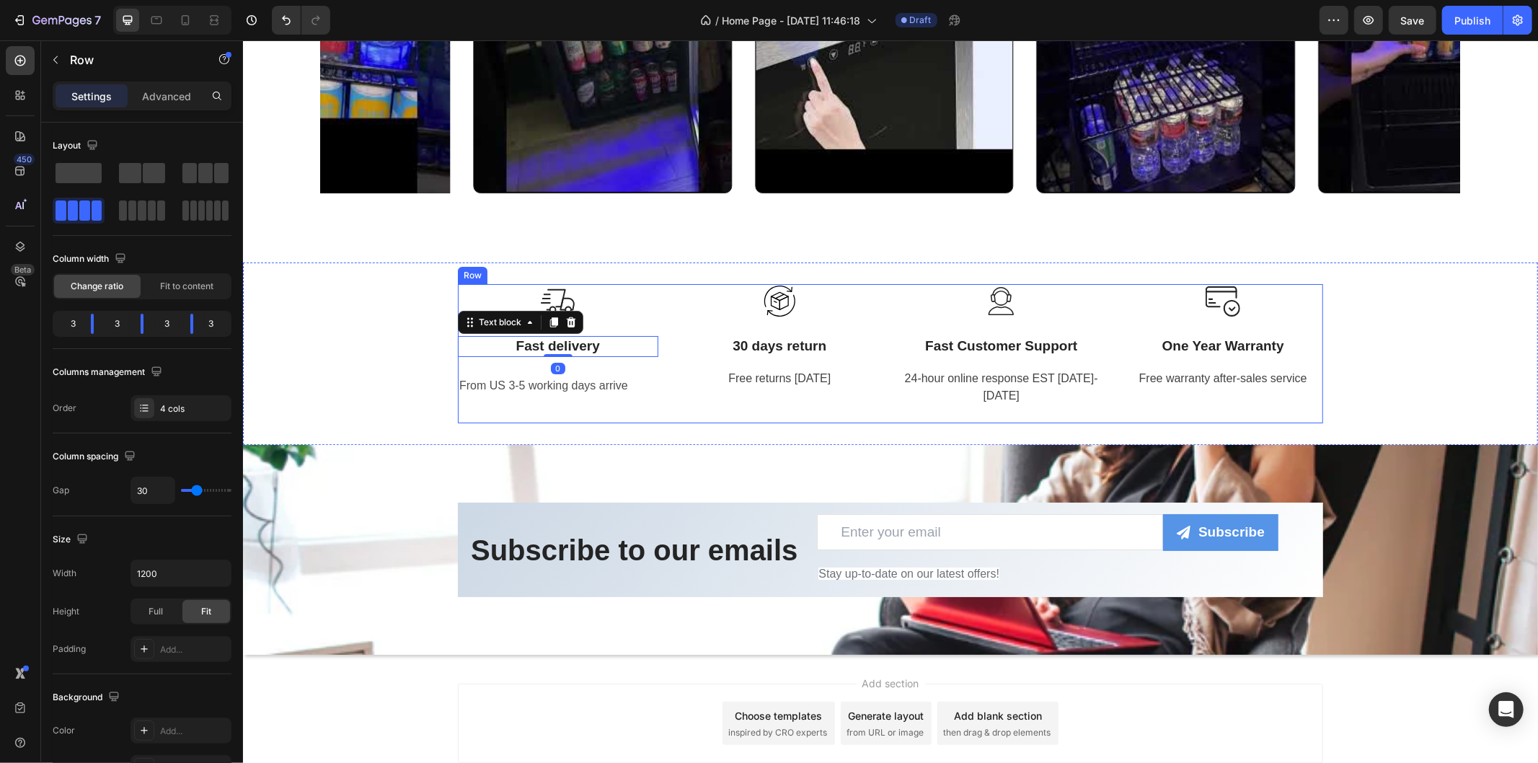
click at [589, 356] on div "Image Fast delivery Text block 0 Row From US 3-5 working days arrive Text Block" at bounding box center [557, 352] width 200 height 139
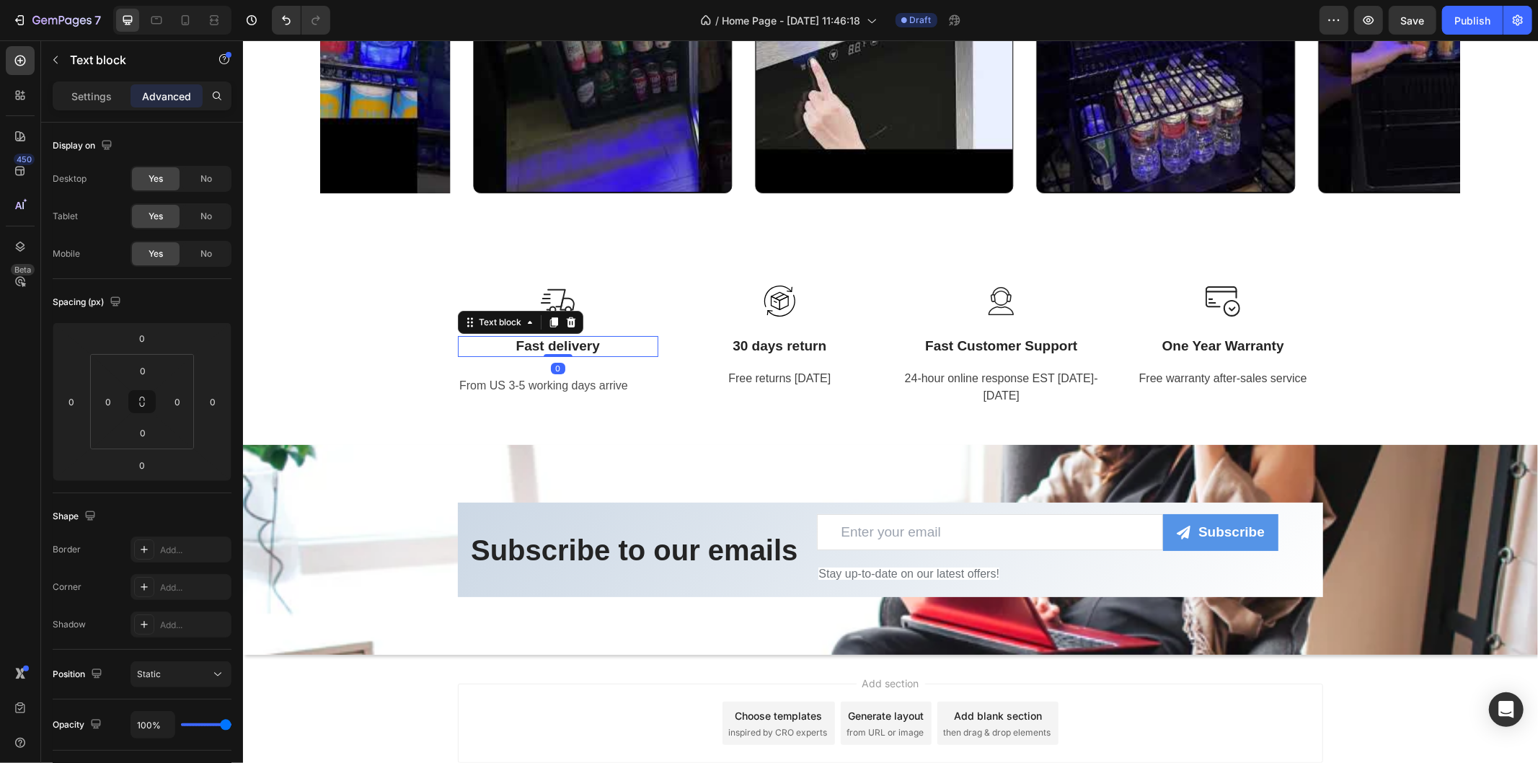
click at [609, 348] on p "Fast delivery" at bounding box center [558, 346] width 198 height 18
click at [723, 418] on div "Image 30 days return Text block Free returns [DATE] Text block Row" at bounding box center [779, 352] width 200 height 139
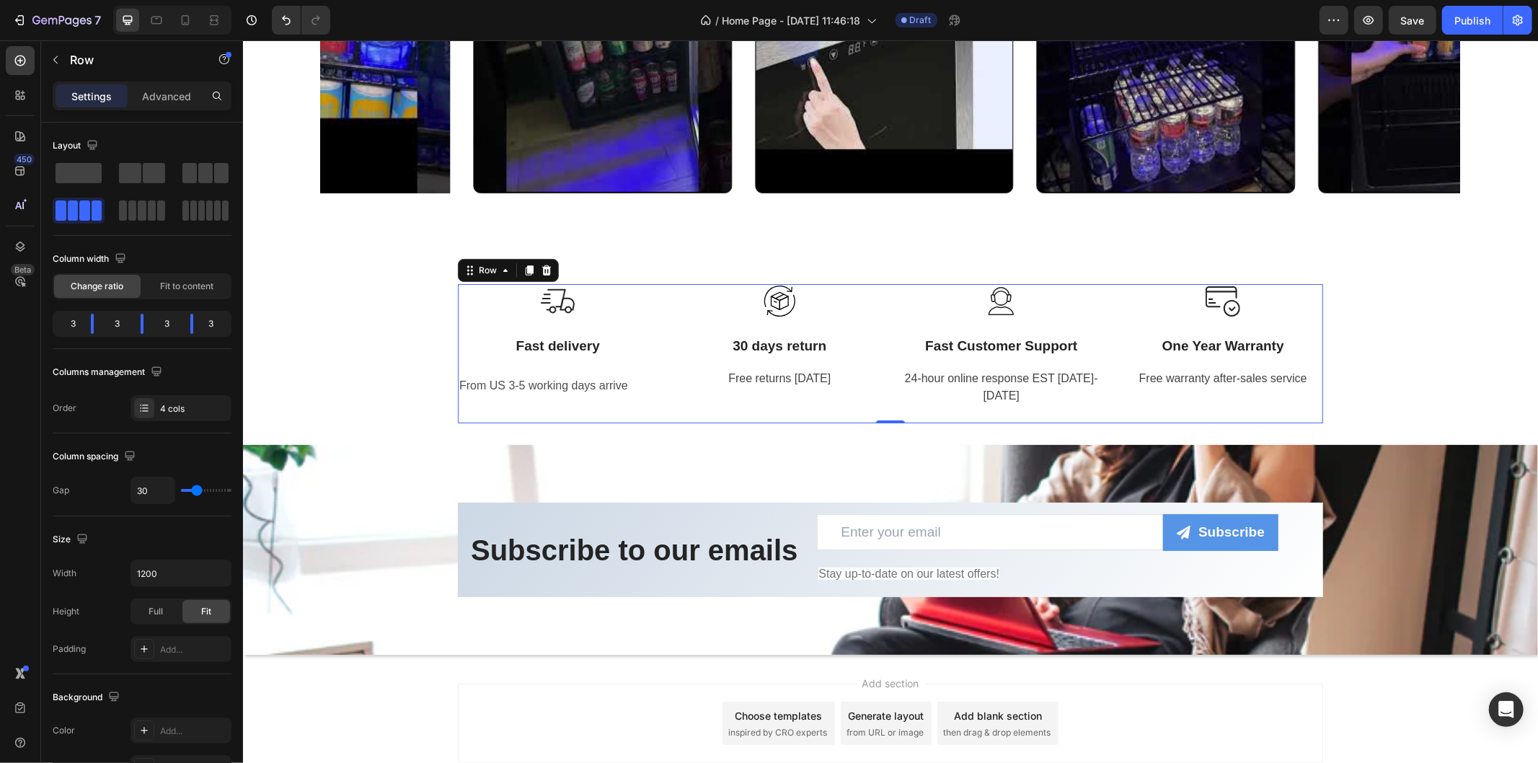
click at [622, 363] on div "Image Fast delivery Text block Row From US 3-5 working days arrive Text Block" at bounding box center [557, 352] width 200 height 139
click at [557, 356] on div "Image Fast delivery Text block Row From US 3-5 working days arrive Text Block" at bounding box center [557, 352] width 200 height 139
click at [555, 363] on div "Image Fast delivery Text block Row From US 3-5 working days arrive Text Block" at bounding box center [557, 352] width 200 height 139
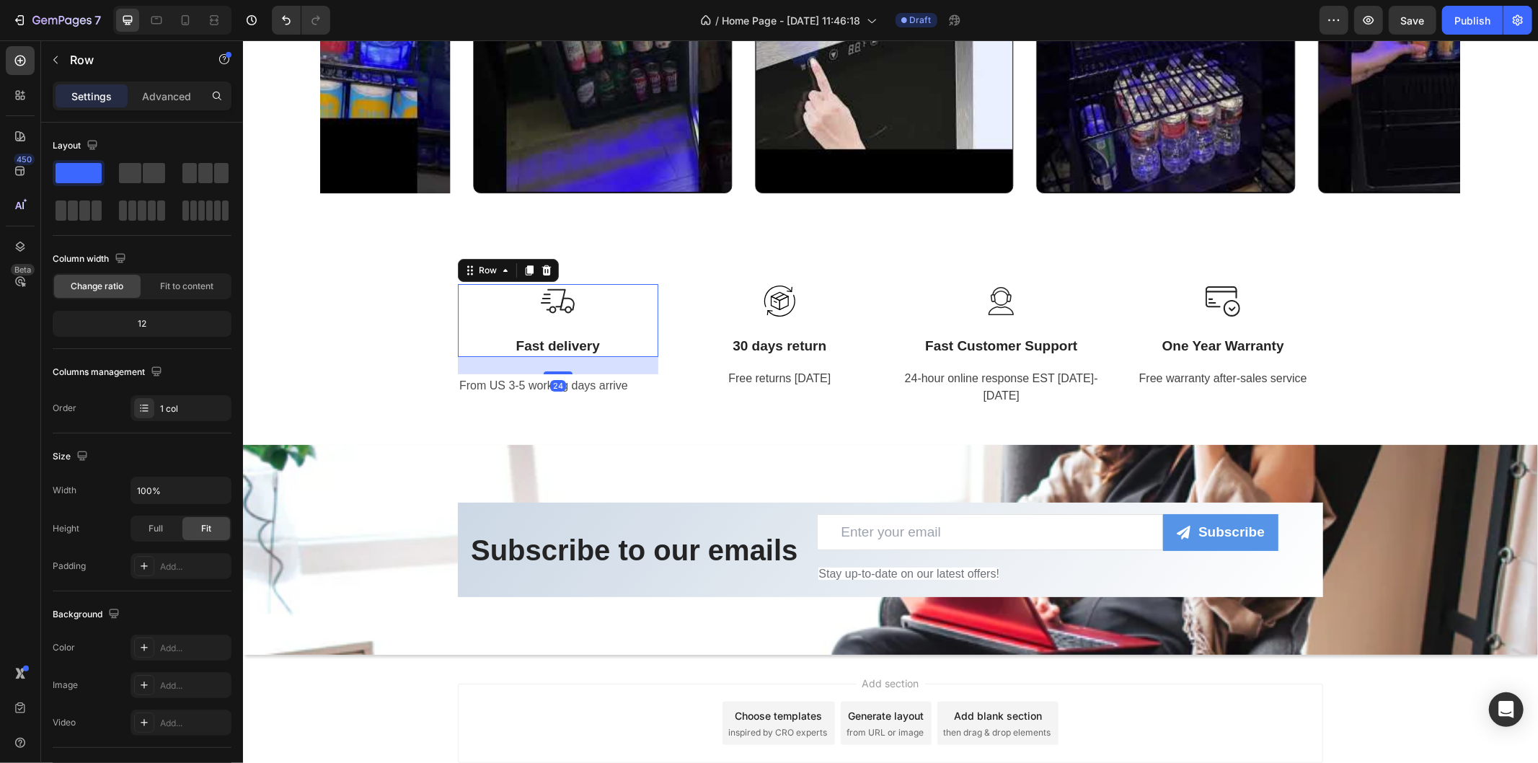
click at [545, 333] on div "Image Fast delivery Text block" at bounding box center [557, 319] width 200 height 73
drag, startPoint x: 552, startPoint y: 371, endPoint x: 557, endPoint y: 361, distance: 10.6
click at [557, 361] on div at bounding box center [557, 362] width 29 height 4
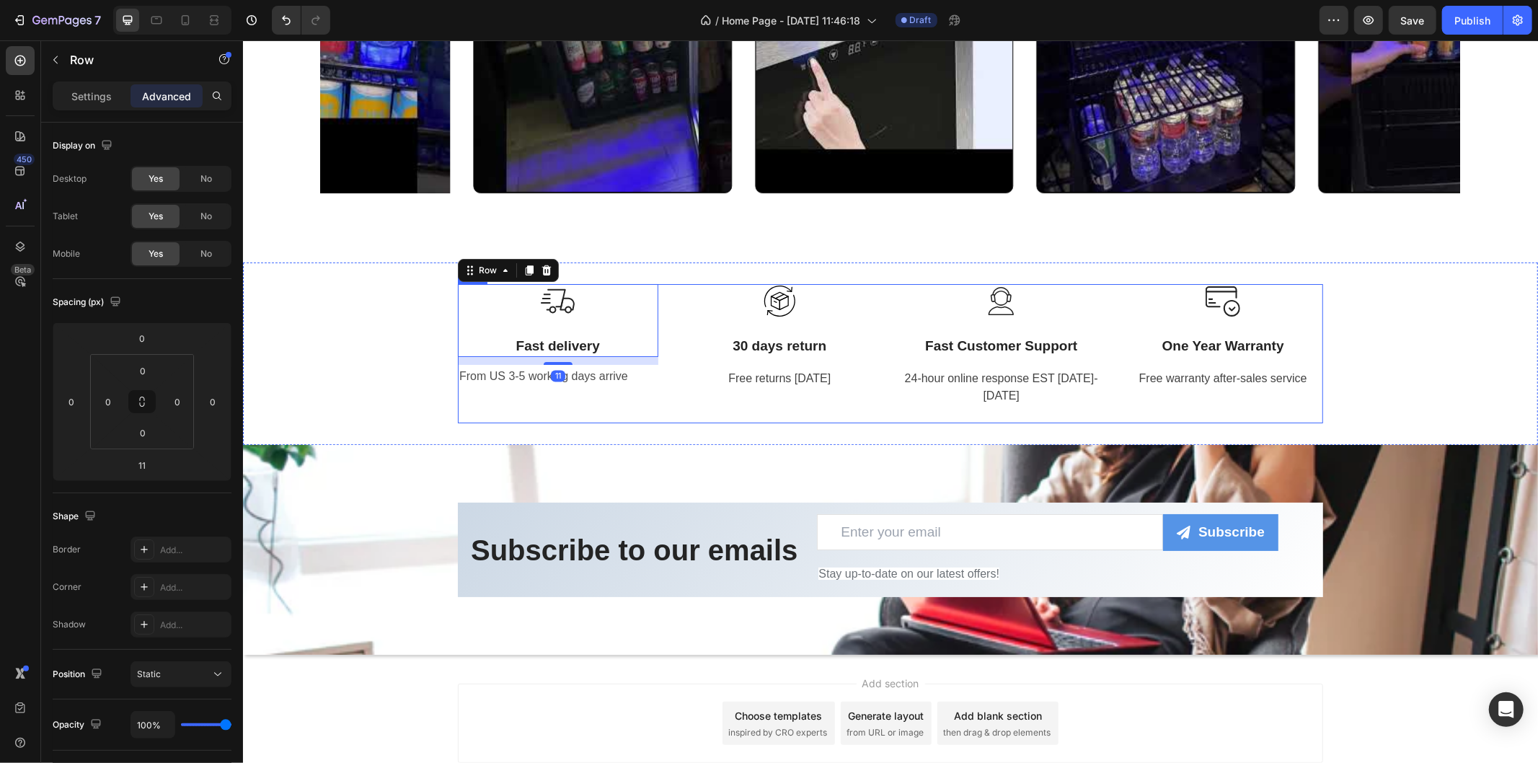
click at [615, 397] on div "Image Fast delivery Text block Row 11 From US 3-5 working days arrive Text Block" at bounding box center [557, 352] width 200 height 139
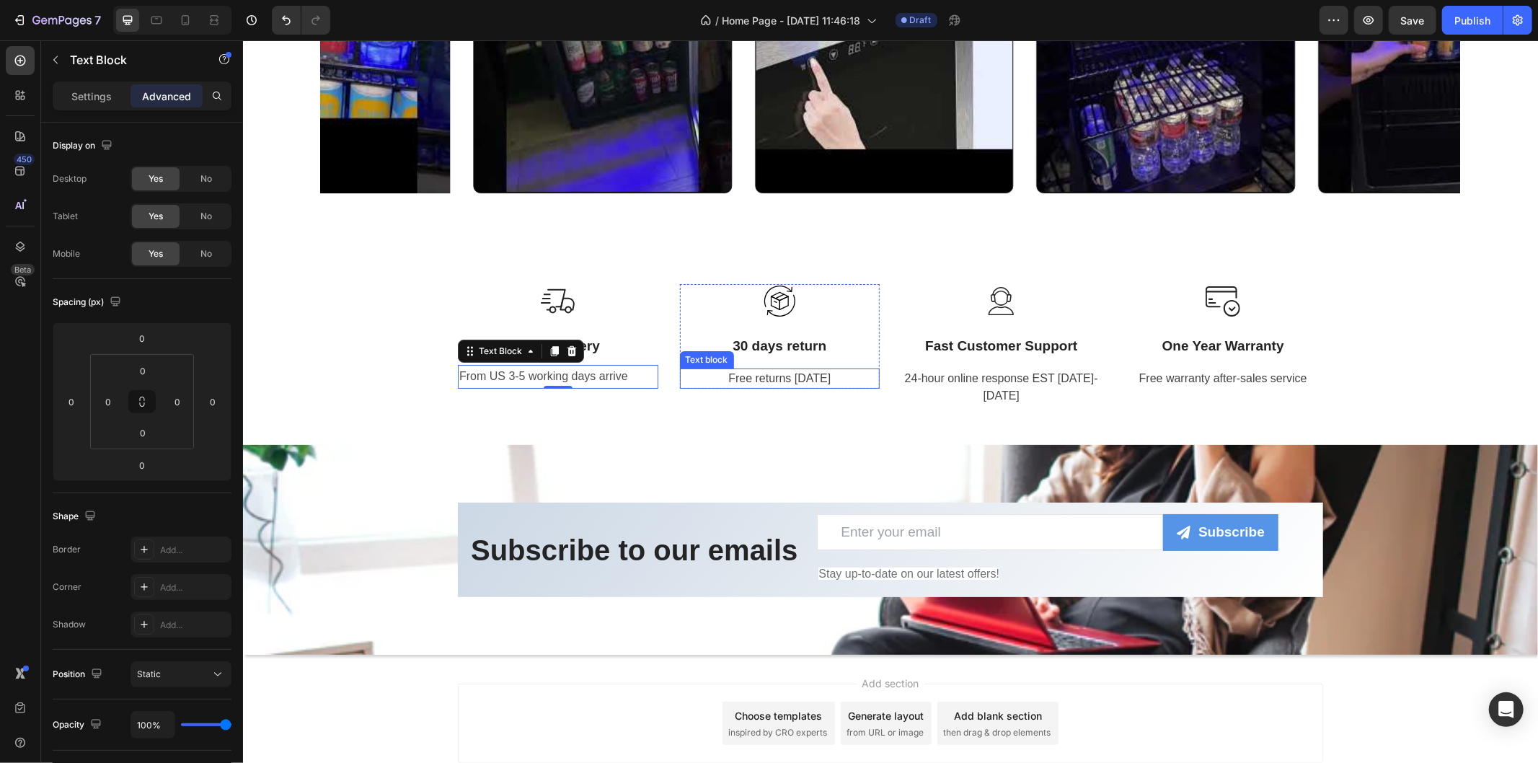
click at [784, 379] on p "Free returns [DATE]" at bounding box center [780, 377] width 198 height 17
click at [789, 345] on div at bounding box center [792, 353] width 17 height 17
click at [729, 375] on p "Free returns [DATE]" at bounding box center [780, 377] width 198 height 17
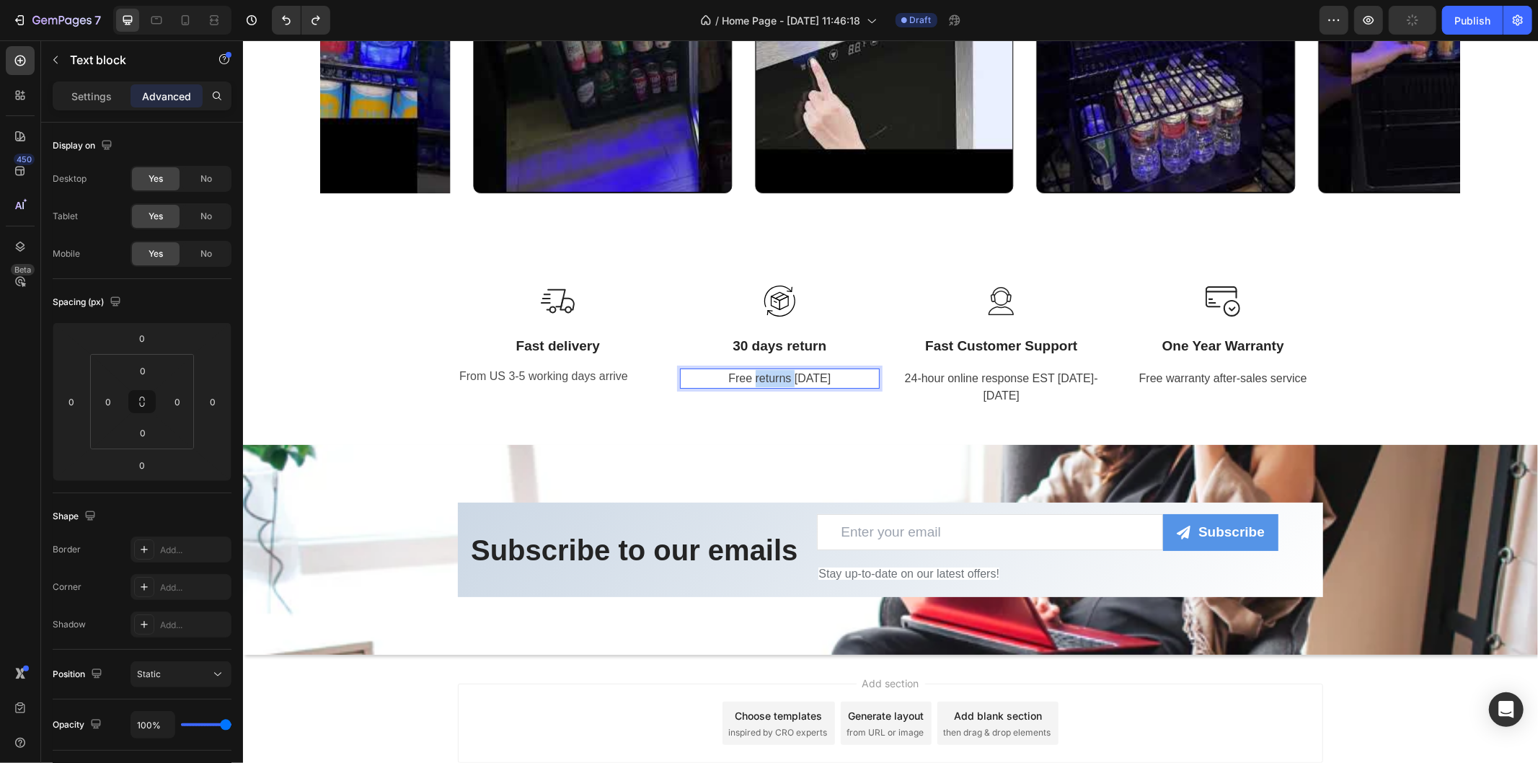
click at [729, 375] on p "Free returns [DATE]" at bounding box center [780, 377] width 198 height 17
click at [97, 102] on p "Settings" at bounding box center [91, 96] width 40 height 15
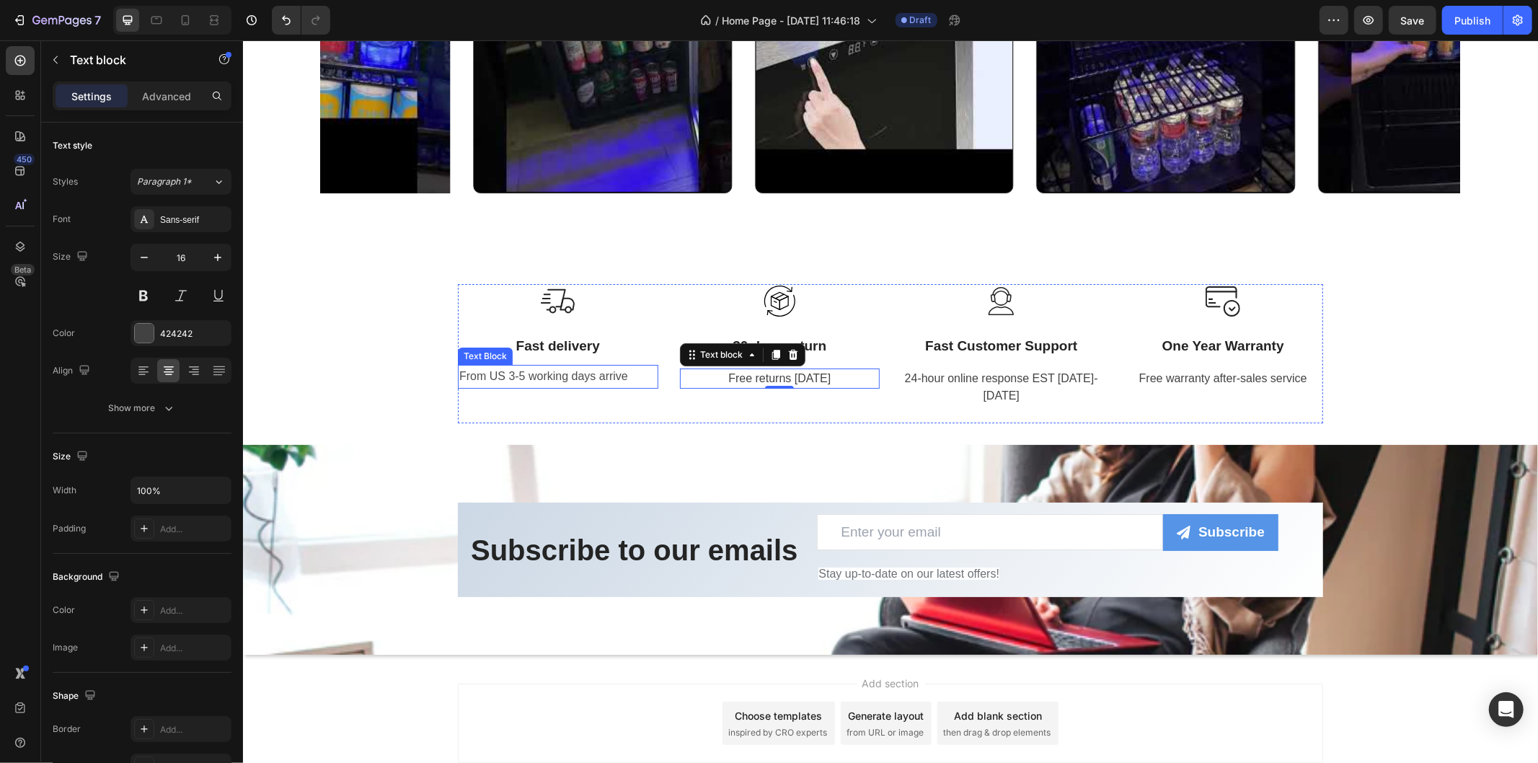
click at [560, 372] on p "From US 3-5 working days arrive" at bounding box center [558, 376] width 198 height 21
click at [725, 372] on p "Free returns [DATE]" at bounding box center [780, 377] width 198 height 17
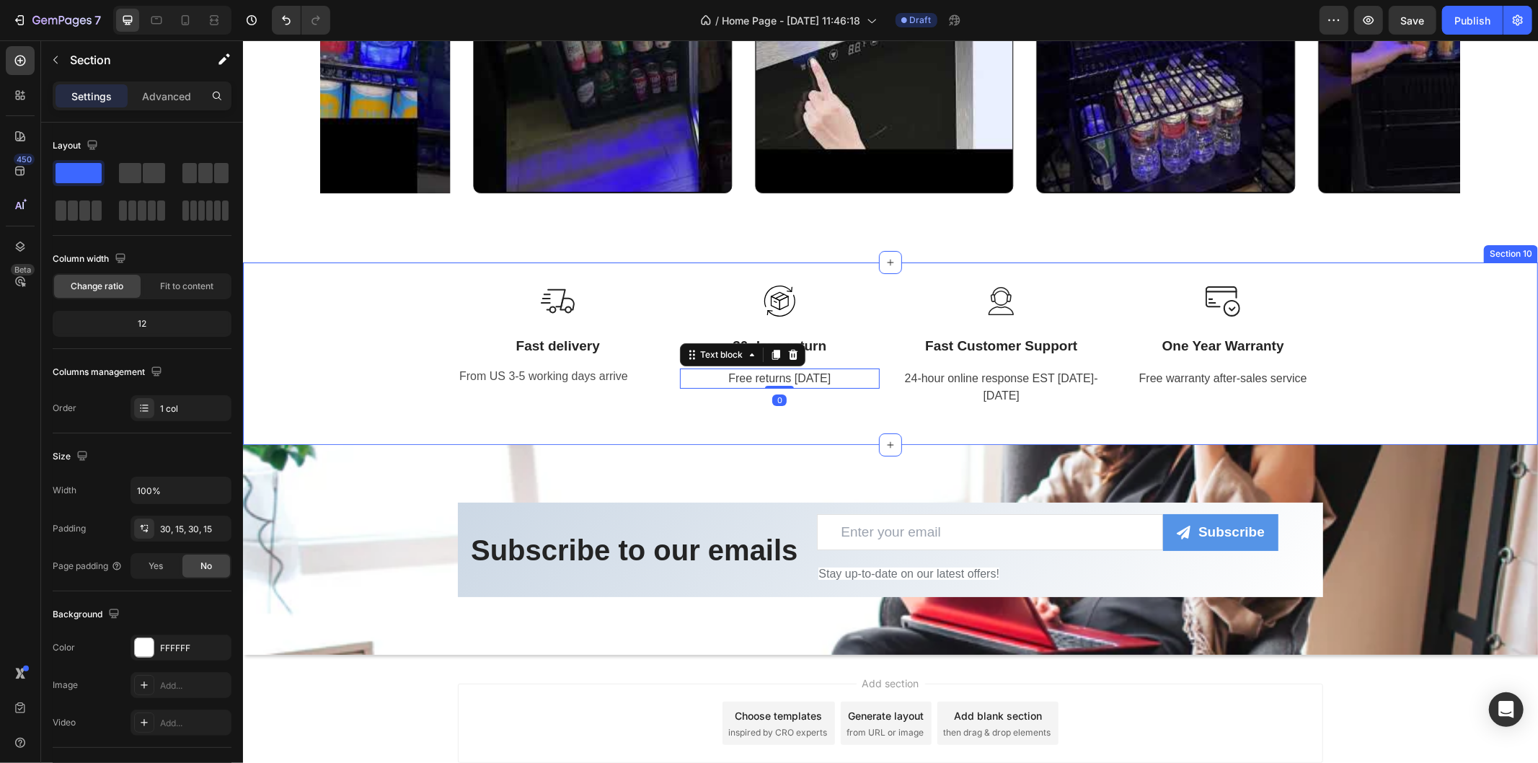
click at [365, 390] on div "Image Fast delivery Text block Row From US 3-5 working days arrive Text Block I…" at bounding box center [890, 352] width 1274 height 139
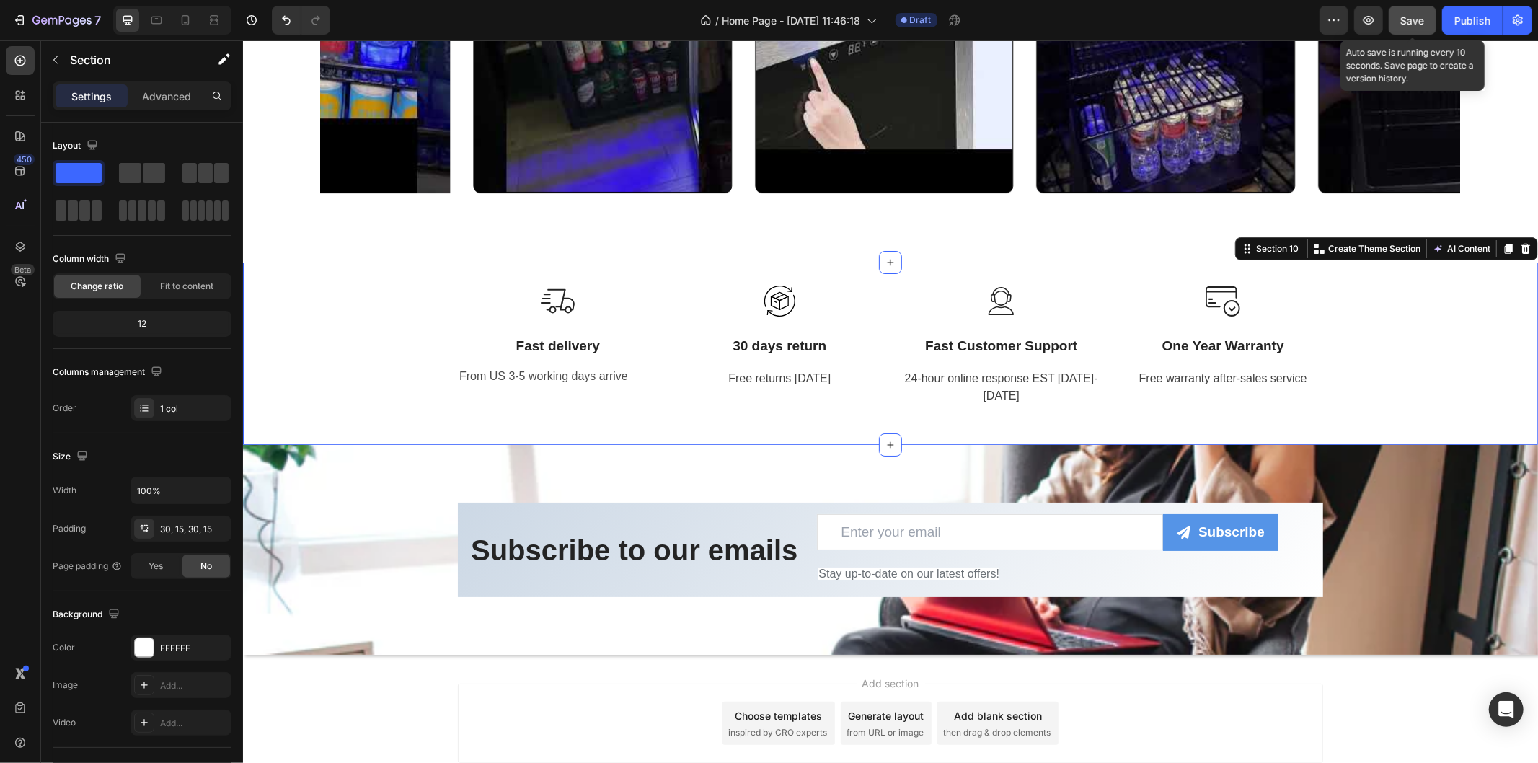
click at [1408, 27] on button "Save" at bounding box center [1413, 20] width 48 height 29
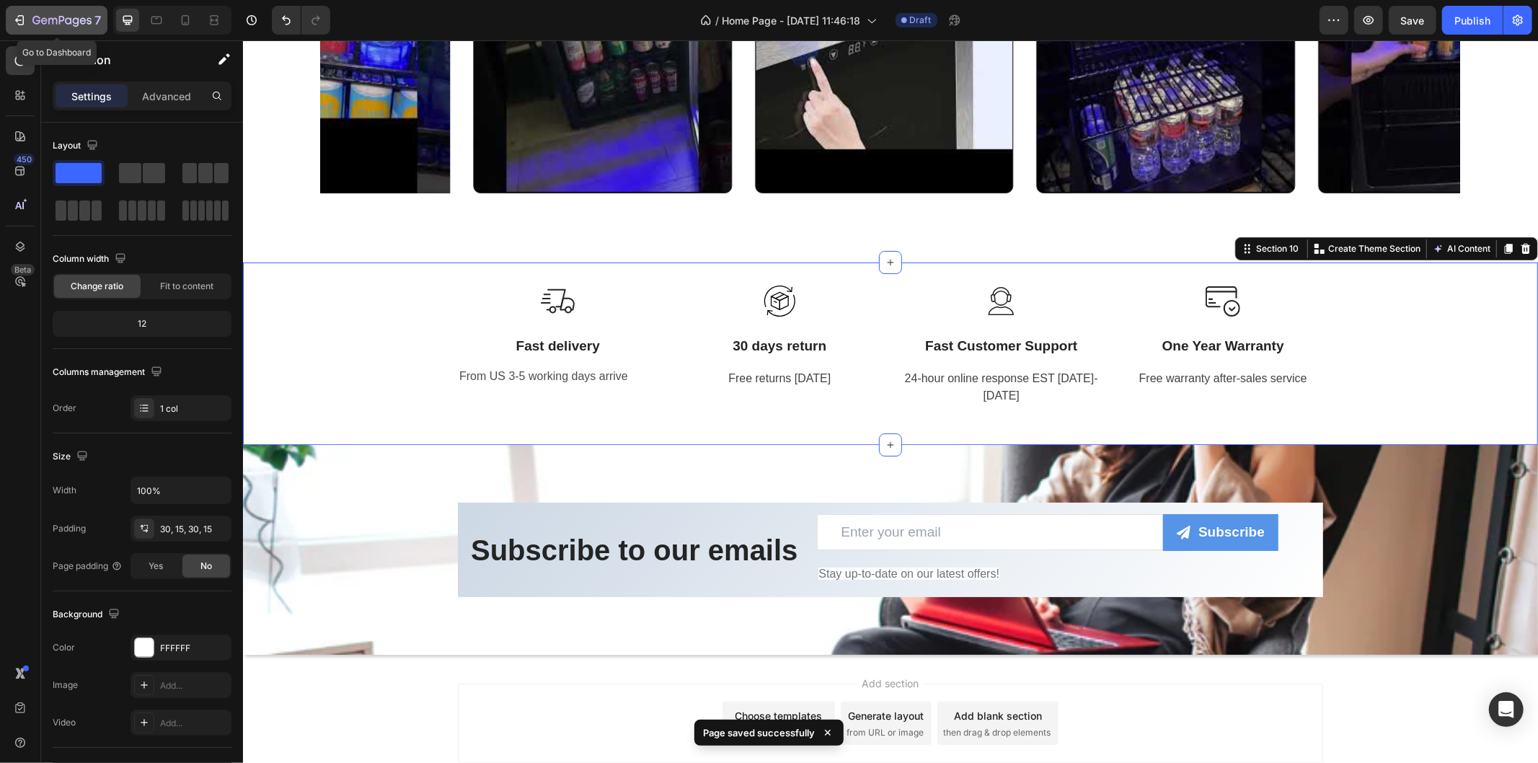
click at [80, 27] on icon "button" at bounding box center [61, 21] width 59 height 12
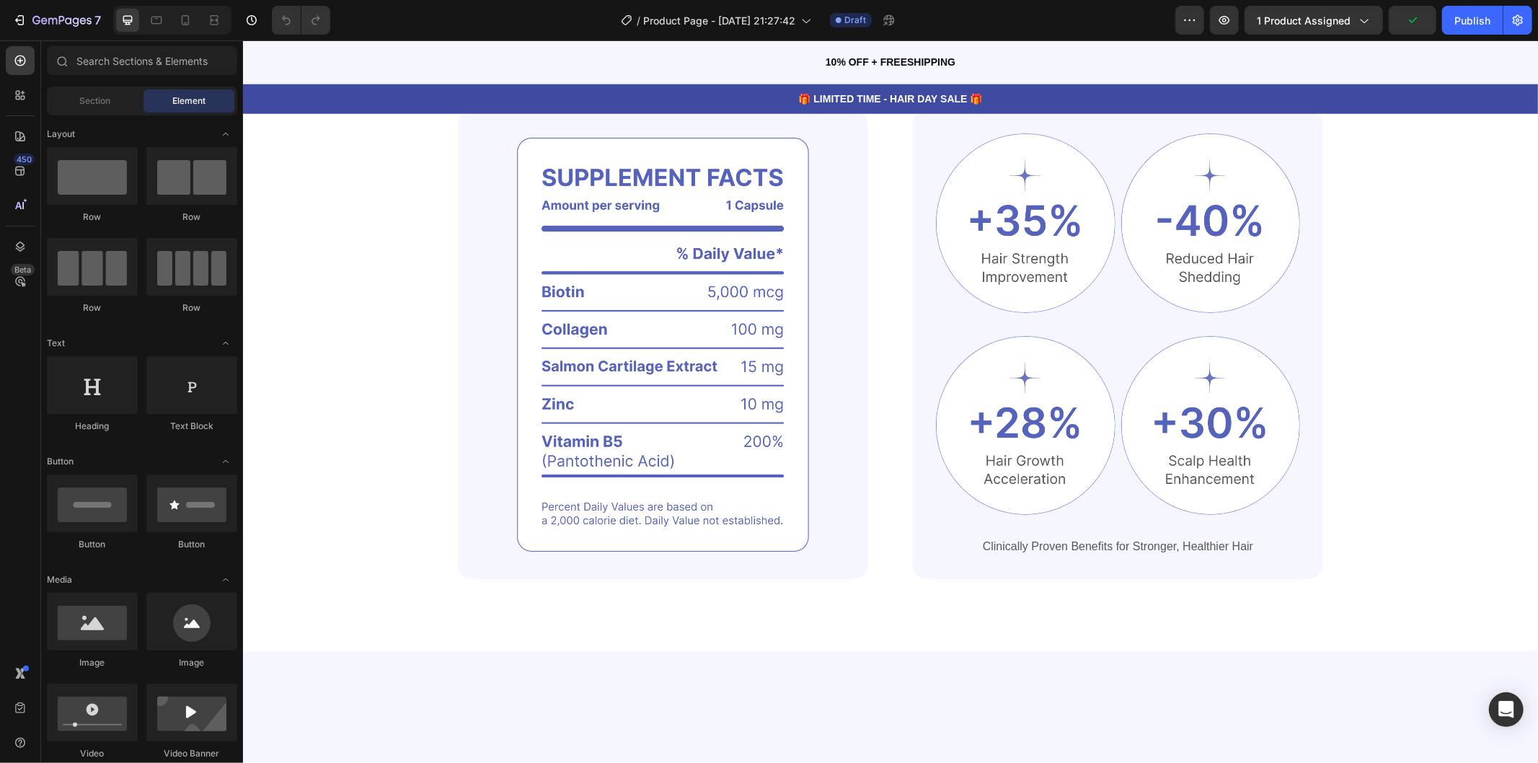
scroll to position [1201, 0]
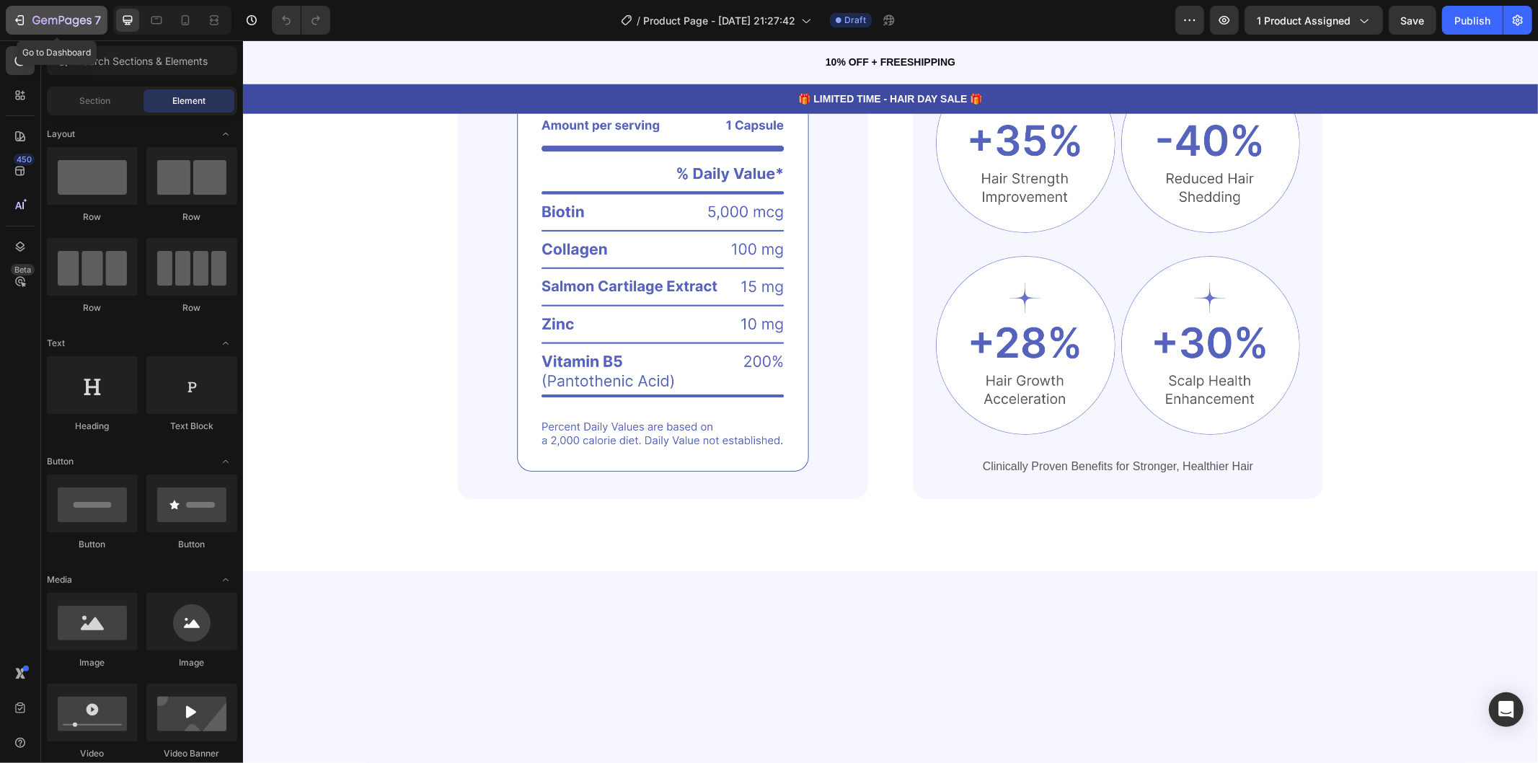
click at [43, 25] on icon "button" at bounding box center [61, 21] width 59 height 12
